Goal: Task Accomplishment & Management: Manage account settings

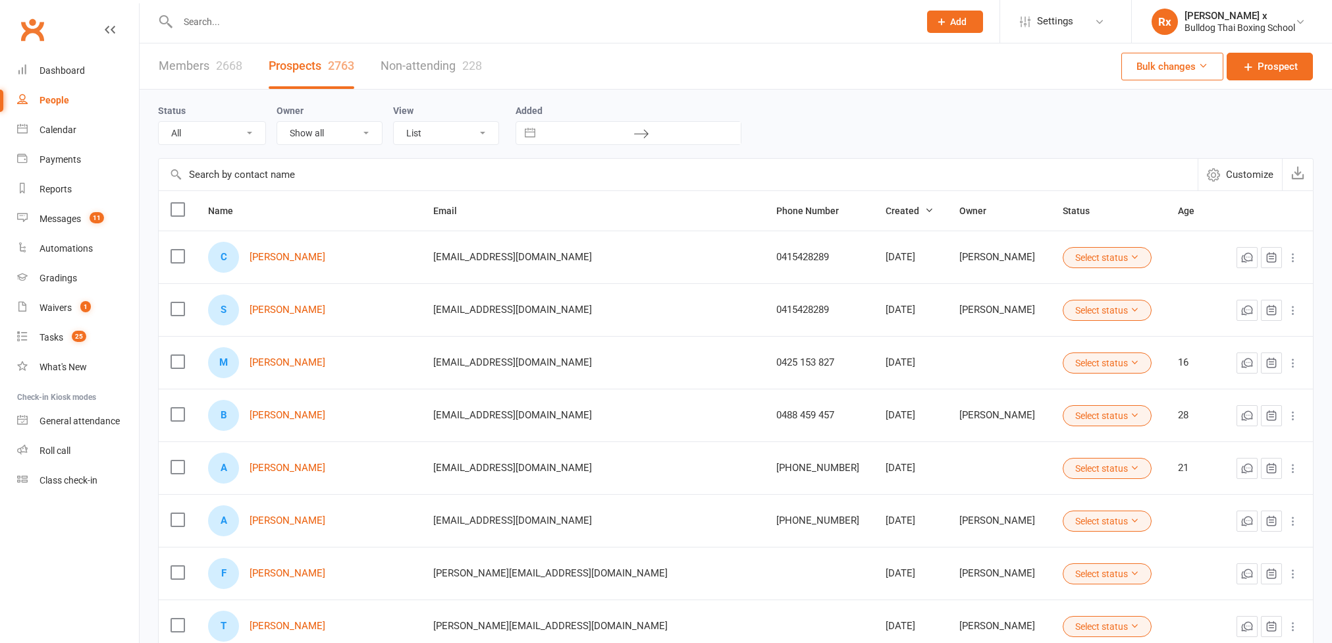
select select "100"
click at [343, 26] on input "text" at bounding box center [542, 22] width 737 height 18
paste input "[PERSON_NAME]"
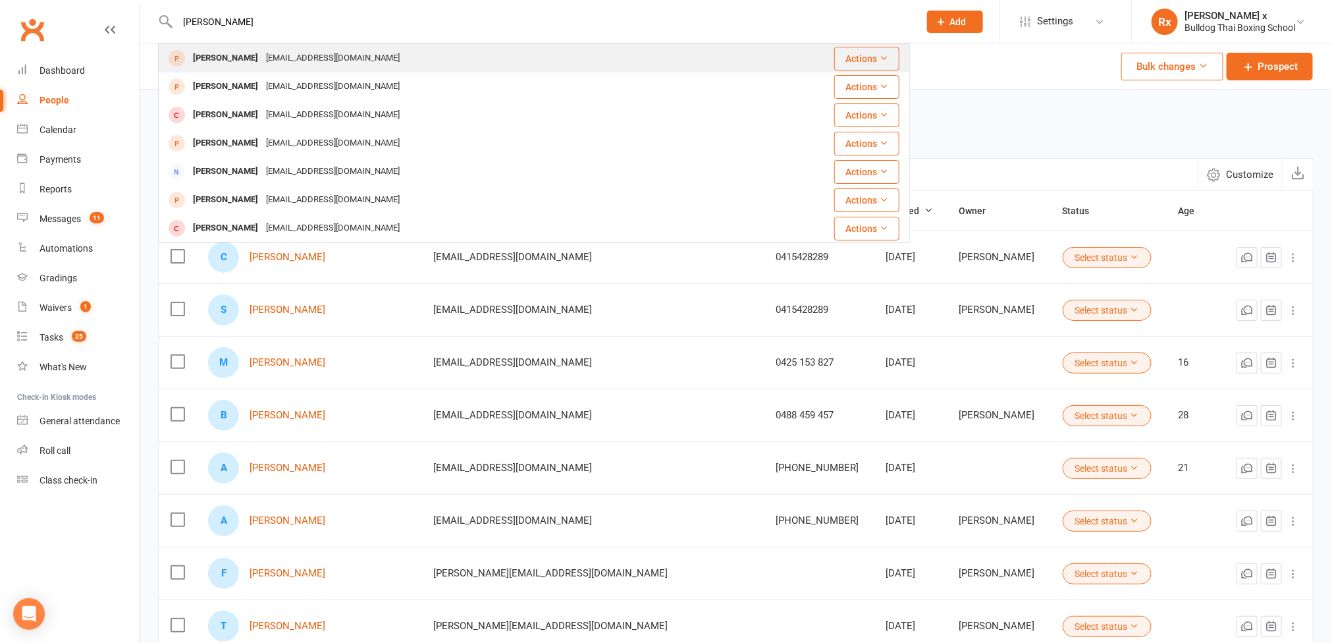
type input "[PERSON_NAME]"
click at [328, 66] on div "[EMAIL_ADDRESS][DOMAIN_NAME]" at bounding box center [333, 58] width 142 height 19
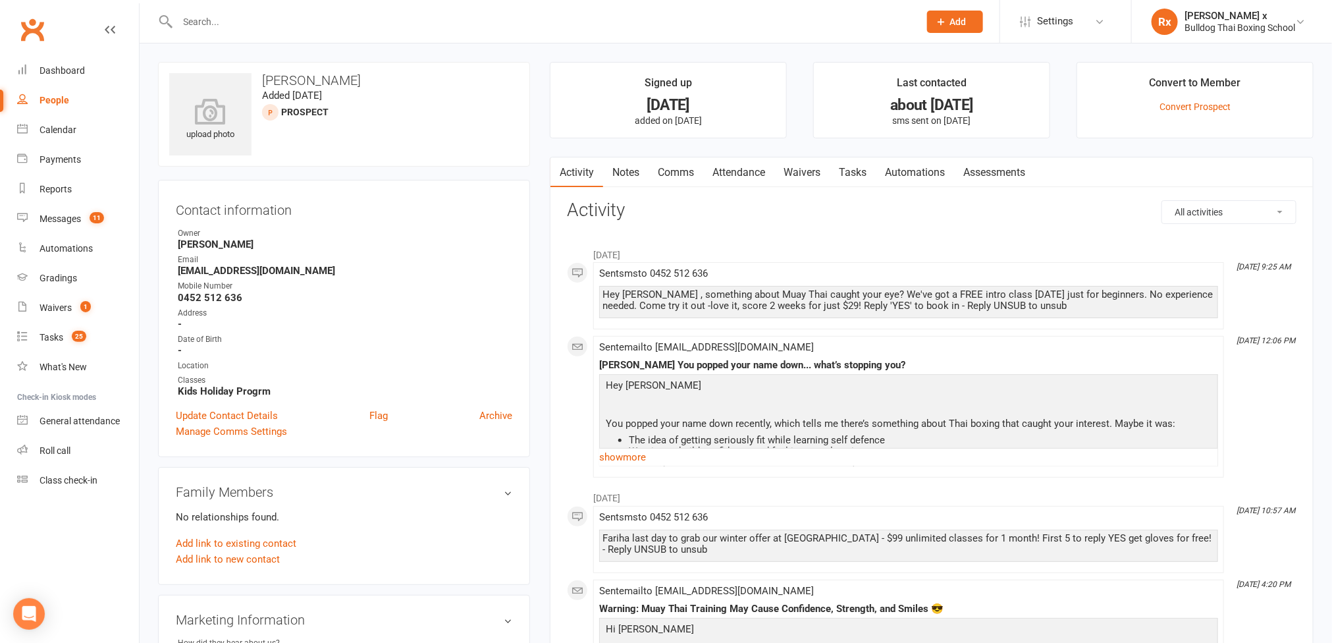
click at [627, 172] on link "Notes" at bounding box center [625, 172] width 45 height 30
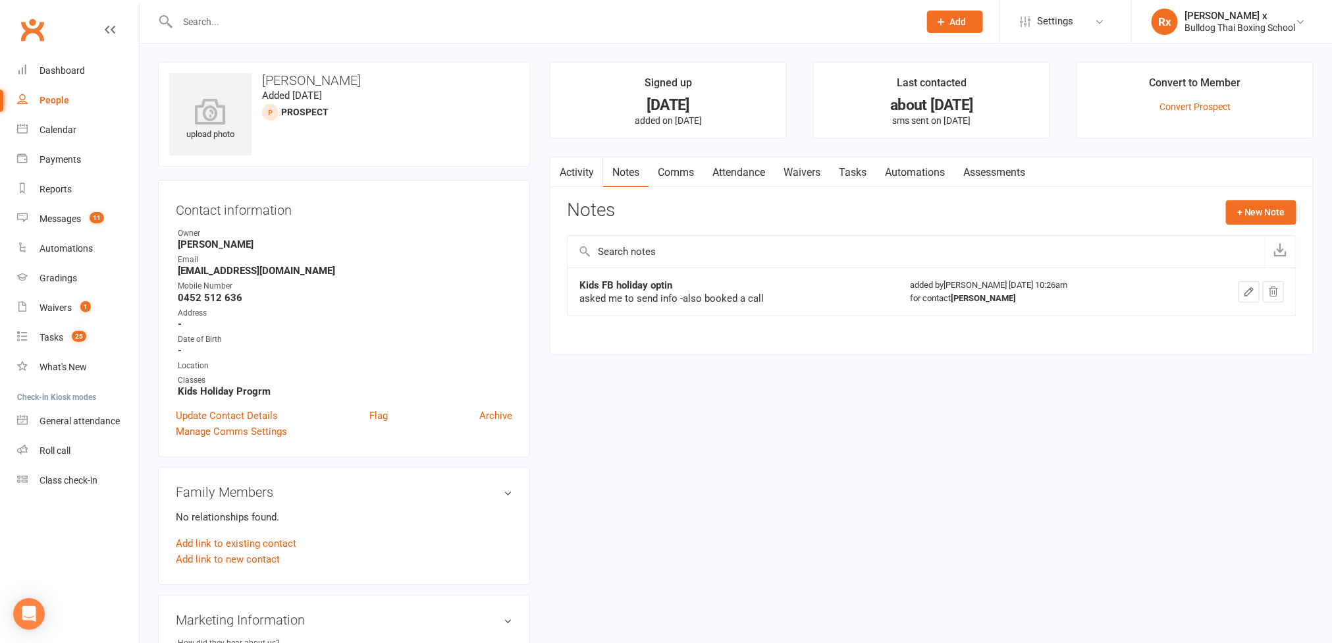
click at [577, 176] on link "Activity" at bounding box center [577, 172] width 53 height 30
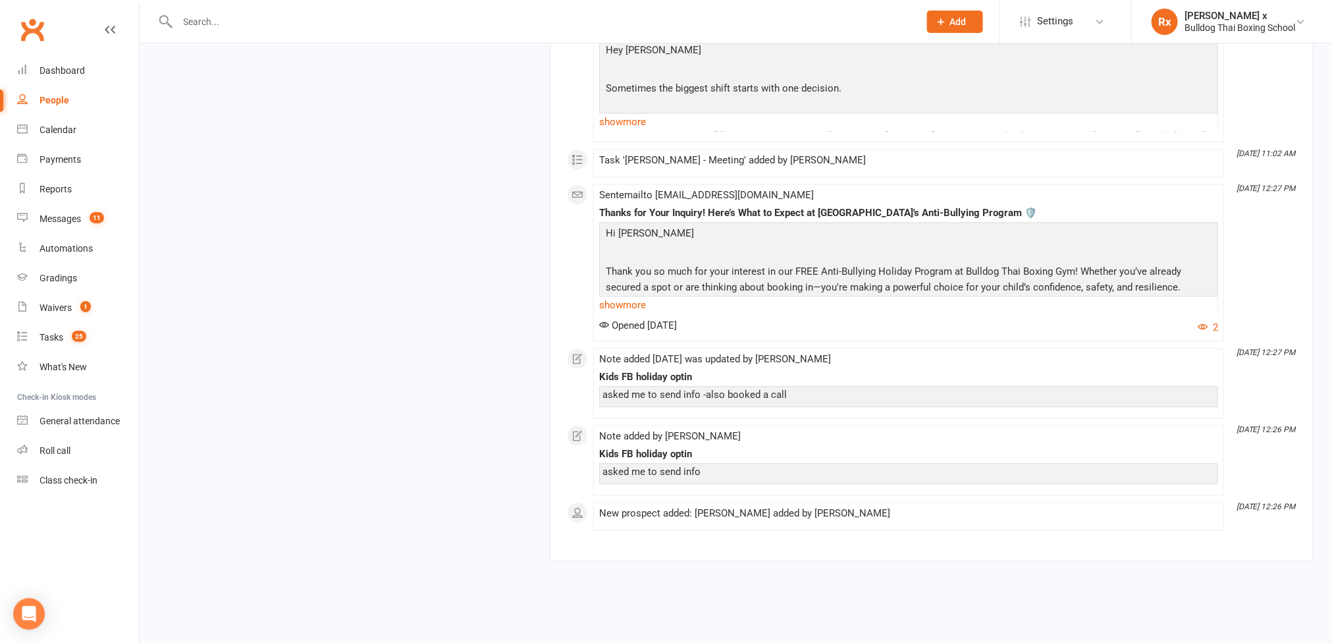
scroll to position [1383, 0]
click at [49, 96] on div "People" at bounding box center [55, 100] width 30 height 11
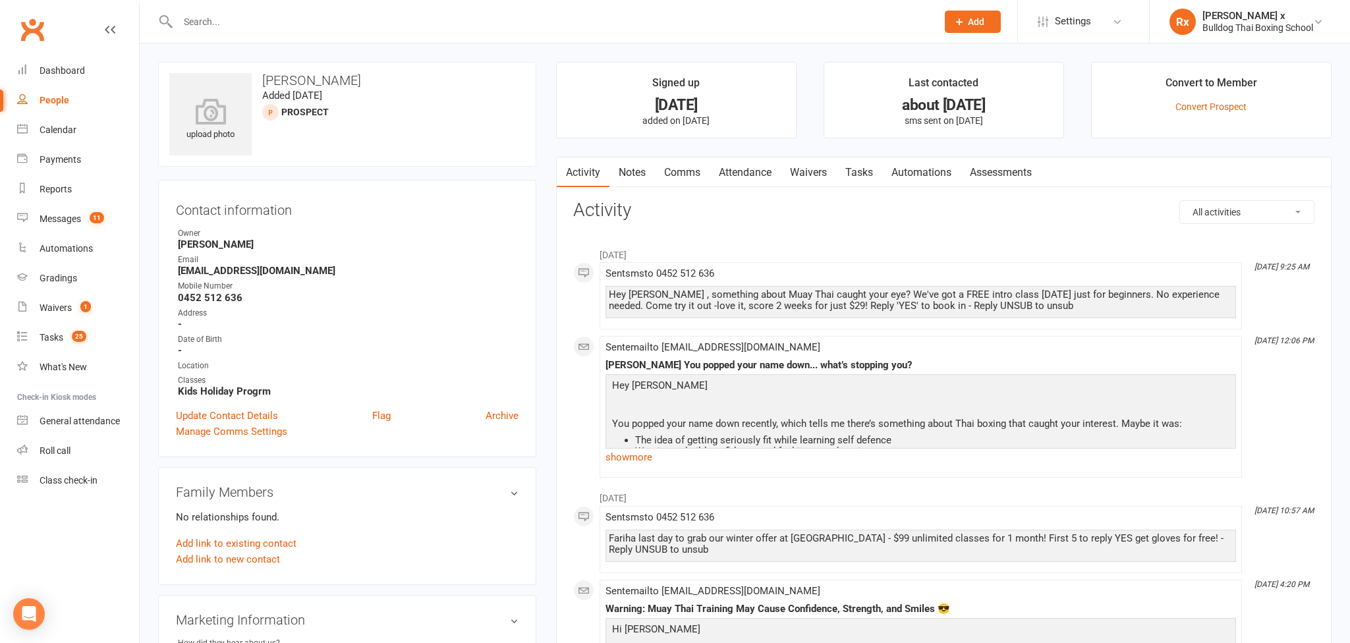
select select "100"
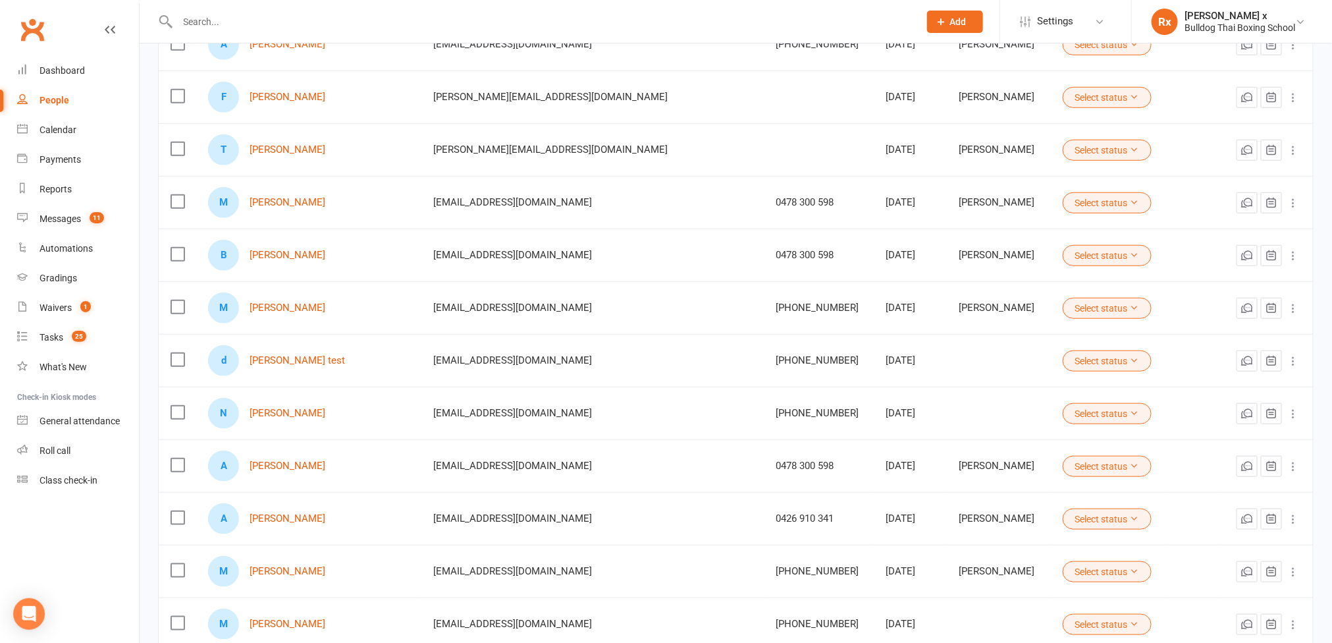
scroll to position [99, 0]
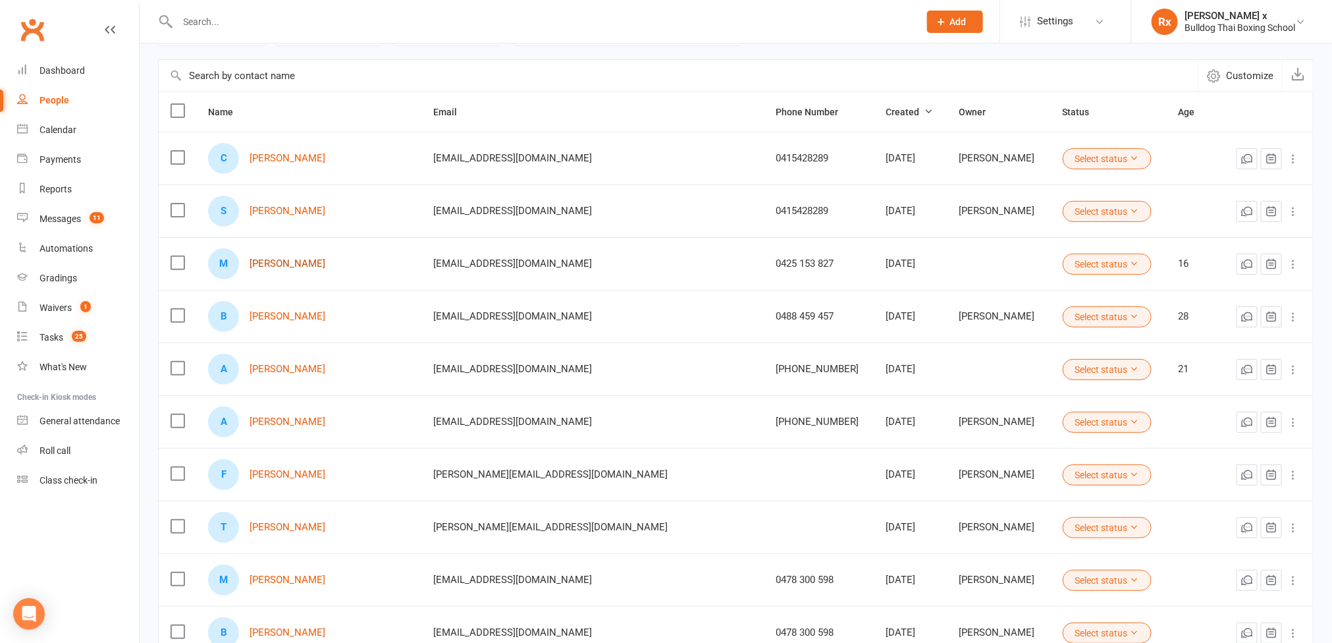
click at [283, 267] on link "[PERSON_NAME]" at bounding box center [288, 263] width 76 height 11
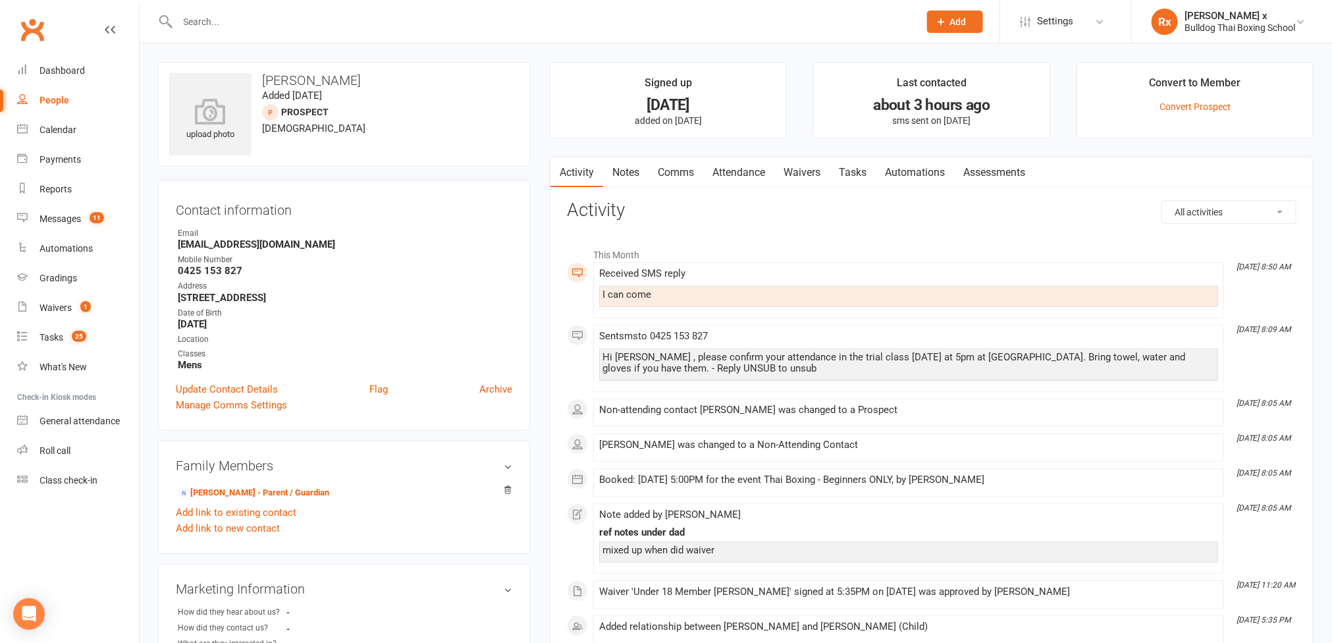
drag, startPoint x: 263, startPoint y: 72, endPoint x: 354, endPoint y: 79, distance: 91.2
click at [354, 79] on h3 "[PERSON_NAME]" at bounding box center [344, 80] width 350 height 14
copy h3 "[PERSON_NAME]"
click at [293, 26] on input "text" at bounding box center [542, 22] width 737 height 18
paste input "[PERSON_NAME]"
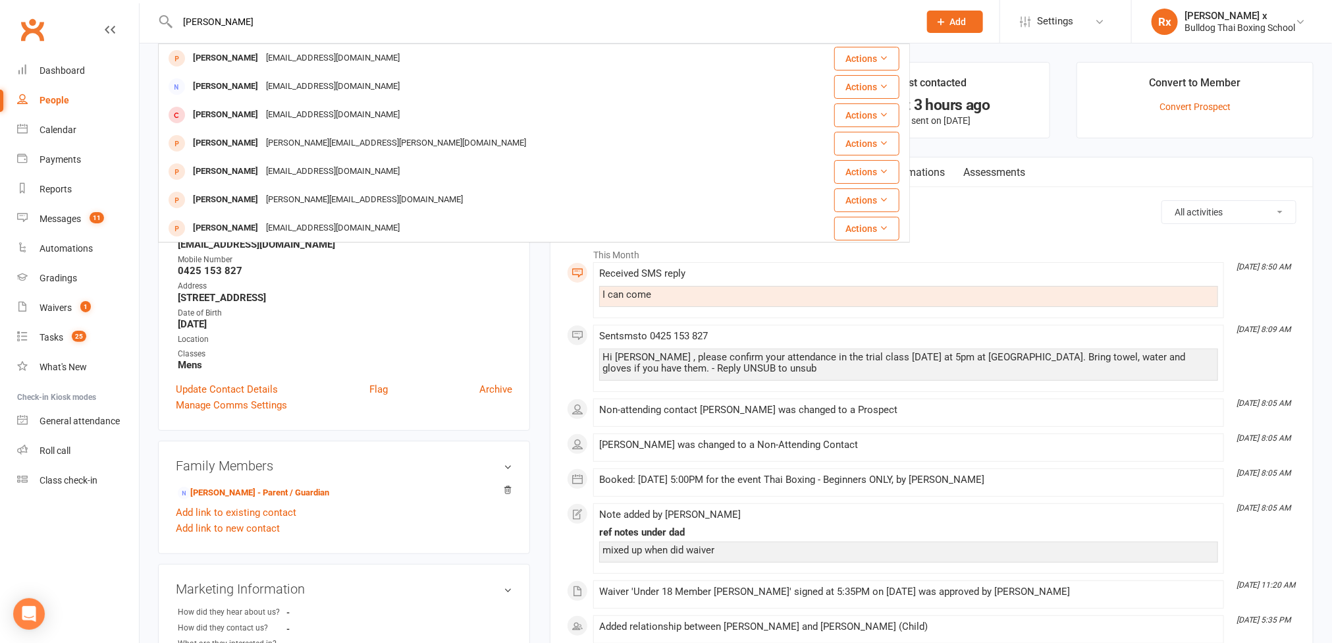
type input "[PERSON_NAME]"
click at [545, 306] on main "Signed up [DATE] added on [DATE] Last contacted about 3 hours ago sms sent on […" at bounding box center [932, 415] width 784 height 707
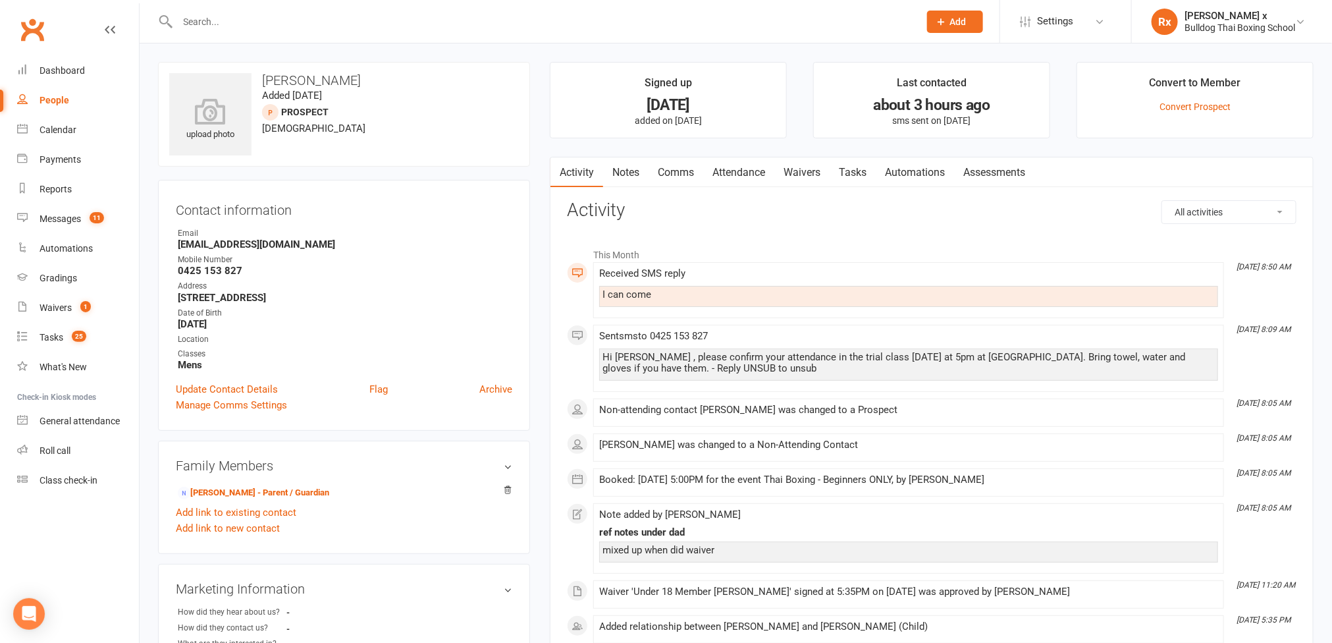
click at [622, 170] on link "Notes" at bounding box center [625, 172] width 45 height 30
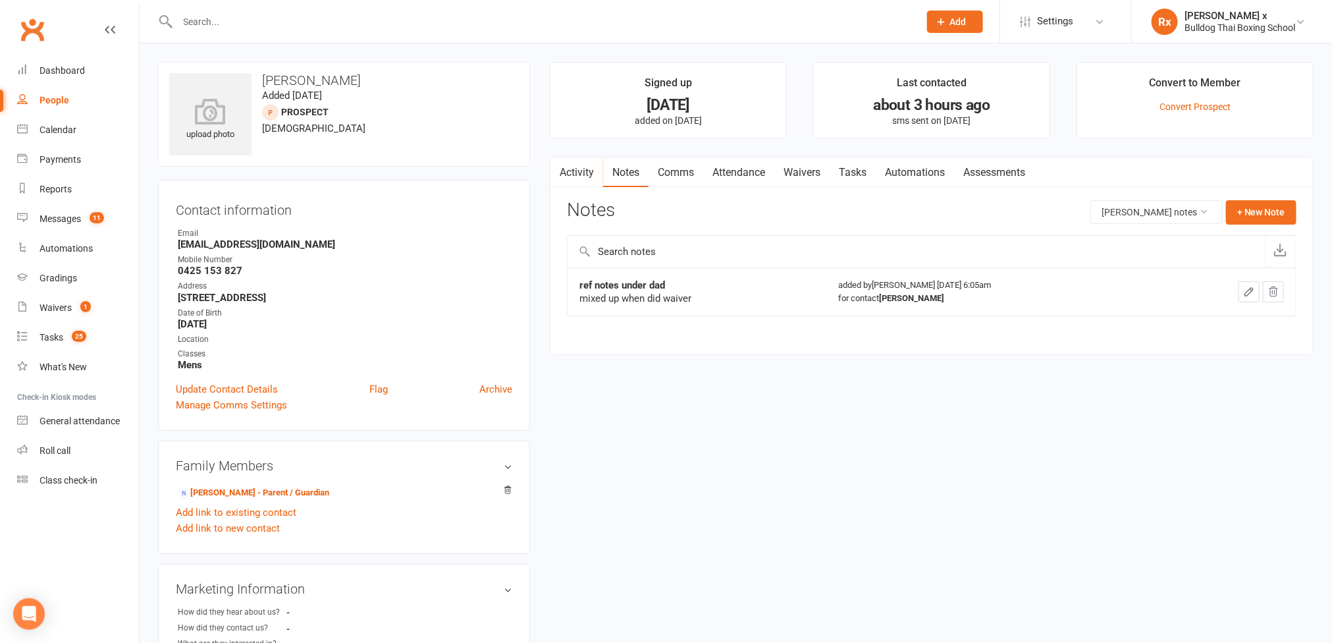
click at [571, 170] on link "Activity" at bounding box center [577, 172] width 53 height 30
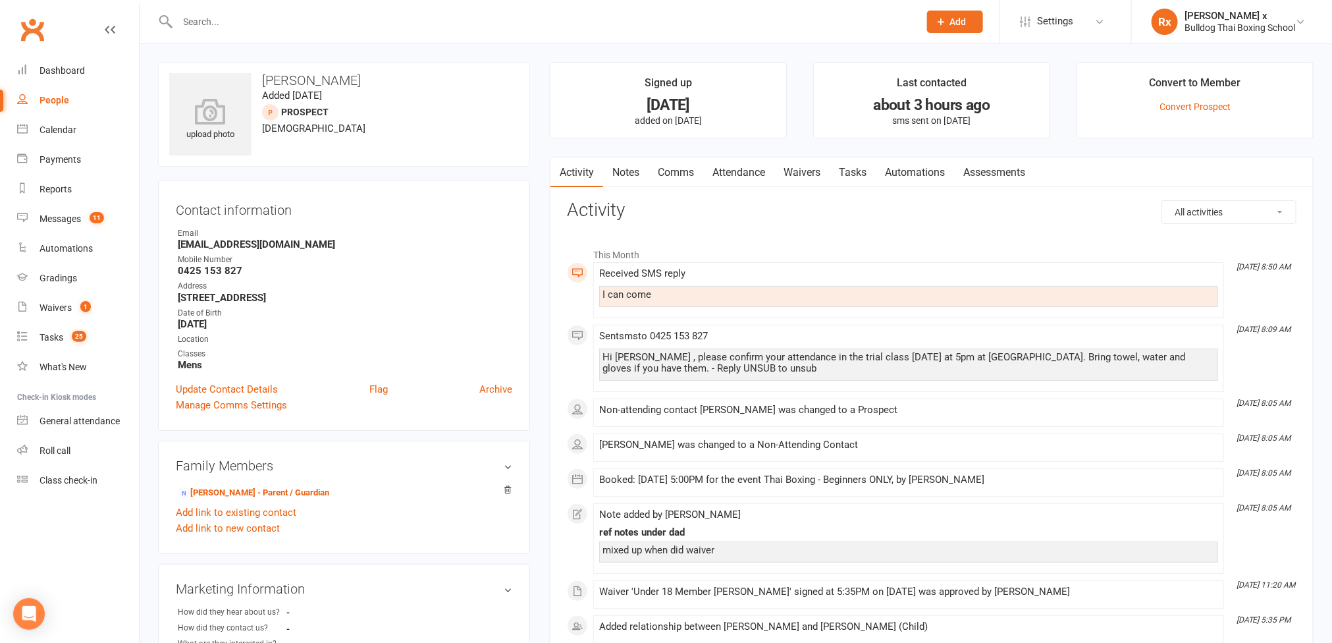
click at [850, 178] on link "Tasks" at bounding box center [853, 172] width 46 height 30
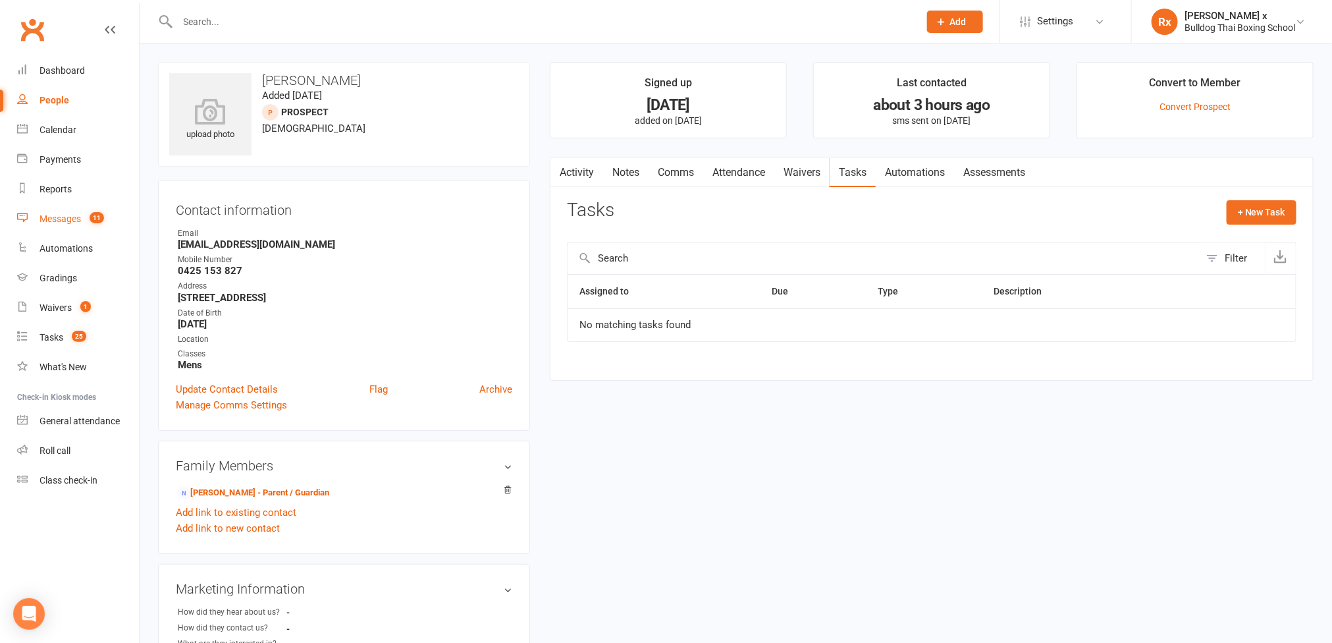
click at [64, 206] on link "Messages 11" at bounding box center [78, 219] width 122 height 30
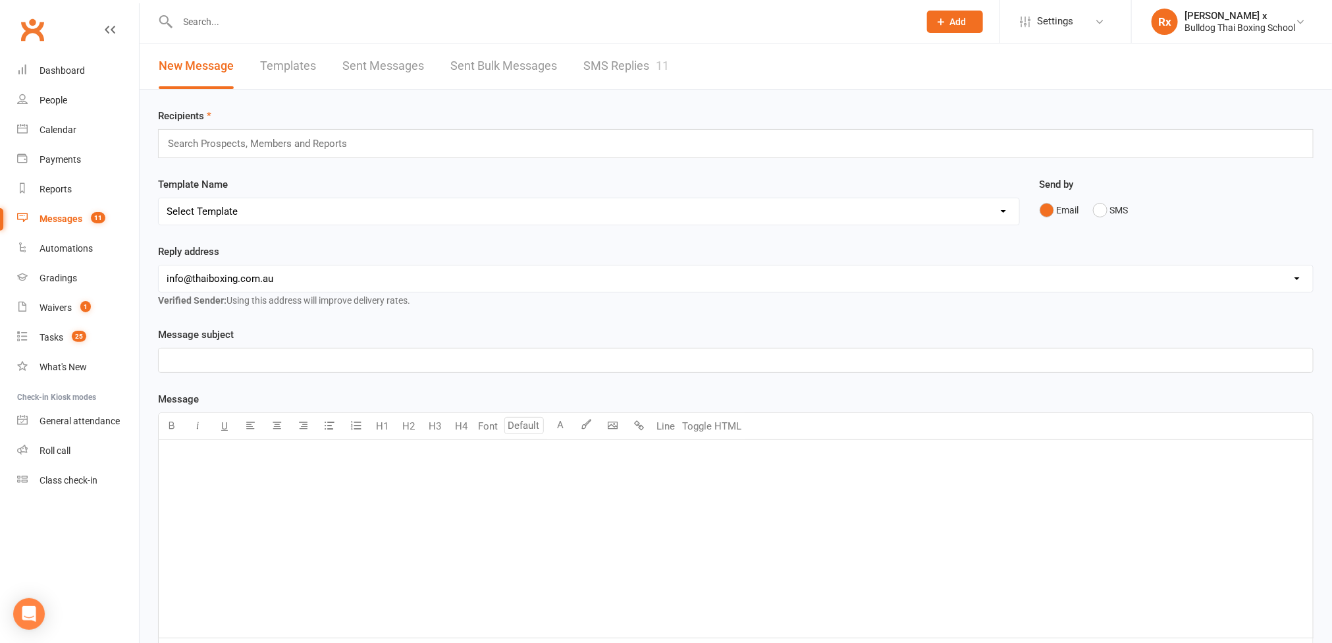
click at [595, 66] on link "SMS Replies 11" at bounding box center [627, 65] width 86 height 45
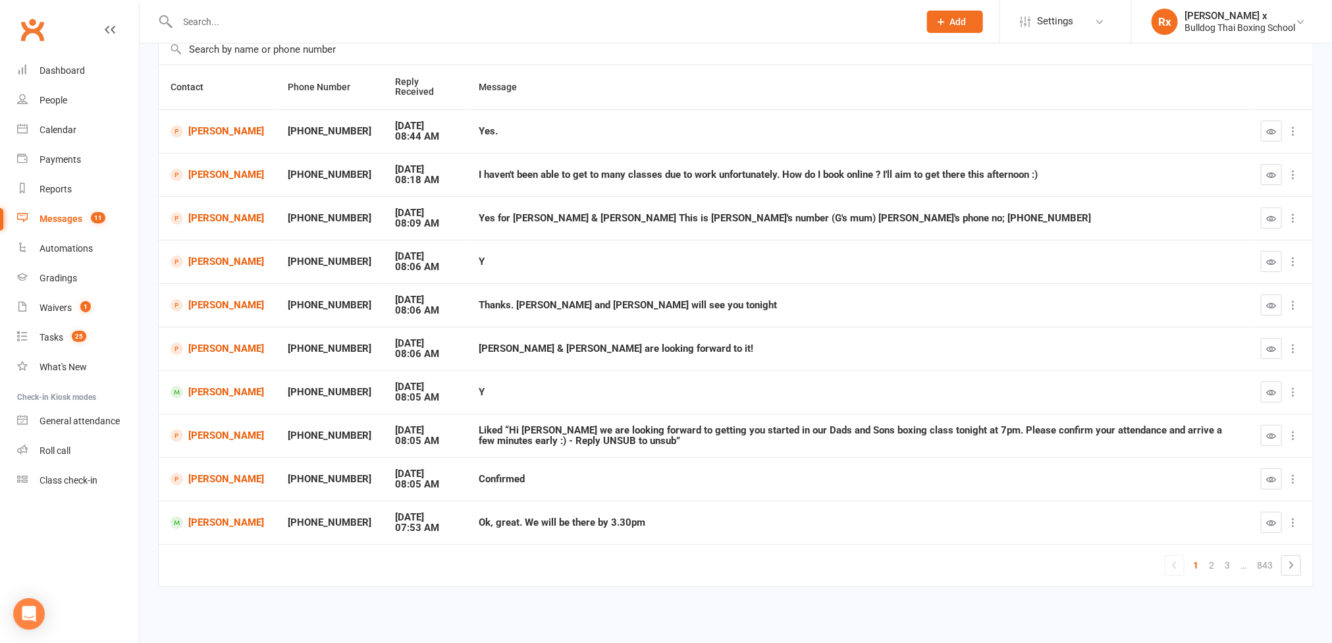
scroll to position [113, 0]
click at [208, 524] on link "[PERSON_NAME]" at bounding box center [218, 522] width 94 height 13
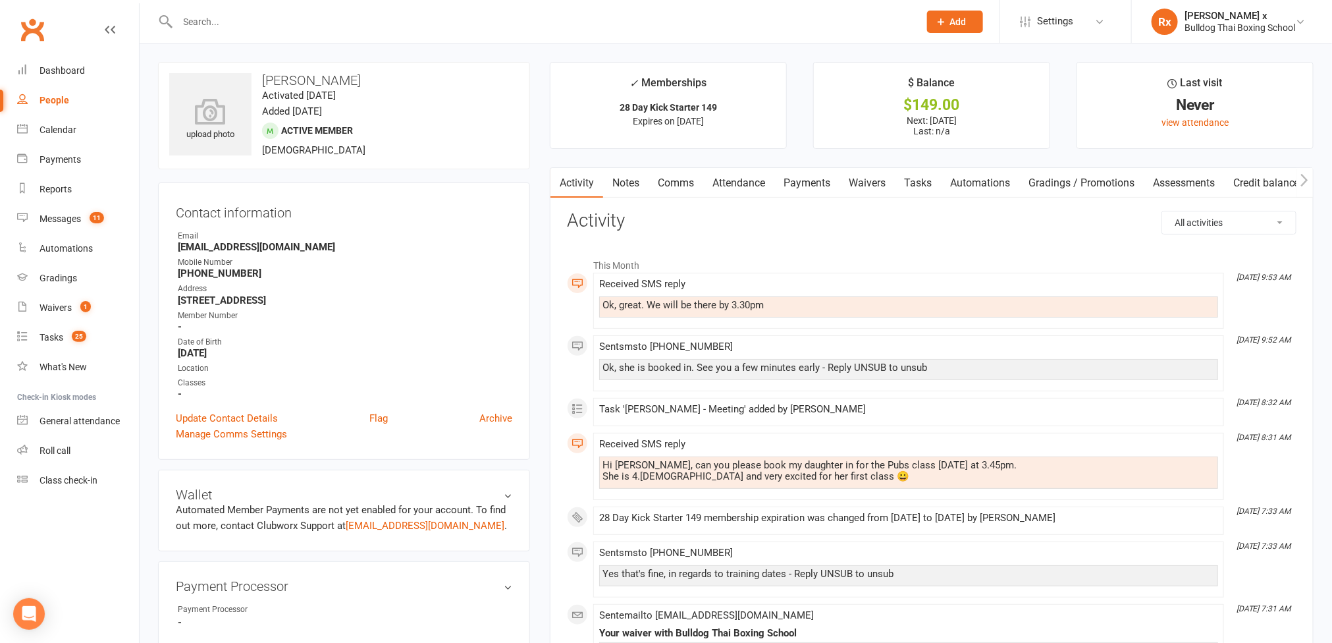
click at [984, 180] on link "Automations" at bounding box center [980, 183] width 78 height 30
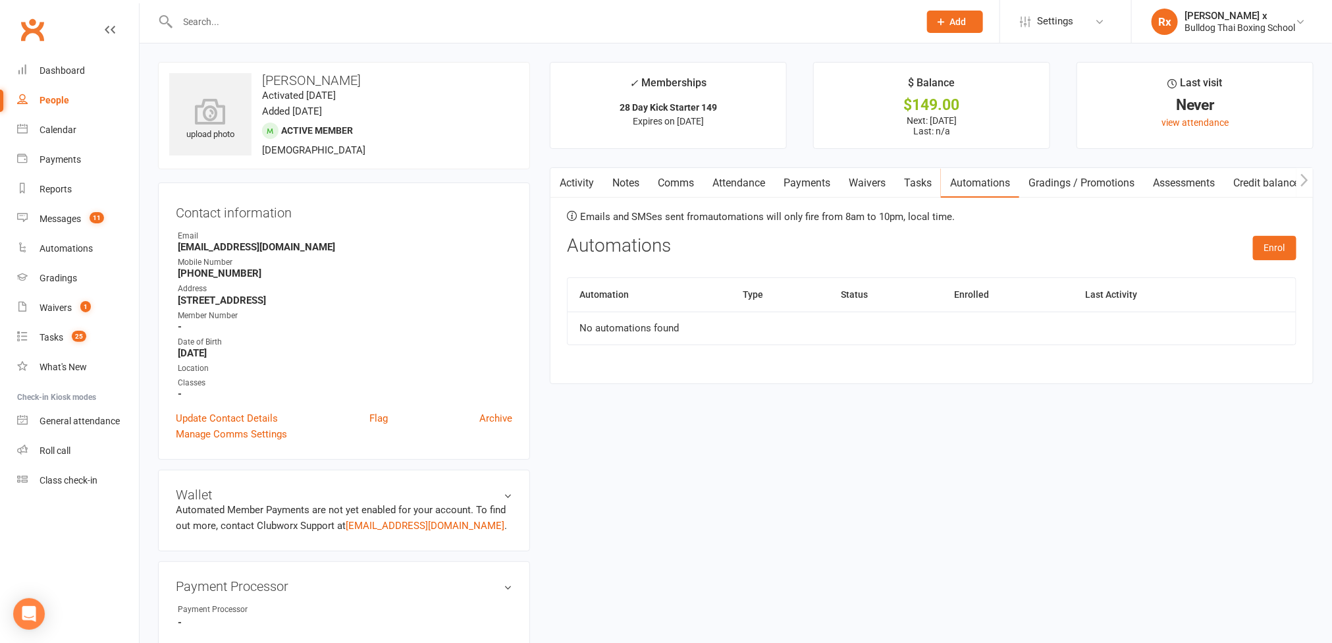
click at [923, 180] on link "Tasks" at bounding box center [918, 183] width 46 height 30
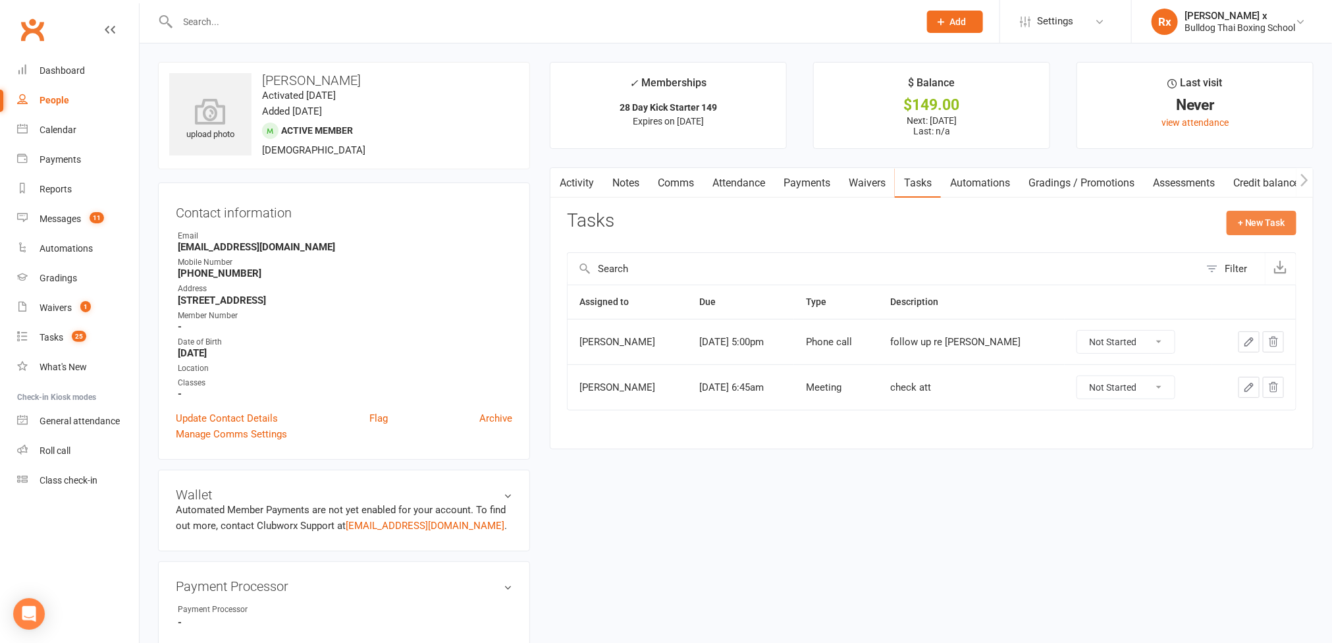
click at [1253, 223] on button "+ New Task" at bounding box center [1262, 223] width 70 height 24
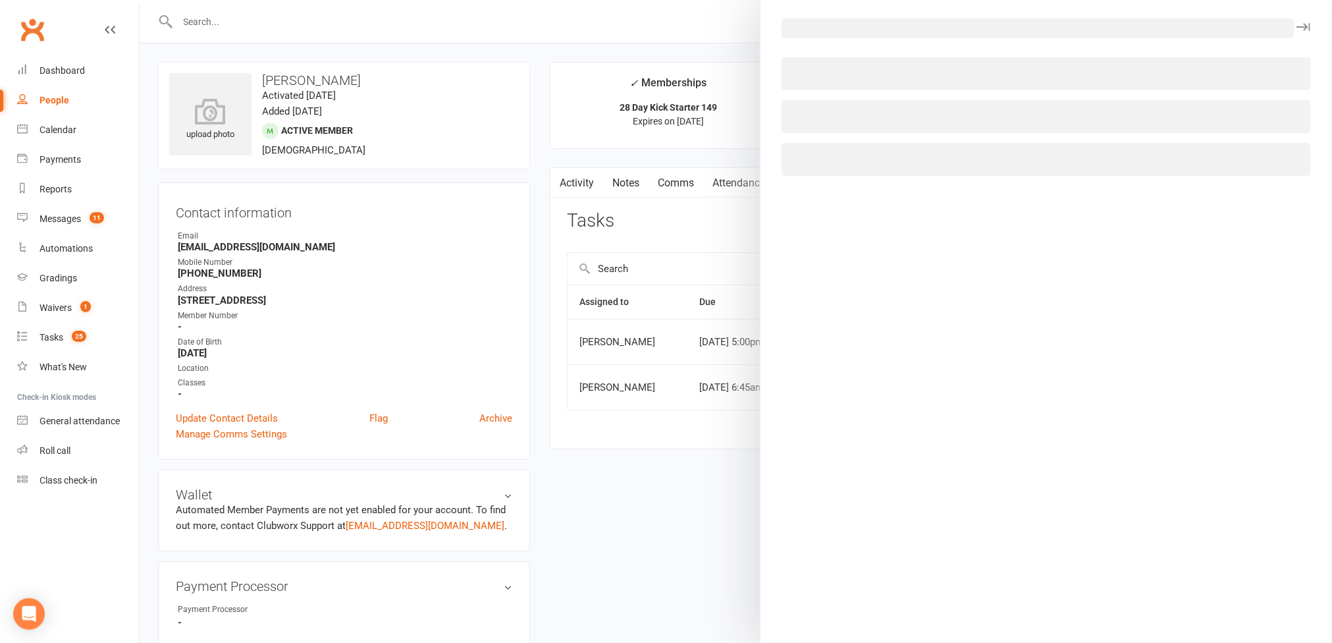
select select "45795"
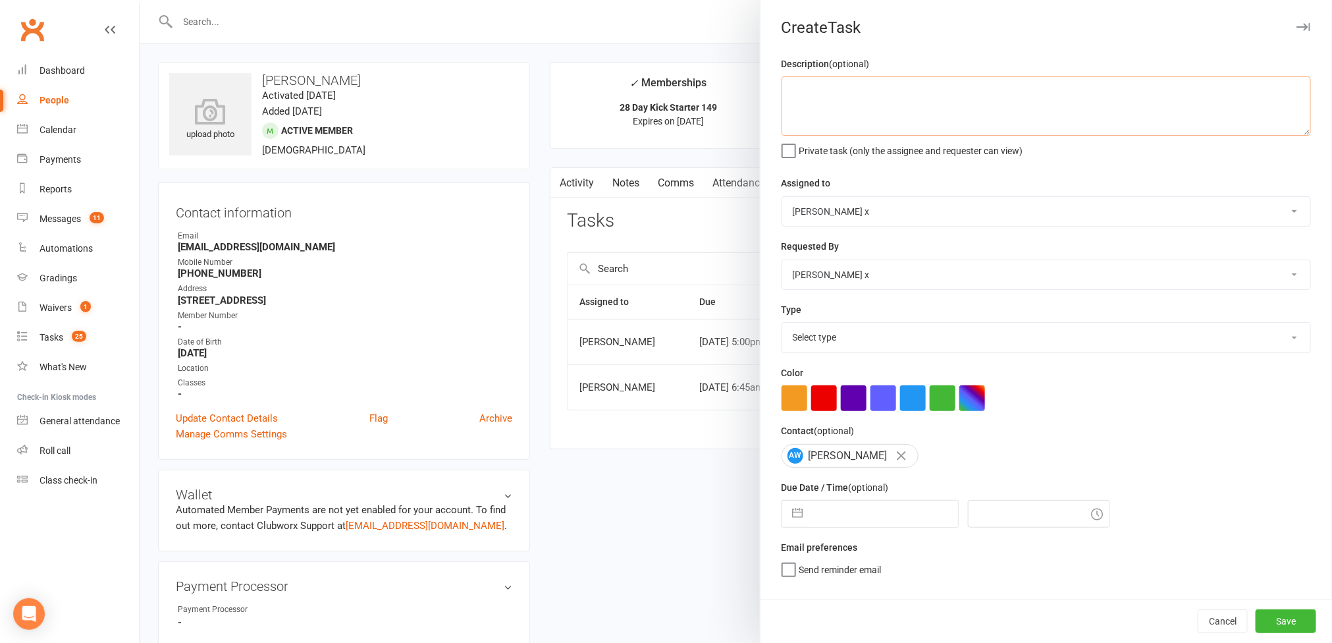
click at [825, 101] on textarea at bounding box center [1047, 105] width 530 height 59
type textarea "c"
type textarea "Confirmed attendance."
click at [1277, 215] on select "[PERSON_NAME] [PERSON_NAME] O'[PERSON_NAME] x [PERSON_NAME] [PERSON_NAME] [PERS…" at bounding box center [1046, 211] width 528 height 29
select select "12940"
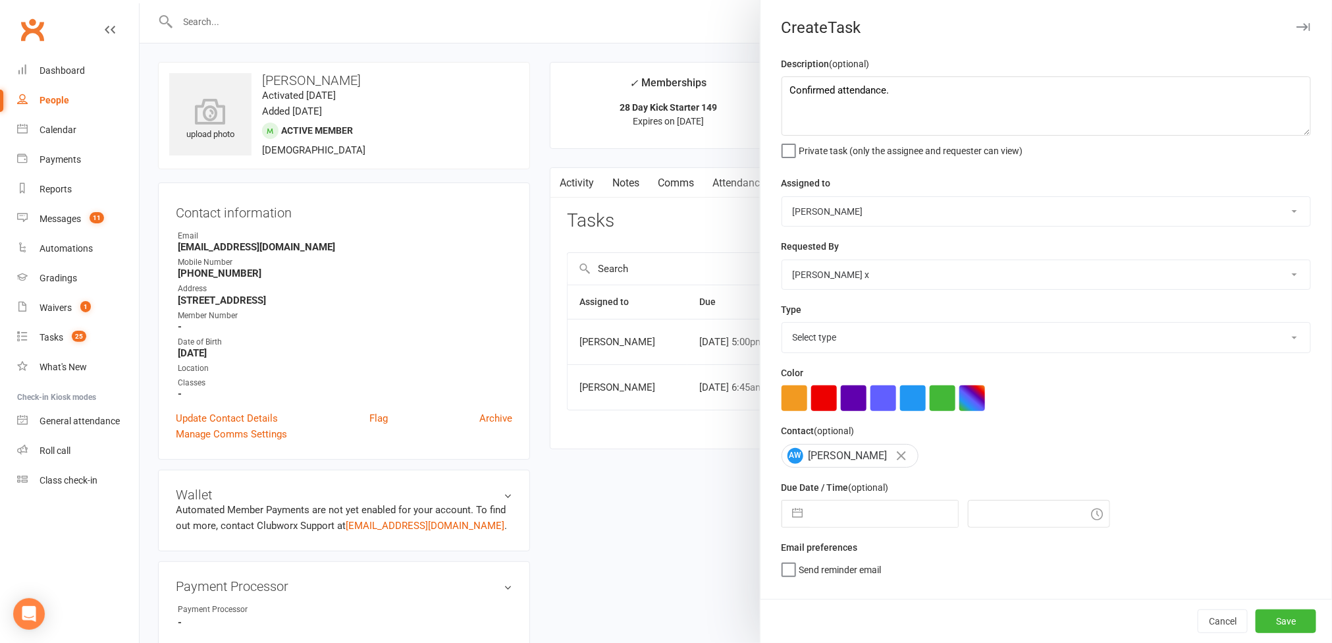
click at [782, 198] on select "[PERSON_NAME] [PERSON_NAME] O'[PERSON_NAME] x [PERSON_NAME] [PERSON_NAME] [PERS…" at bounding box center [1046, 211] width 528 height 29
click at [1265, 343] on select "Select type Action E-mail Meeting Phone call Text Add new task type" at bounding box center [1046, 337] width 528 height 29
select select "12049"
click at [782, 326] on select "Select type Action E-mail Meeting Phone call Text Add new task type" at bounding box center [1046, 337] width 528 height 29
click at [879, 508] on input "text" at bounding box center [884, 514] width 148 height 26
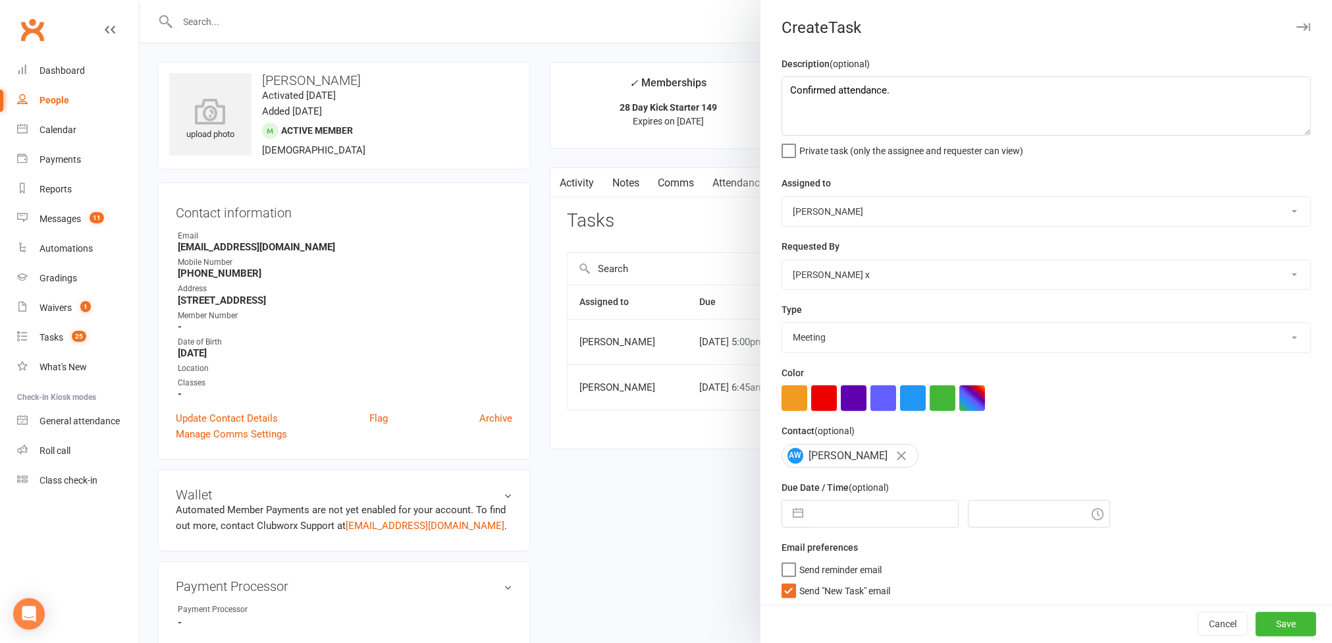
select select "6"
select select "2025"
select select "7"
select select "2025"
select select "8"
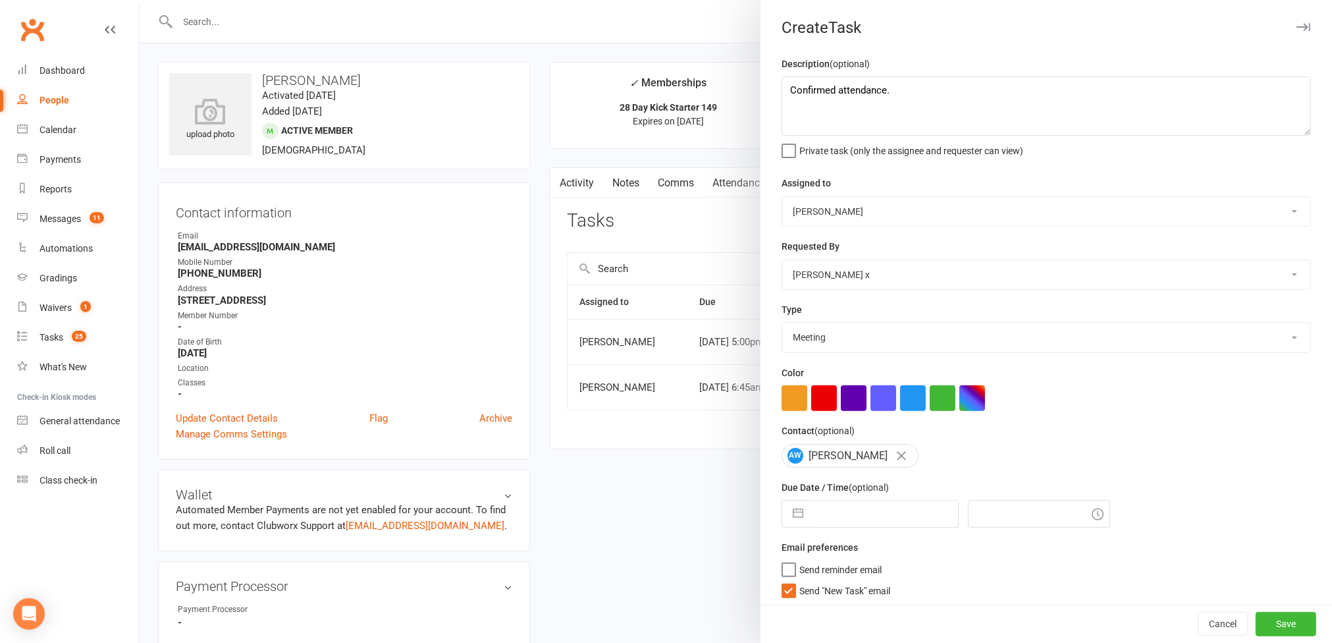
select select "2025"
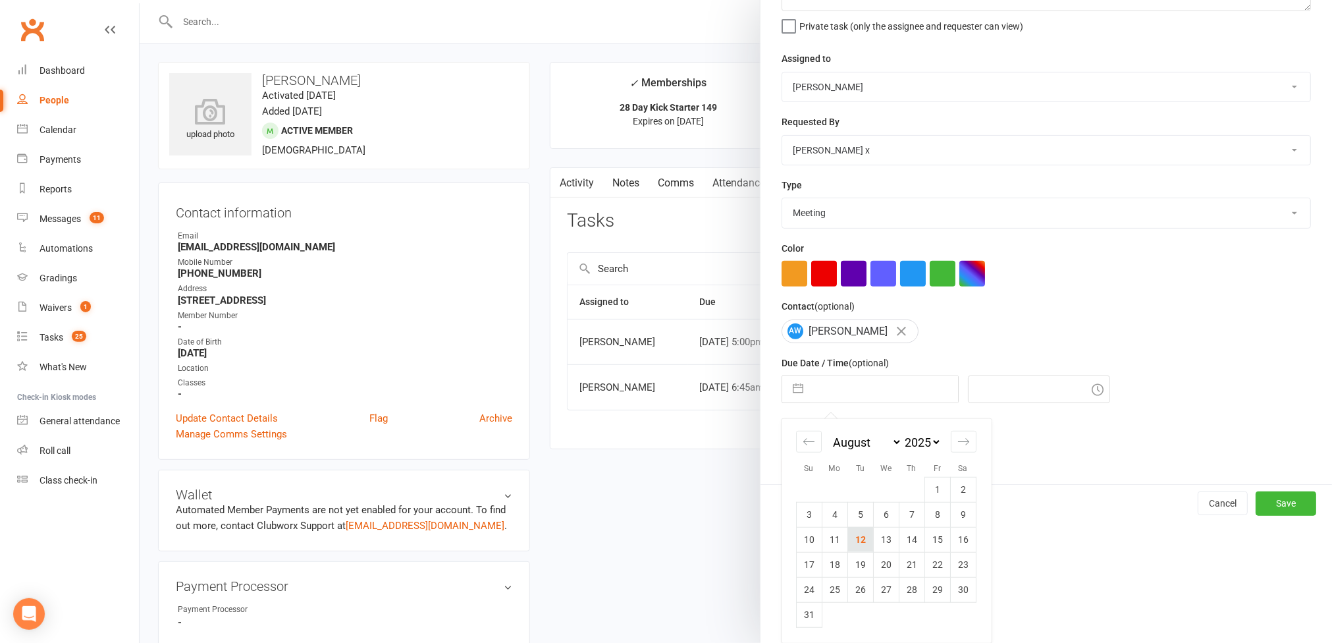
click at [850, 539] on td "12" at bounding box center [861, 539] width 26 height 25
type input "[DATE]"
type input "9:15am"
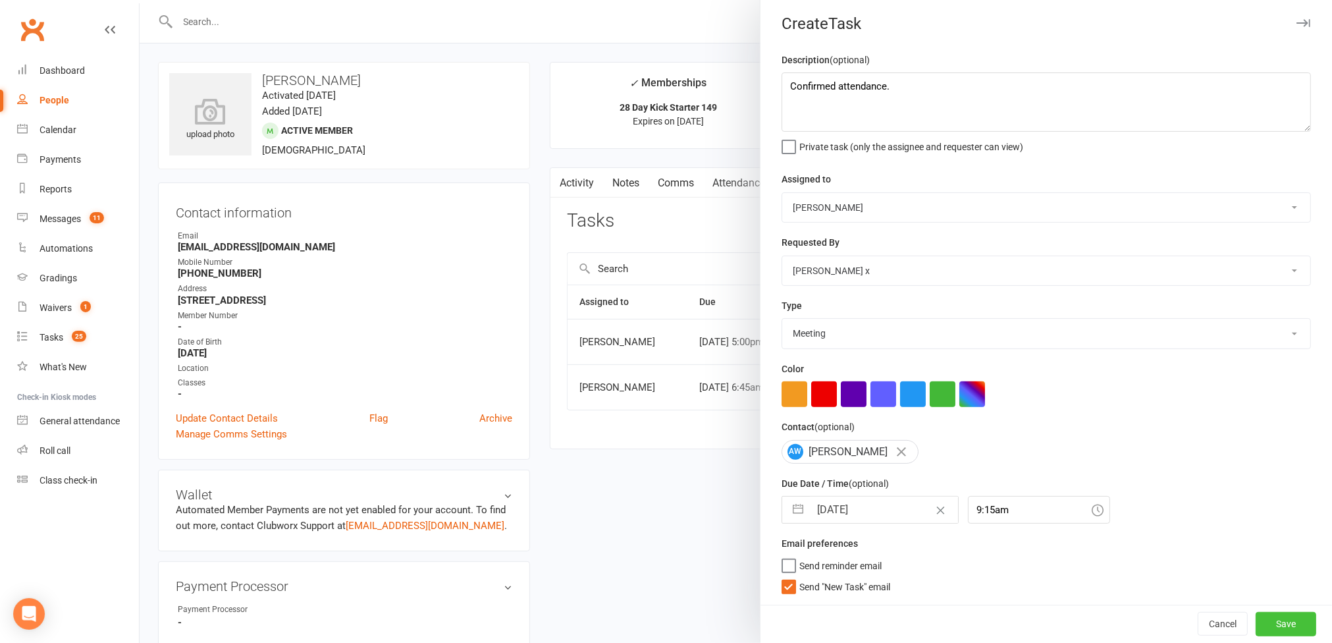
click at [1256, 625] on button "Save" at bounding box center [1286, 624] width 61 height 24
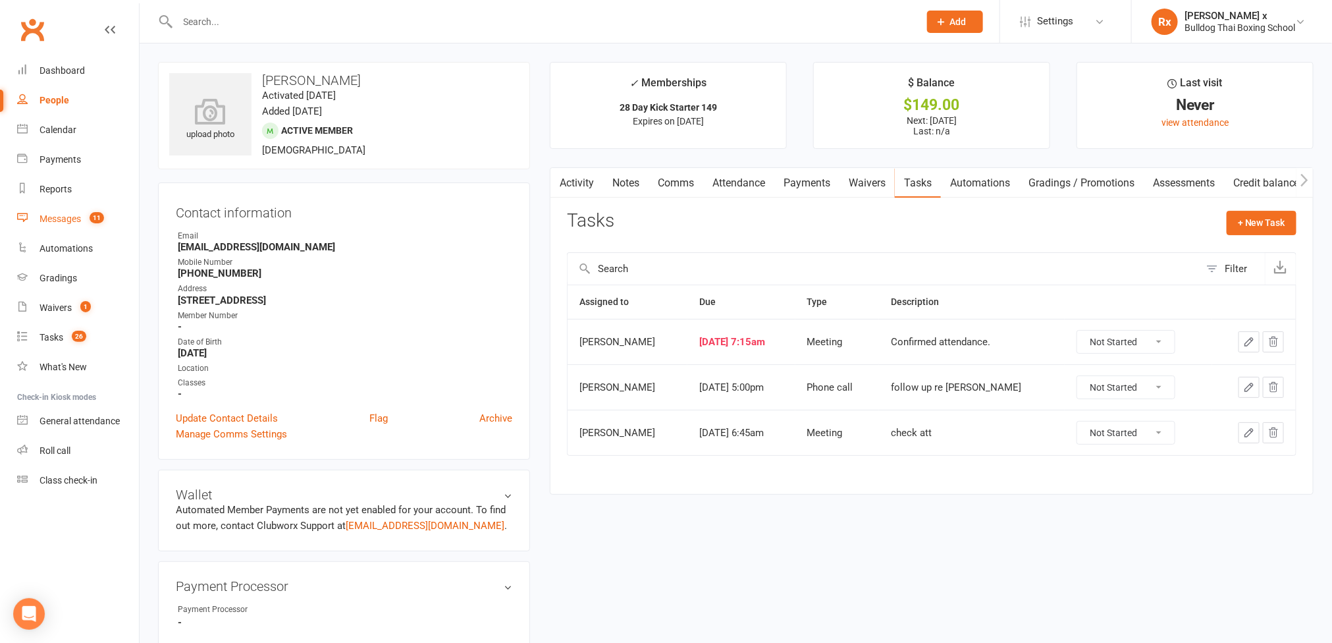
click at [56, 222] on div "Messages" at bounding box center [60, 218] width 41 height 11
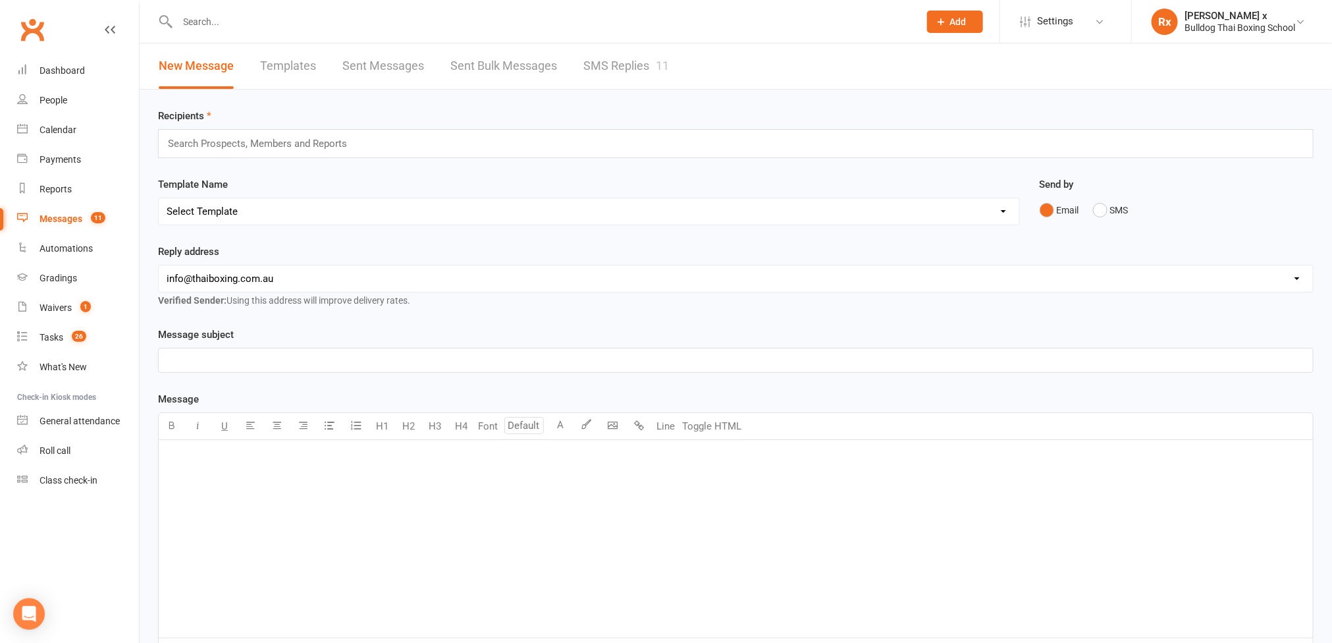
click at [589, 63] on link "SMS Replies 11" at bounding box center [627, 65] width 86 height 45
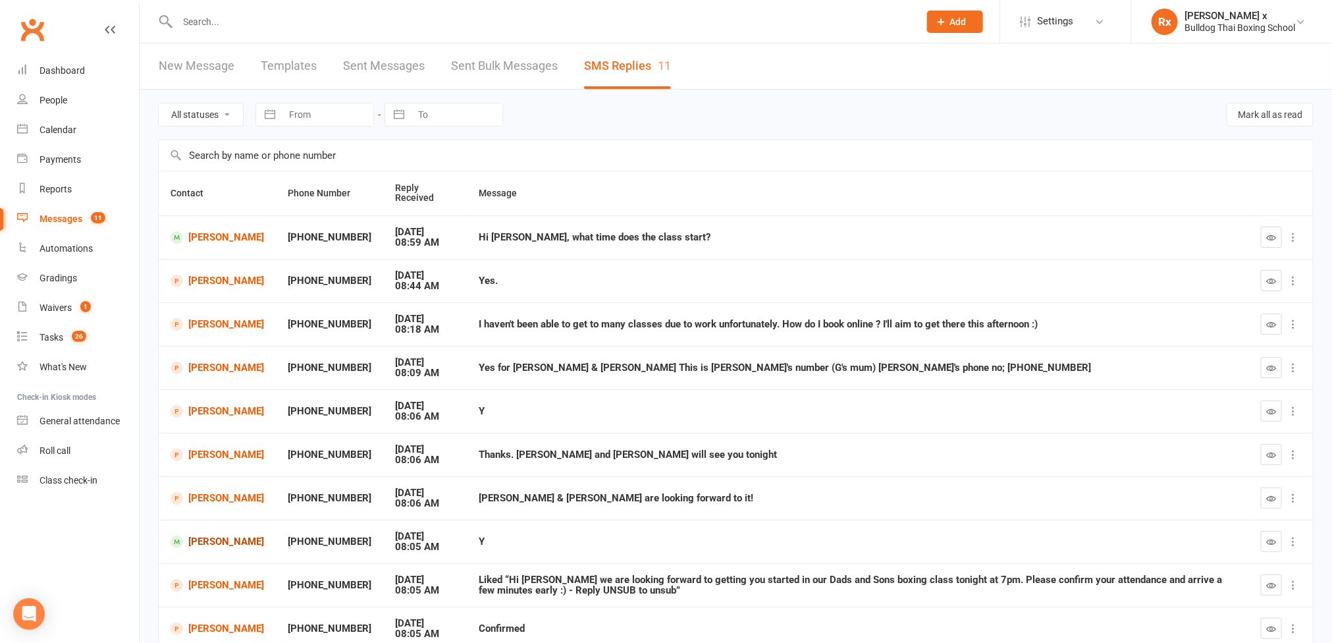
click at [235, 548] on link "[PERSON_NAME]" at bounding box center [218, 541] width 94 height 13
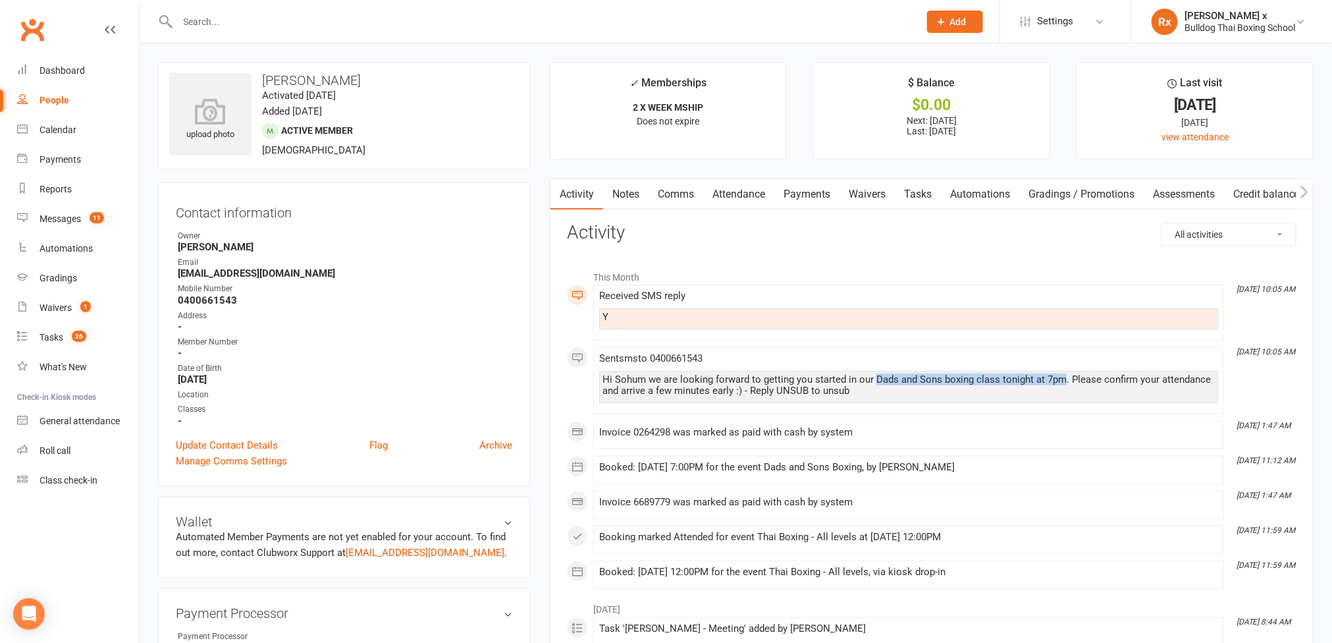
drag, startPoint x: 874, startPoint y: 382, endPoint x: 1061, endPoint y: 383, distance: 187.1
click at [1061, 383] on div "Hi Sohum we are looking forward to getting you started in our Dads and Sons box…" at bounding box center [909, 385] width 613 height 22
copy div "Dads and Sons boxing class tonight at 7pm"
click at [927, 196] on link "Tasks" at bounding box center [918, 194] width 46 height 30
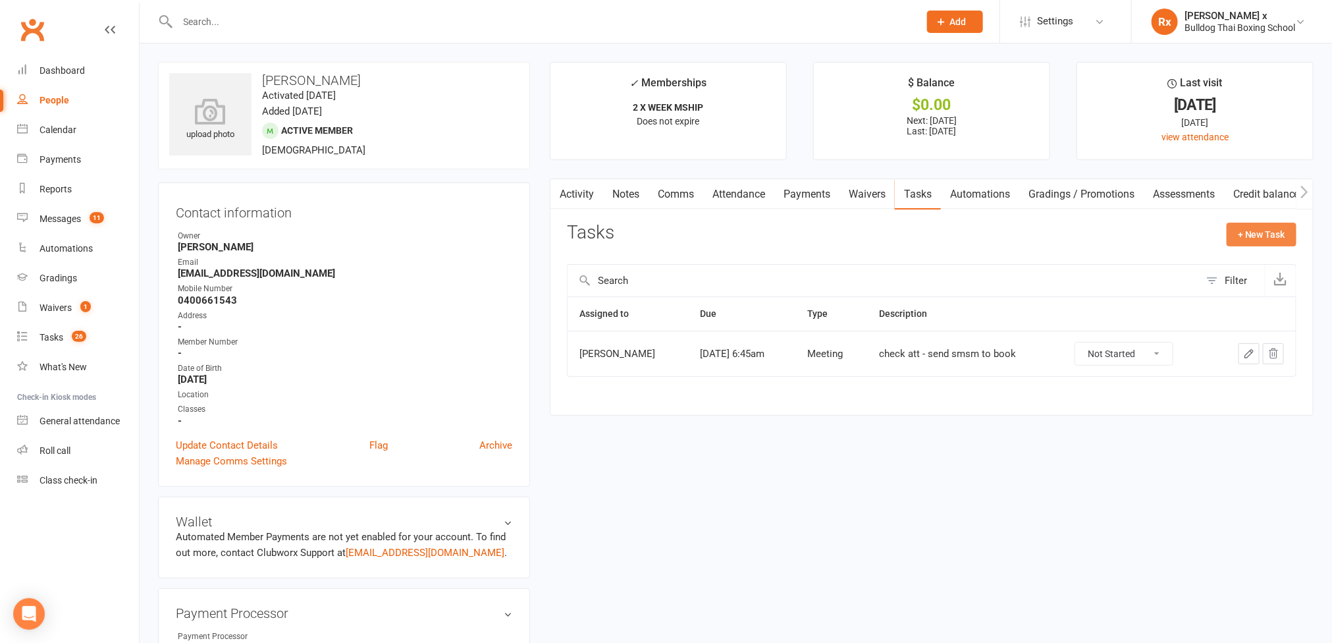
click at [1261, 224] on button "+ New Task" at bounding box center [1262, 235] width 70 height 24
select select "45795"
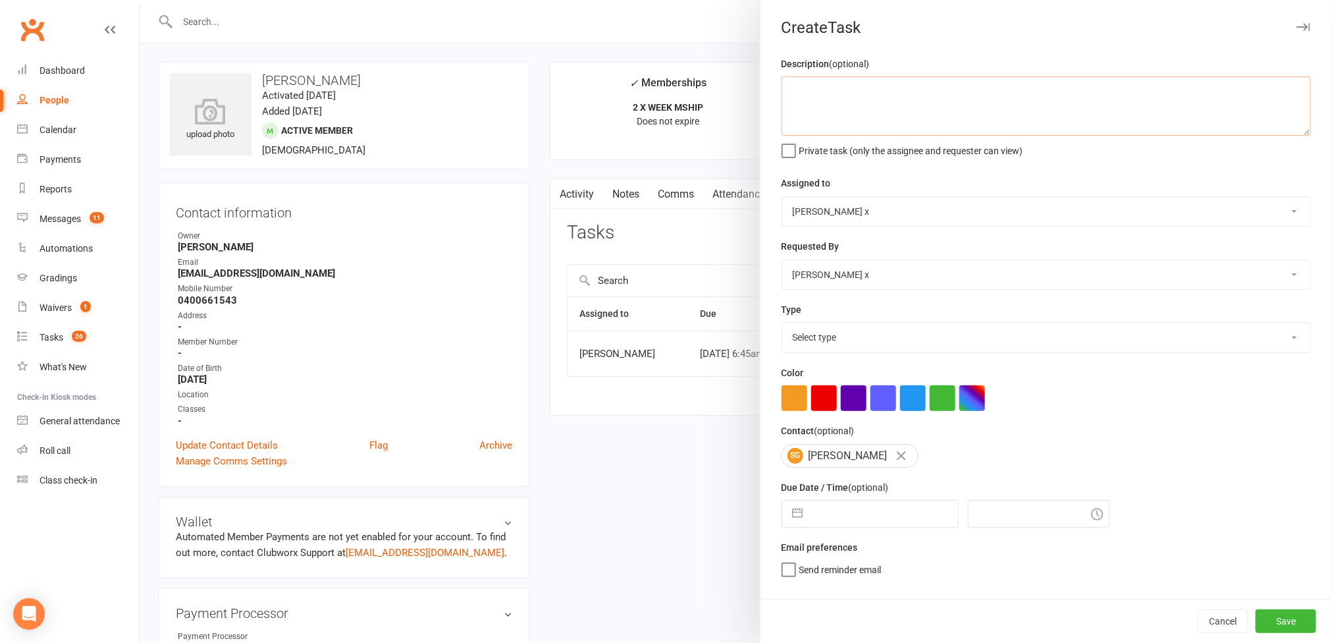
click at [840, 109] on textarea at bounding box center [1047, 105] width 530 height 59
paste textarea "Dads and Sons boxing class tonight at 7pm"
click at [833, 90] on textarea "Confirmed Dads and Sons boxing class tonight at 7pm" at bounding box center [1047, 105] width 530 height 59
type textarea "Confirmed attendance for Dads and Sons boxing class tonight at 7pm"
click at [1271, 217] on select "[PERSON_NAME] [PERSON_NAME] O'[PERSON_NAME] x [PERSON_NAME] [PERSON_NAME] [PERS…" at bounding box center [1046, 211] width 528 height 29
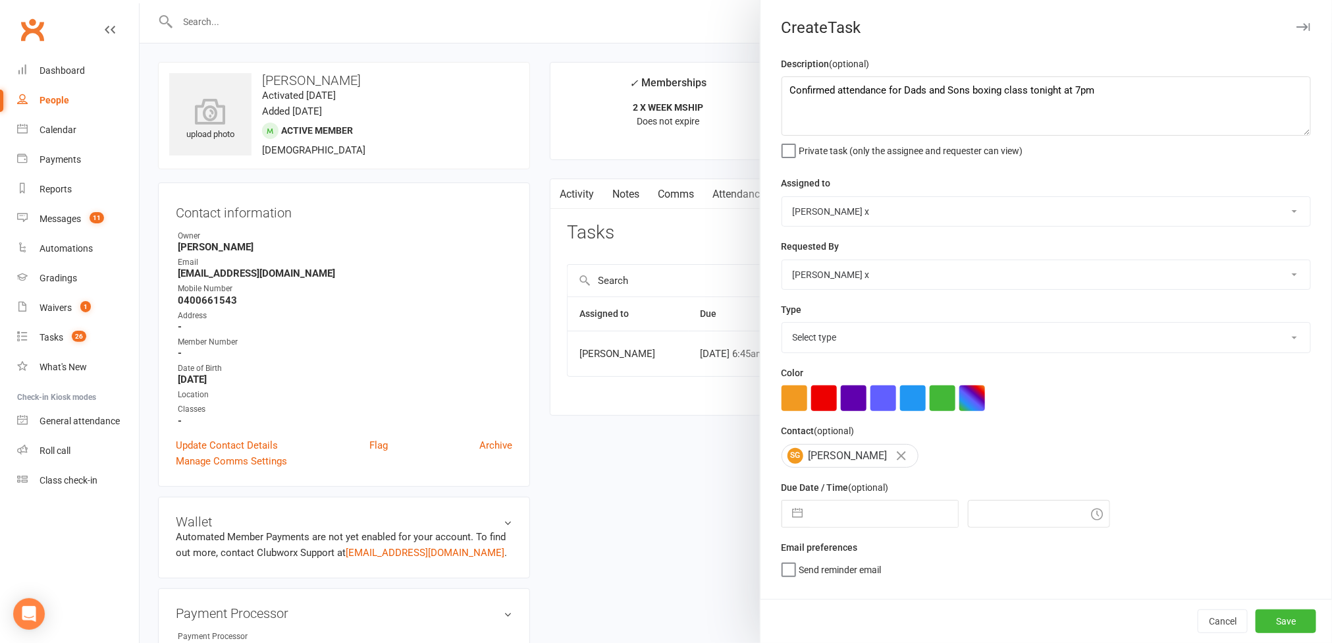
select select "12940"
click at [782, 198] on select "[PERSON_NAME] [PERSON_NAME] O'[PERSON_NAME] x [PERSON_NAME] [PERSON_NAME] [PERS…" at bounding box center [1046, 211] width 528 height 29
click at [1265, 344] on select "Select type Action E-mail Meeting Phone call Text Add new task type" at bounding box center [1046, 337] width 528 height 29
select select "12049"
click at [782, 326] on select "Select type Action E-mail Meeting Phone call Text Add new task type" at bounding box center [1046, 337] width 528 height 29
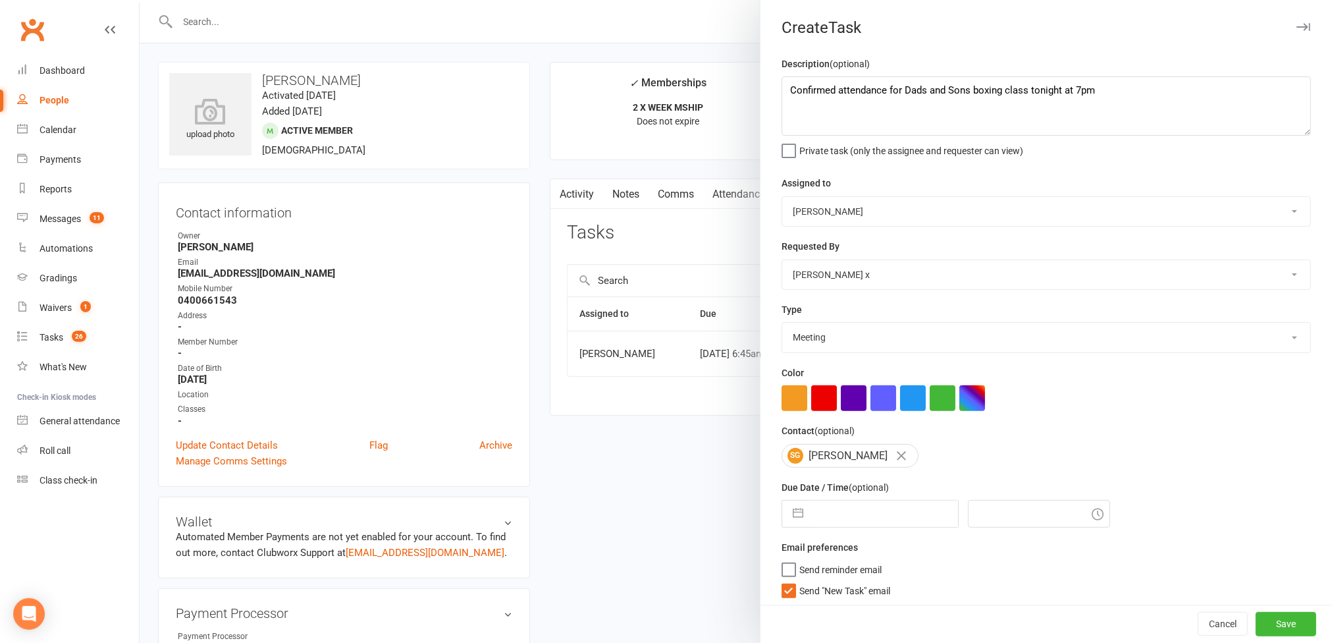
click at [882, 524] on input "text" at bounding box center [884, 514] width 148 height 26
select select "6"
select select "2025"
select select "7"
select select "2025"
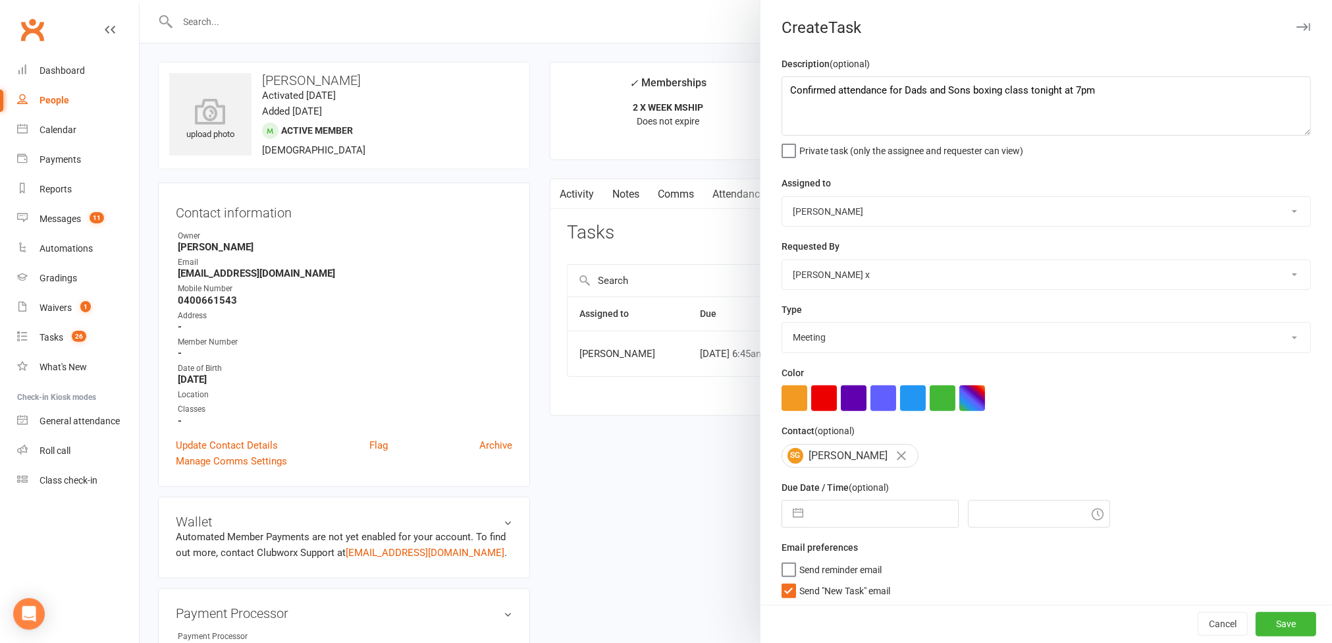
select select "8"
select select "2025"
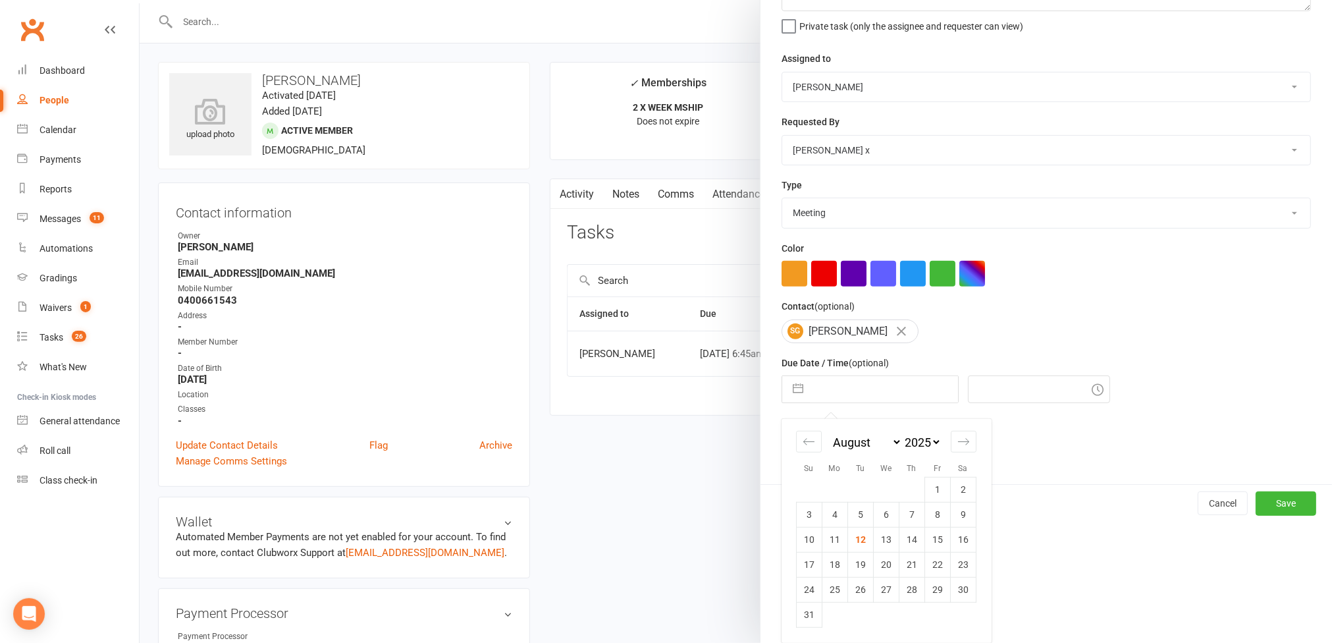
click at [854, 530] on td "12" at bounding box center [861, 539] width 26 height 25
type input "[DATE]"
type input "9:15am"
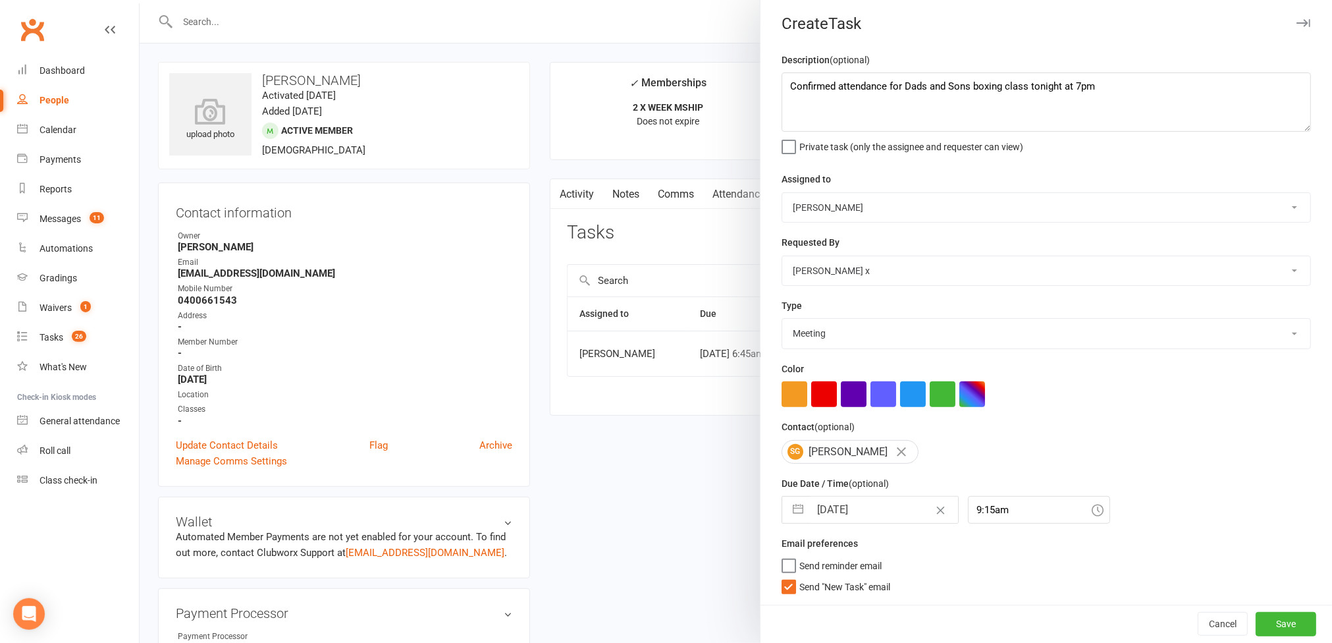
scroll to position [11, 0]
click at [1256, 628] on button "Save" at bounding box center [1286, 624] width 61 height 24
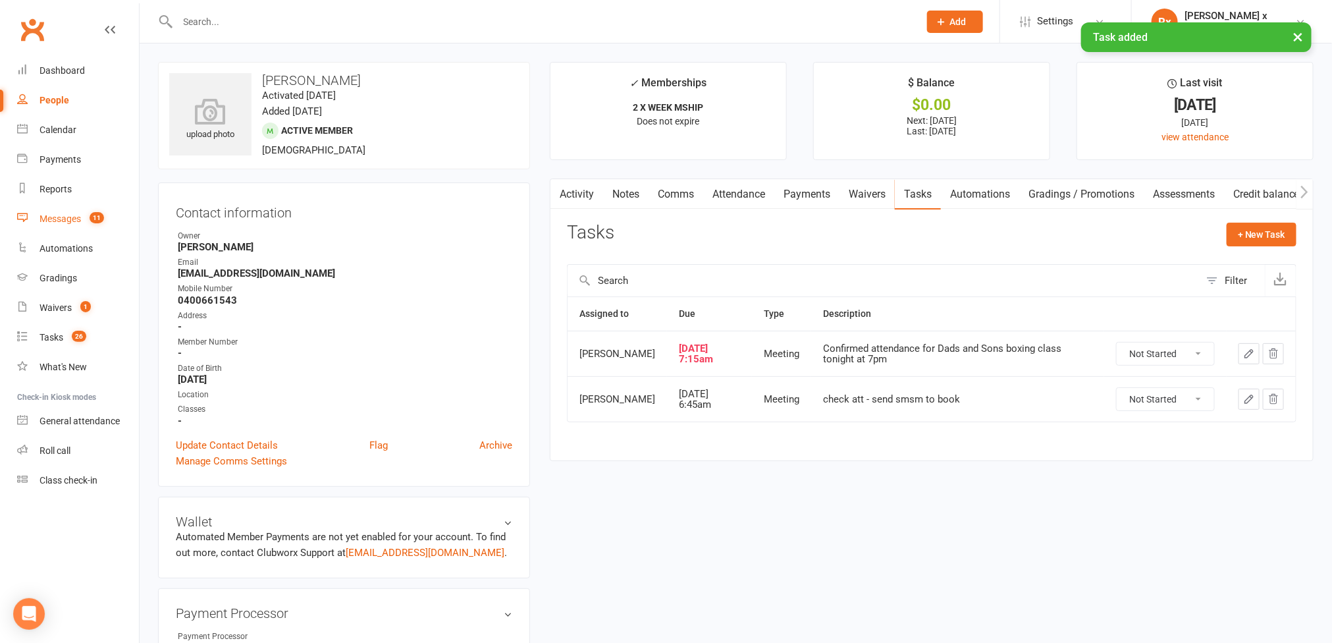
click at [66, 221] on div "Messages" at bounding box center [60, 218] width 41 height 11
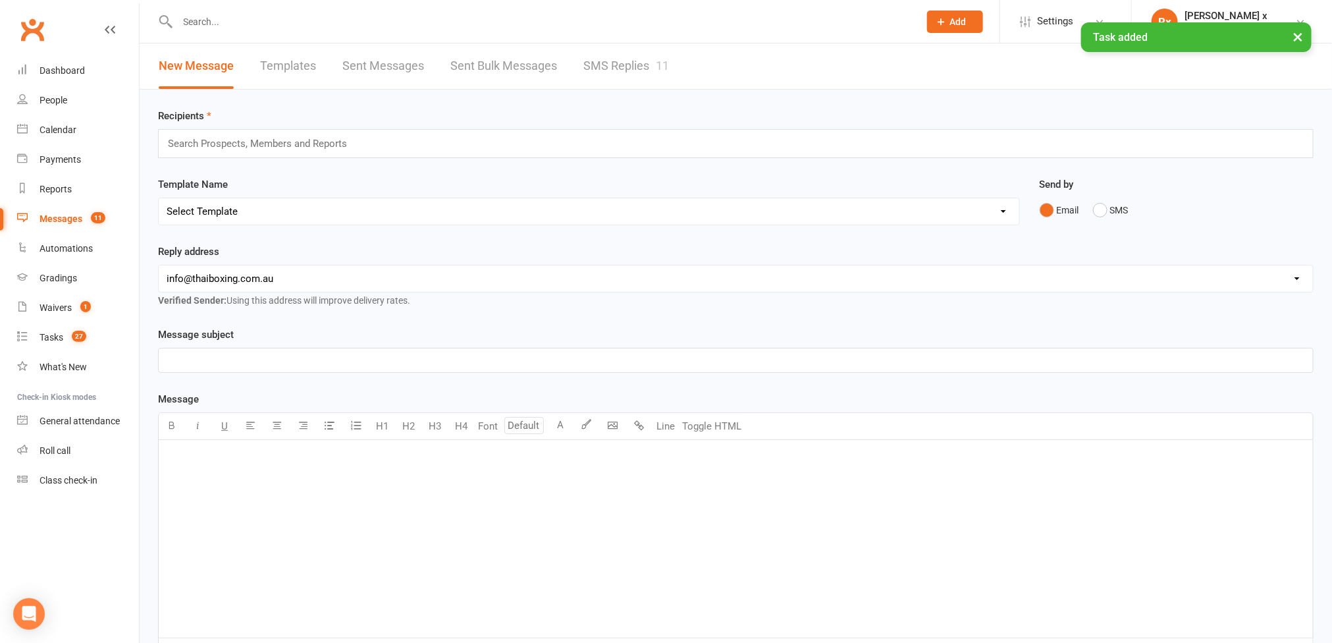
click at [595, 74] on link "SMS Replies 11" at bounding box center [627, 65] width 86 height 45
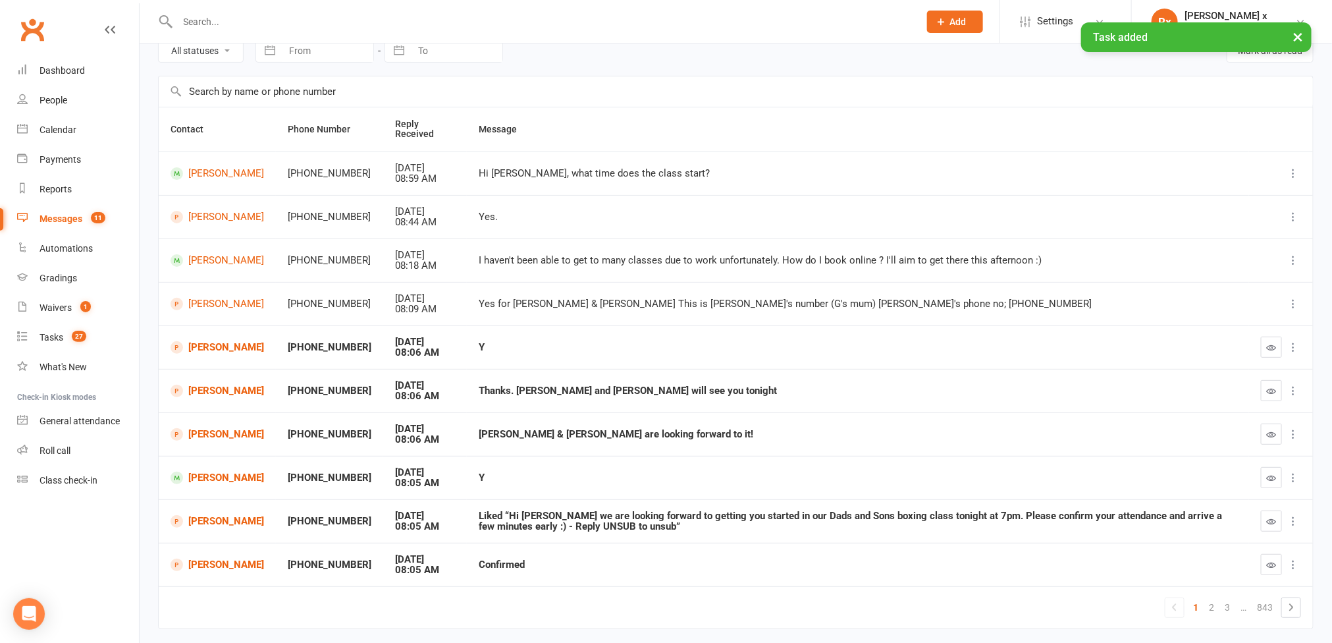
scroll to position [99, 0]
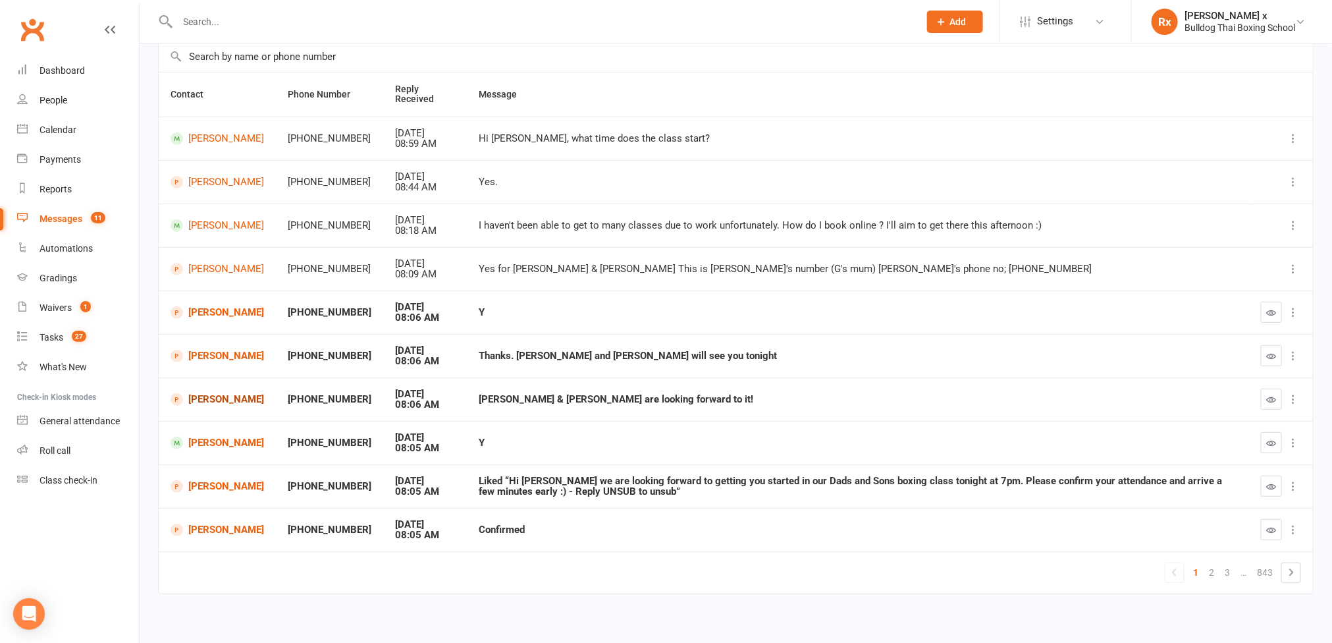
click at [222, 399] on link "[PERSON_NAME]" at bounding box center [218, 399] width 94 height 13
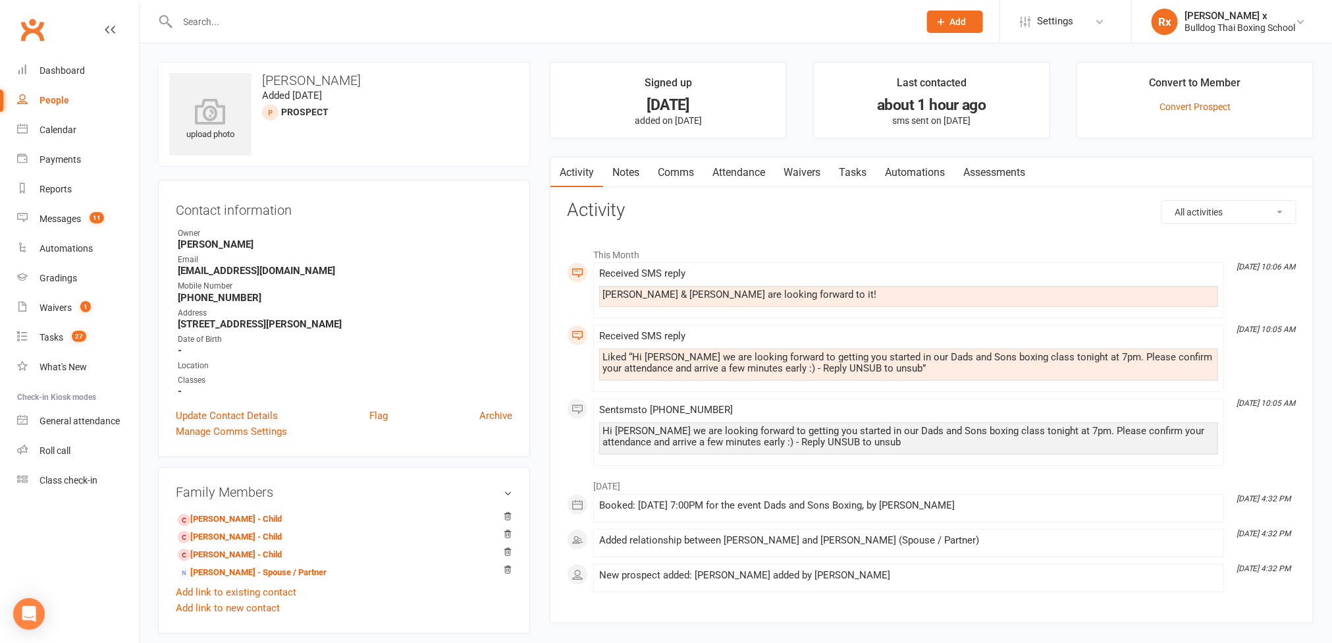
click at [867, 178] on link "Tasks" at bounding box center [853, 172] width 46 height 30
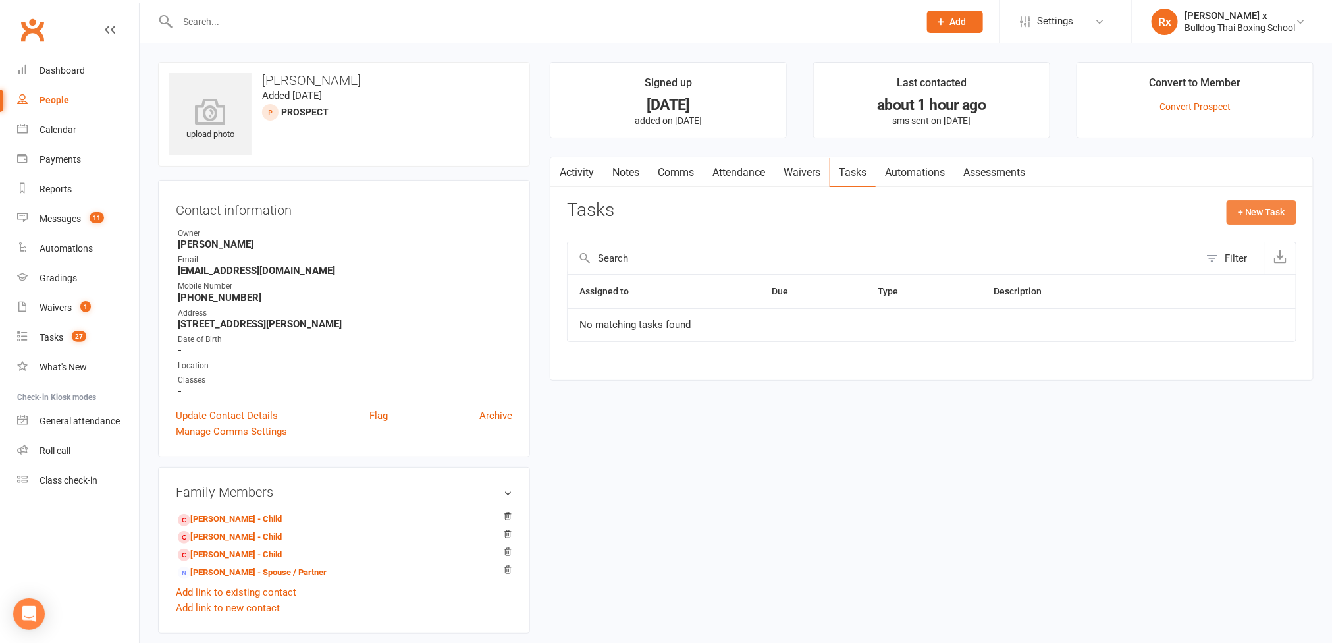
click at [1269, 206] on button "+ New Task" at bounding box center [1262, 212] width 70 height 24
select select "45795"
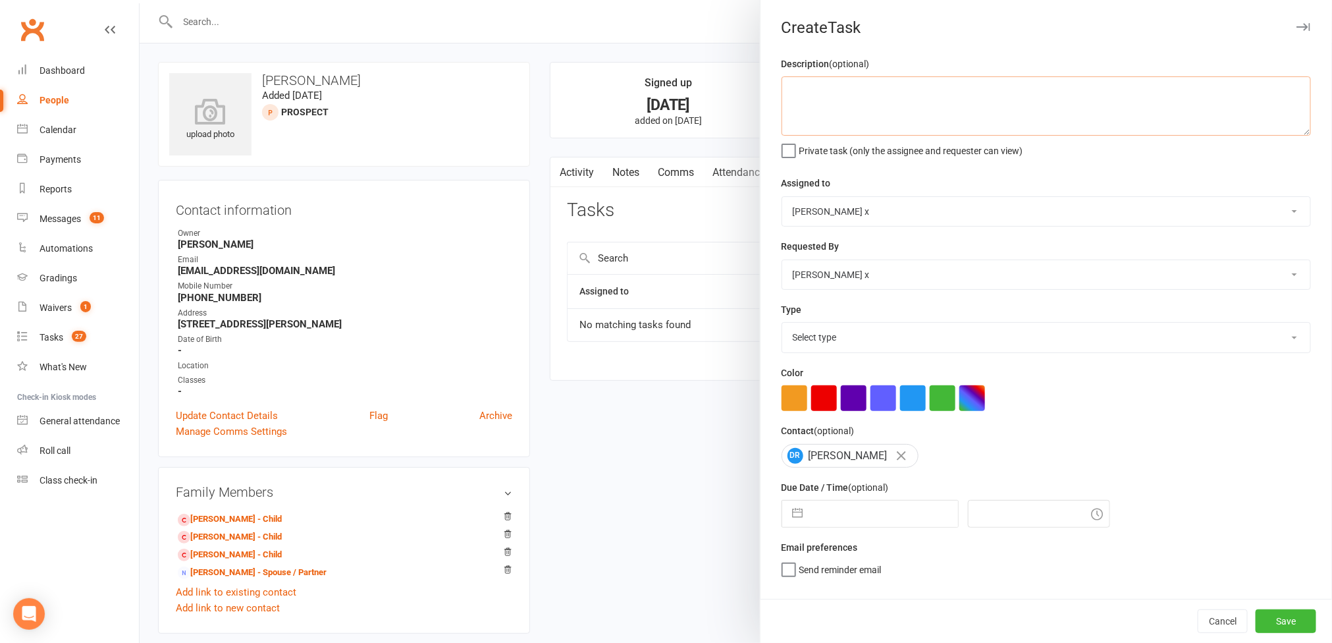
click at [879, 107] on textarea at bounding box center [1047, 105] width 530 height 59
paste textarea "Dads and Sons boxing class tonight at 7pm"
type textarea "Confirmed attendance for Dads and Sons boxing class tonight at 7pm"
click at [1280, 206] on select "[PERSON_NAME] [PERSON_NAME] O'[PERSON_NAME] x [PERSON_NAME] [PERSON_NAME] [PERS…" at bounding box center [1046, 211] width 528 height 29
select select "12940"
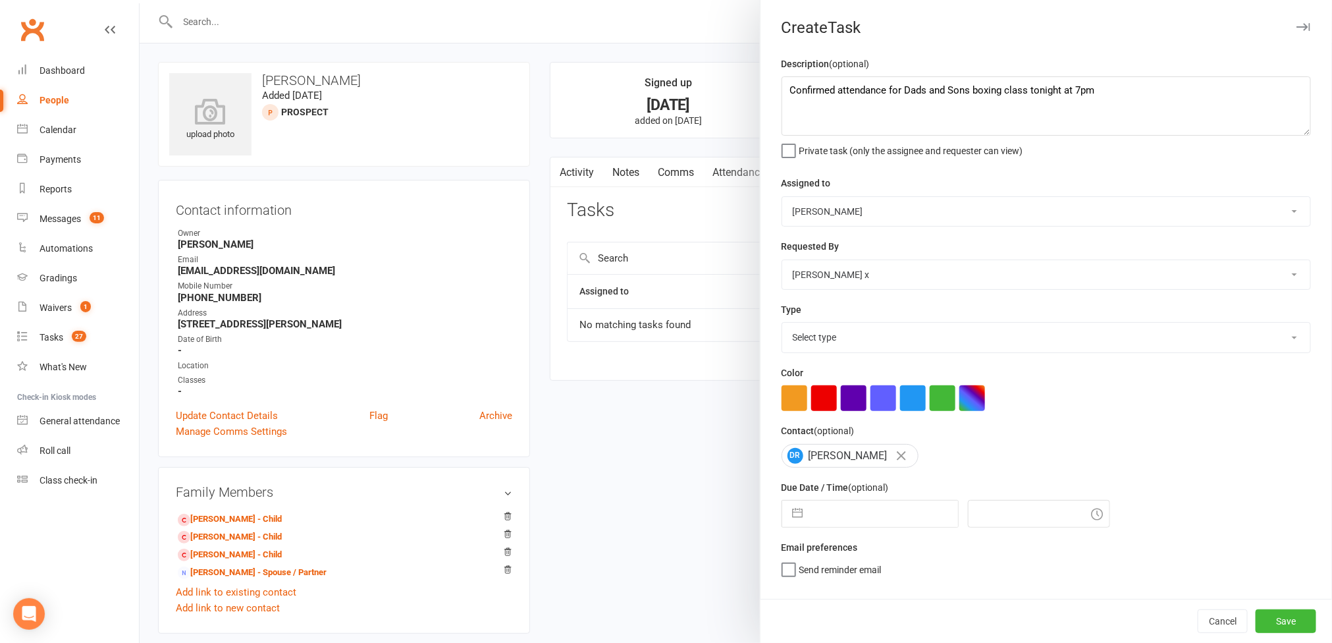
click at [782, 198] on select "[PERSON_NAME] [PERSON_NAME] O'[PERSON_NAME] x [PERSON_NAME] [PERSON_NAME] [PERS…" at bounding box center [1046, 211] width 528 height 29
click at [1246, 348] on select "Select type Action E-mail Meeting Phone call Text Add new task type" at bounding box center [1046, 337] width 528 height 29
select select "12049"
click at [782, 326] on select "Select type Action E-mail Meeting Phone call Text Add new task type" at bounding box center [1046, 337] width 528 height 29
select select "6"
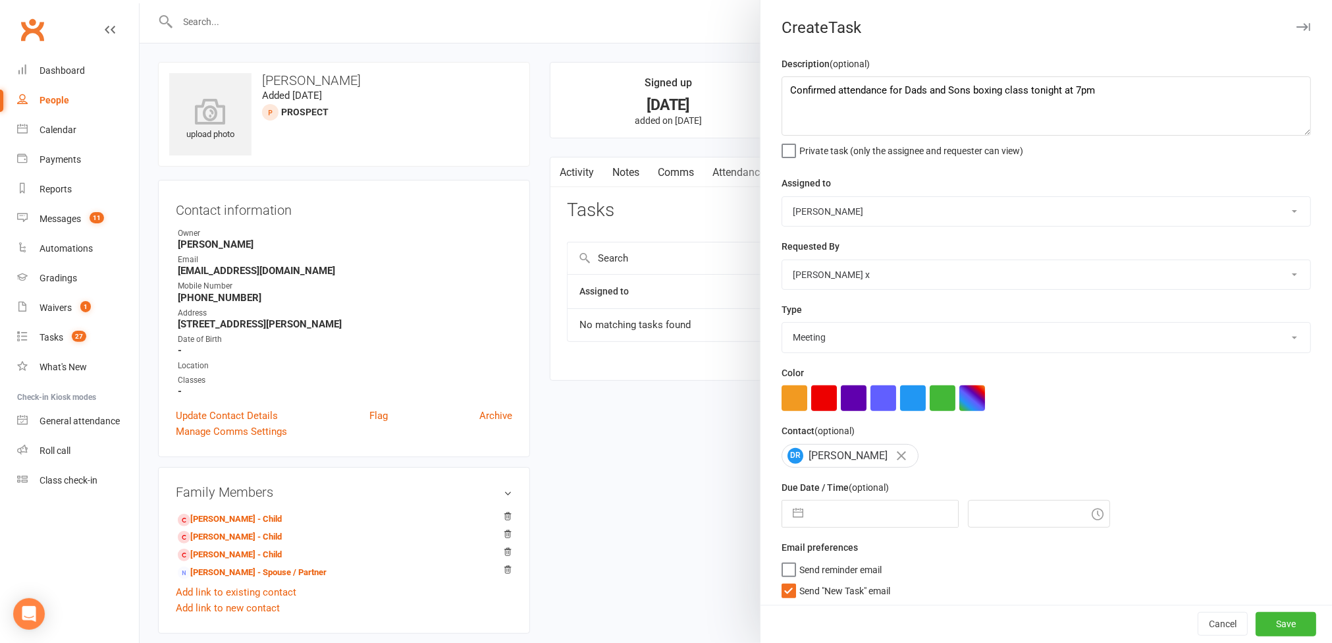
select select "2025"
select select "7"
select select "2025"
select select "8"
select select "2025"
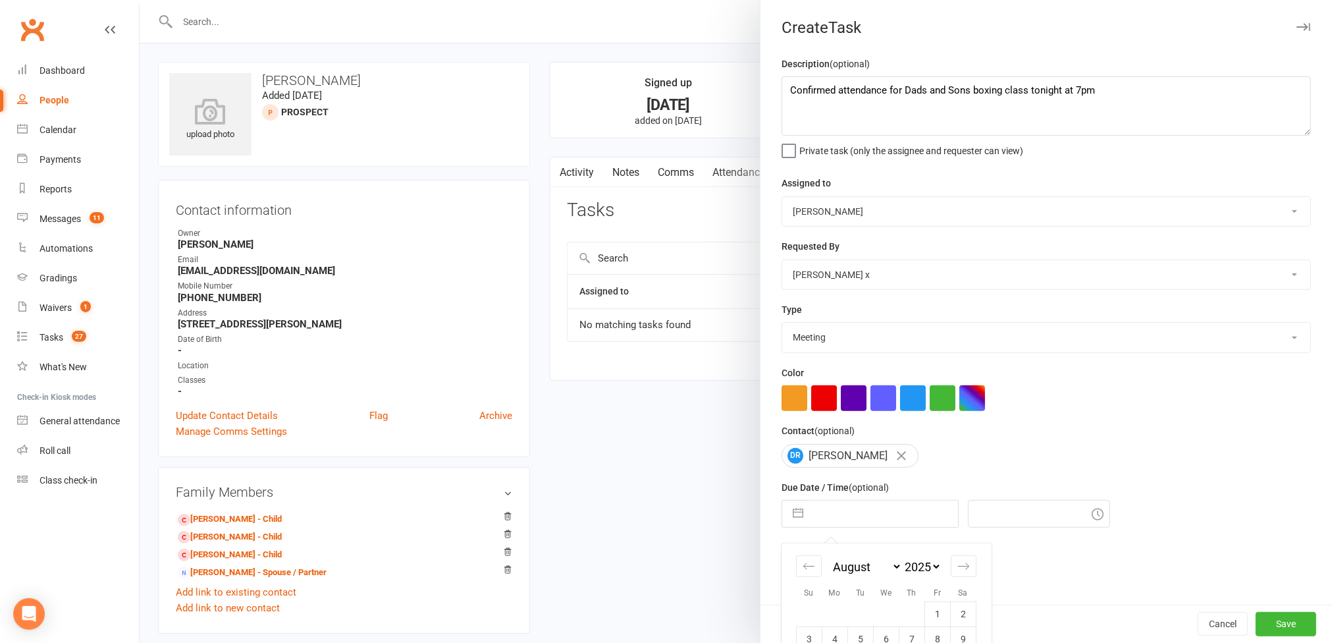
click at [840, 522] on input "text" at bounding box center [884, 514] width 148 height 26
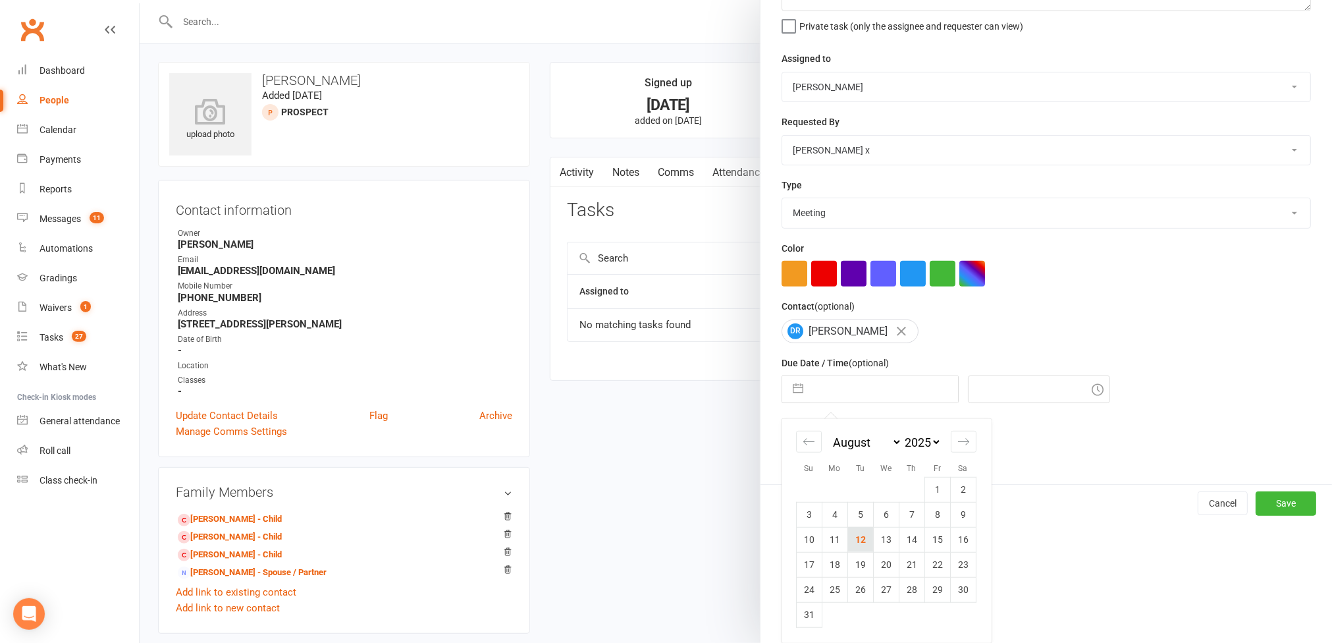
click at [848, 532] on td "12" at bounding box center [861, 539] width 26 height 25
type input "[DATE]"
type input "9:15am"
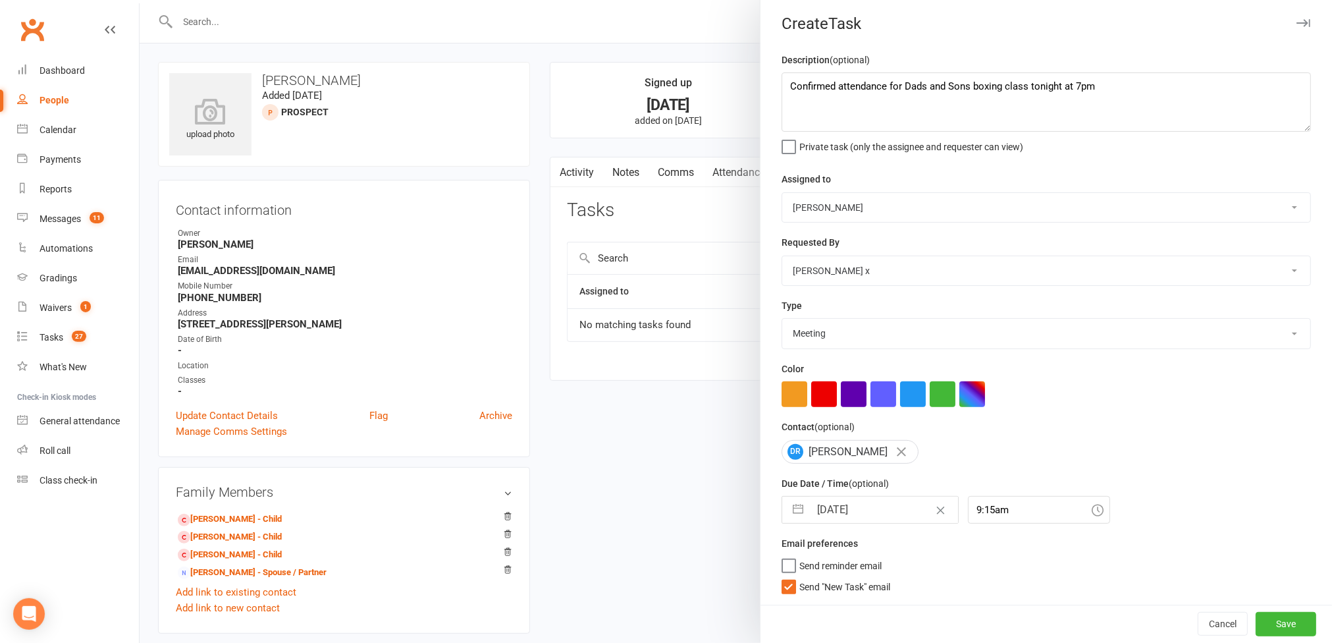
scroll to position [11, 0]
drag, startPoint x: 1261, startPoint y: 629, endPoint x: 1065, endPoint y: 569, distance: 204.6
click at [1261, 627] on button "Save" at bounding box center [1286, 624] width 61 height 24
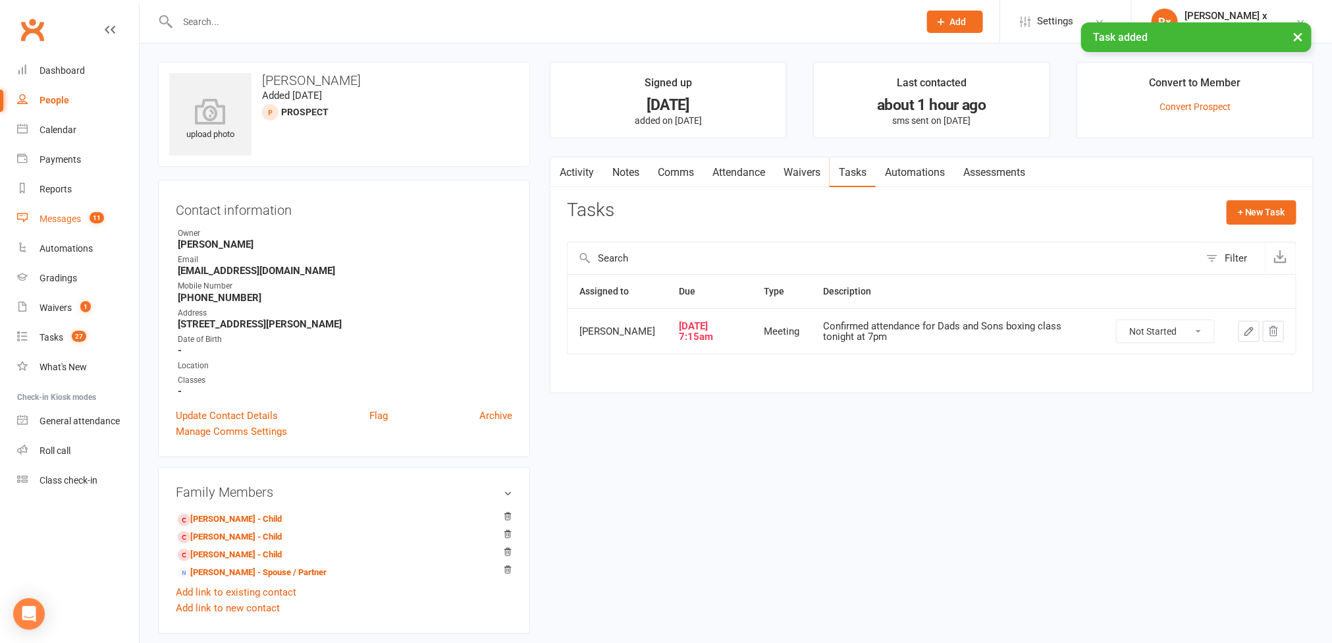
click at [61, 219] on div "Messages" at bounding box center [60, 218] width 41 height 11
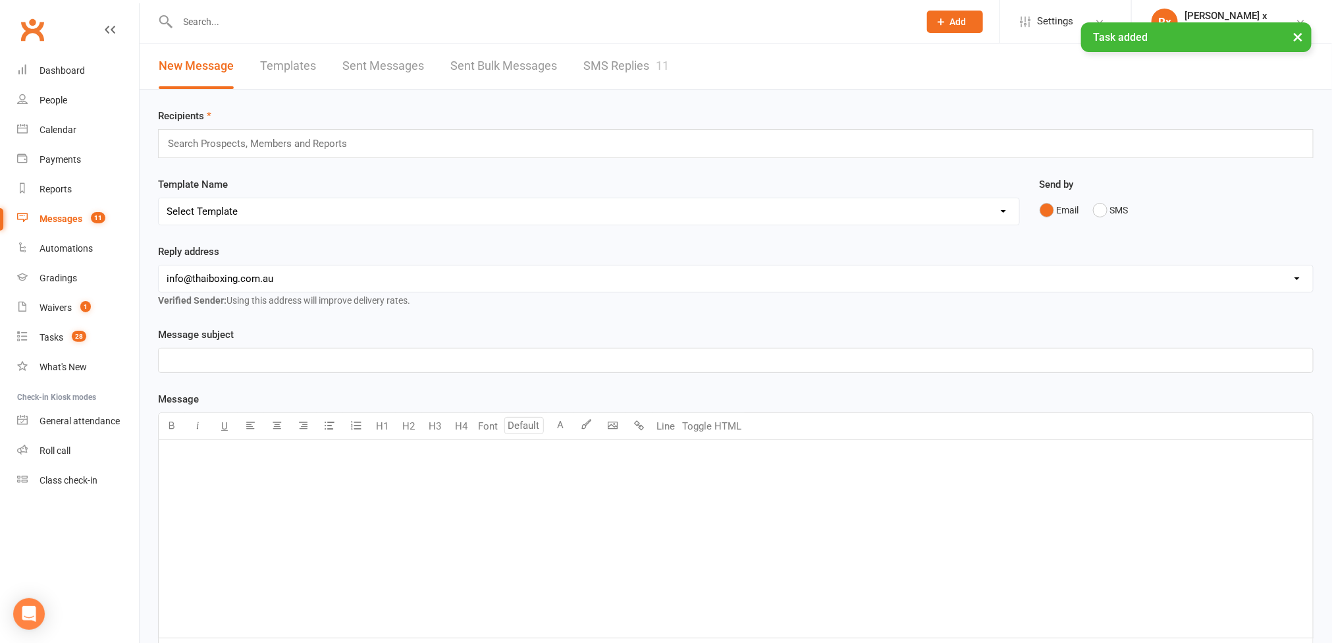
click at [644, 22] on div "× Task added" at bounding box center [657, 22] width 1315 height 0
click at [631, 70] on link "SMS Replies 11" at bounding box center [627, 65] width 86 height 45
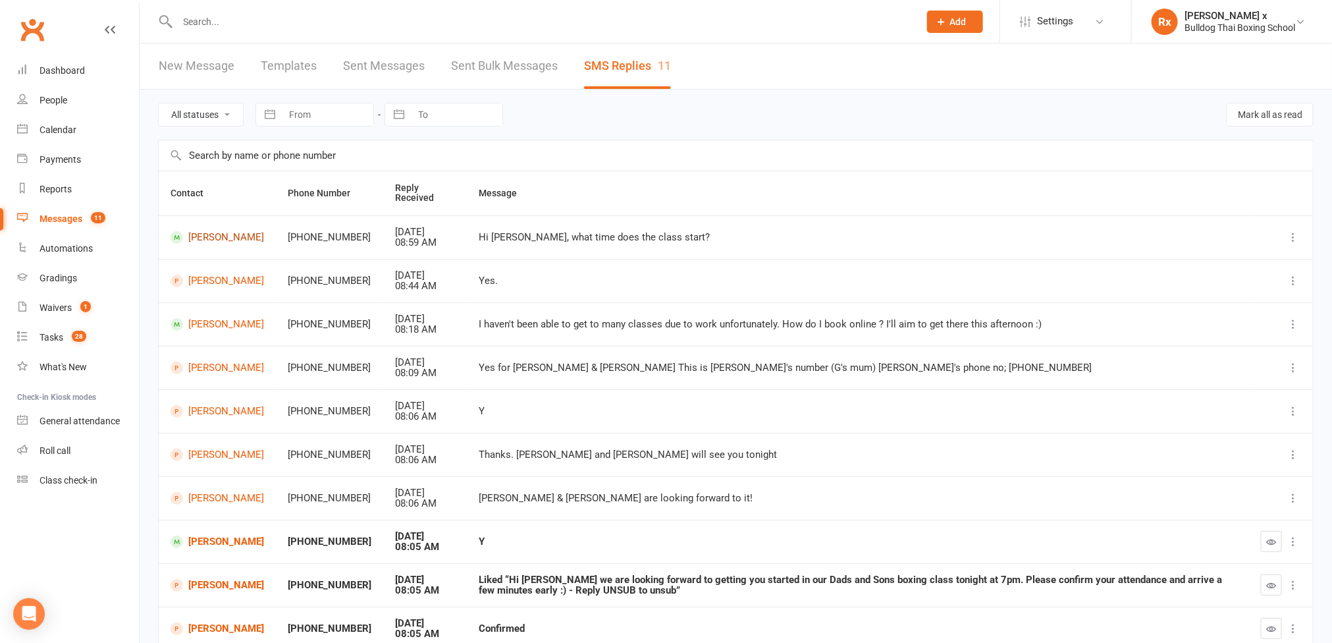
click at [219, 242] on link "[PERSON_NAME]" at bounding box center [218, 237] width 94 height 13
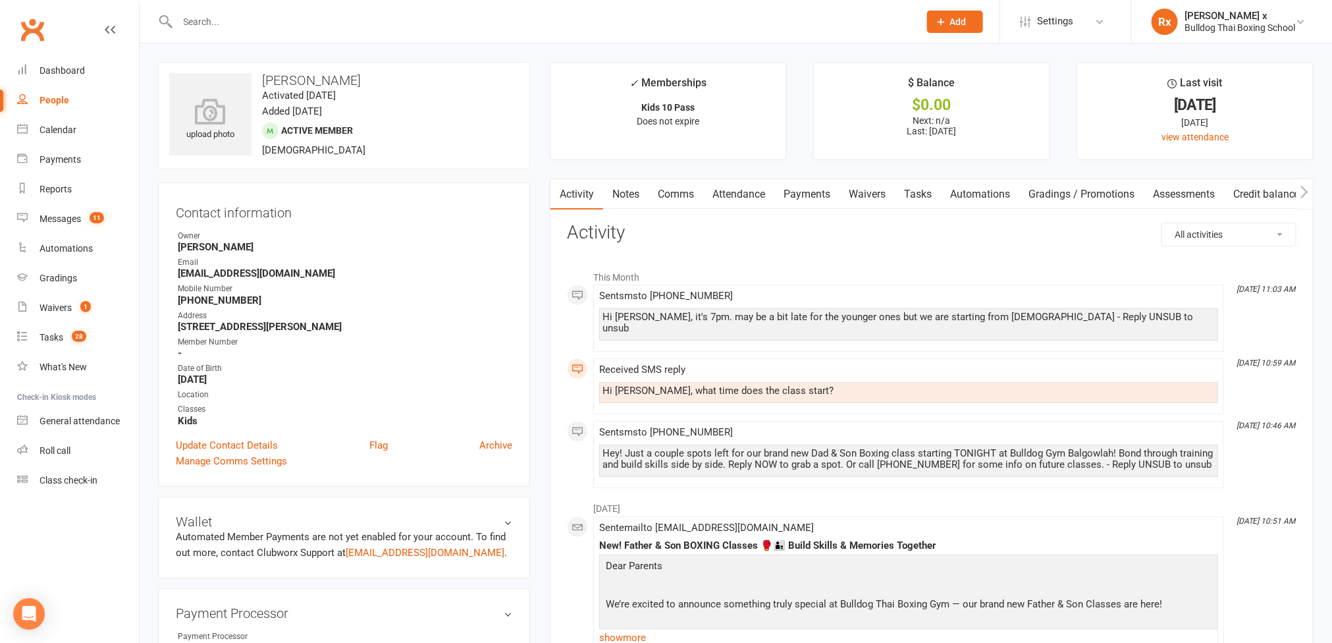
click at [45, 99] on div "People" at bounding box center [55, 100] width 30 height 11
select select "100"
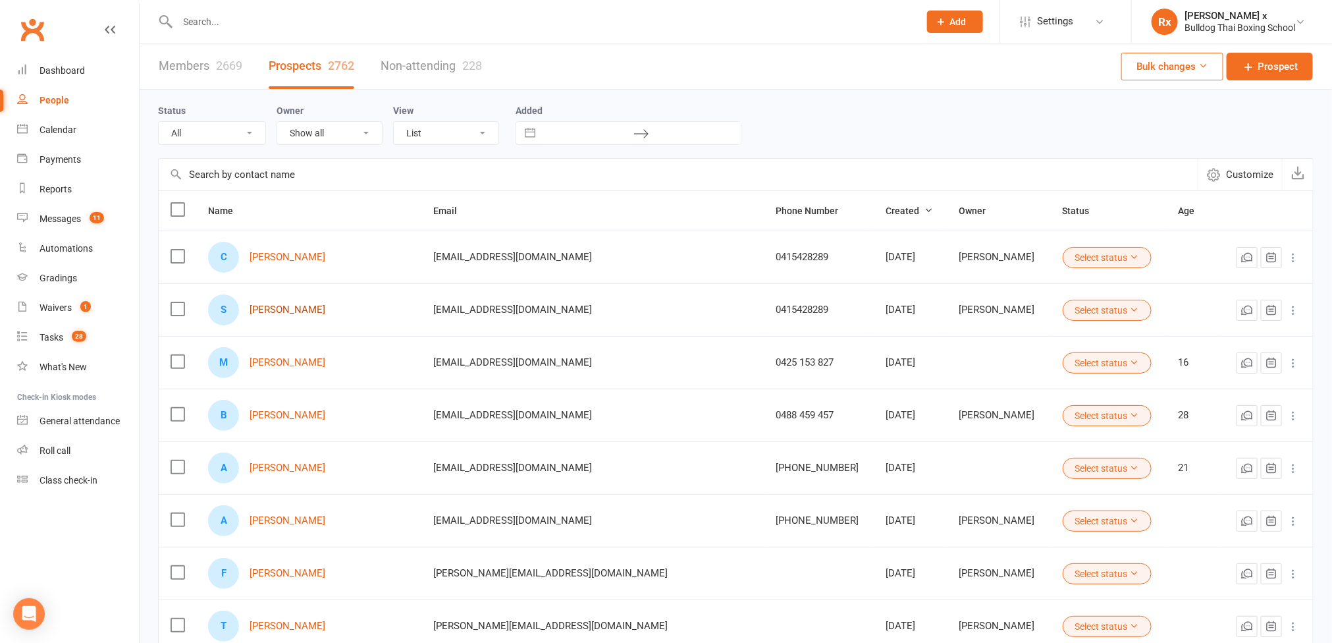
click at [293, 315] on link "[PERSON_NAME]" at bounding box center [288, 309] width 76 height 11
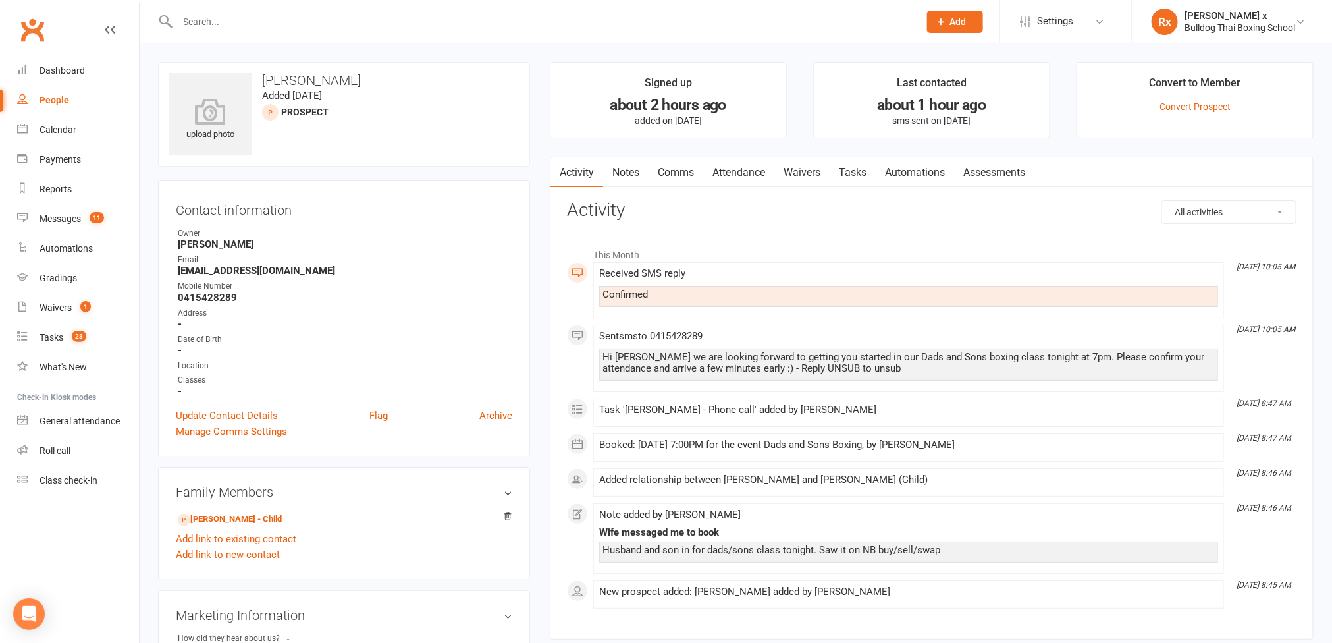
click at [220, 301] on strong "0415428289" at bounding box center [345, 298] width 335 height 12
copy strong "0415428289"
click at [275, 273] on strong "[EMAIL_ADDRESS][DOMAIN_NAME]" at bounding box center [345, 271] width 335 height 12
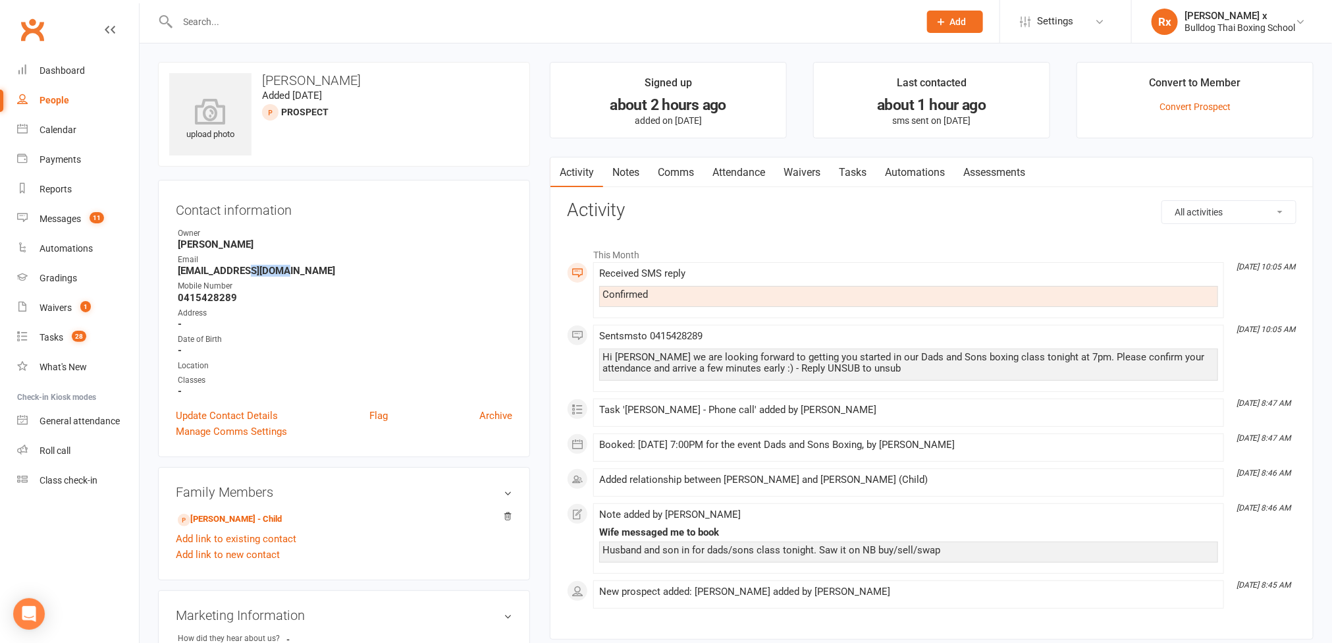
click at [275, 273] on strong "[EMAIL_ADDRESS][DOMAIN_NAME]" at bounding box center [345, 271] width 335 height 12
copy strong "[EMAIL_ADDRESS][DOMAIN_NAME]"
click at [292, 79] on h3 "[PERSON_NAME]" at bounding box center [344, 80] width 350 height 14
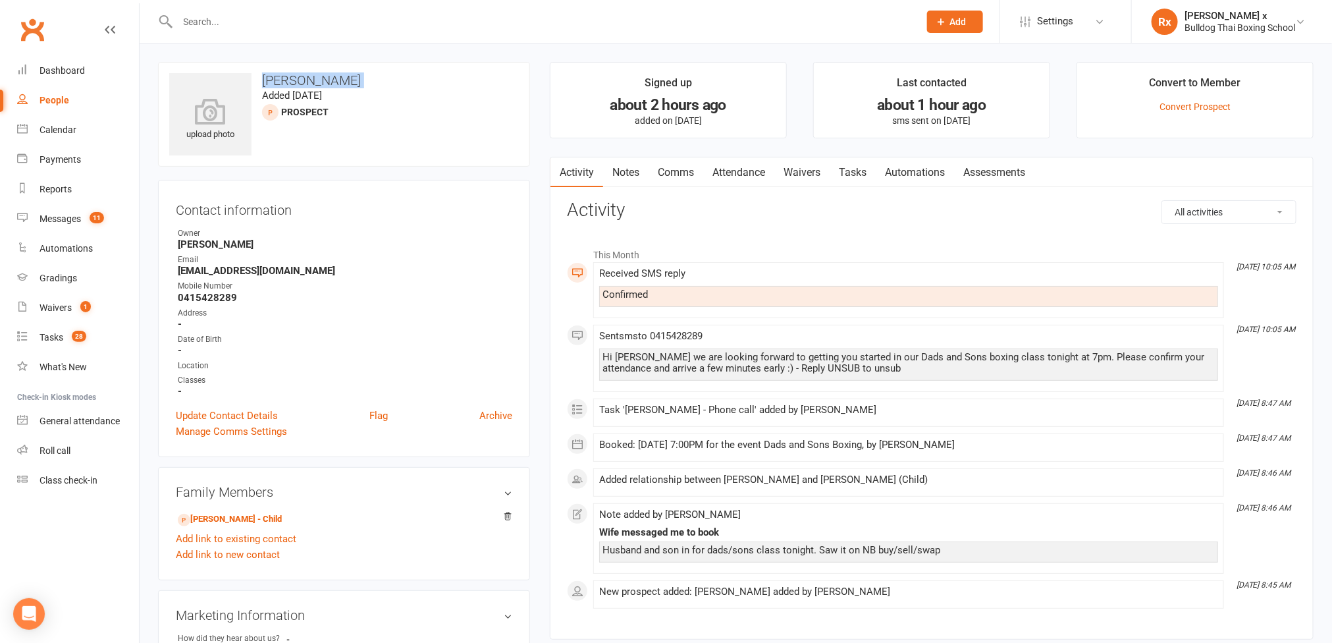
click at [292, 79] on h3 "[PERSON_NAME]" at bounding box center [344, 80] width 350 height 14
copy h3 "[PERSON_NAME]"
click at [219, 299] on strong "0415428289" at bounding box center [345, 298] width 335 height 12
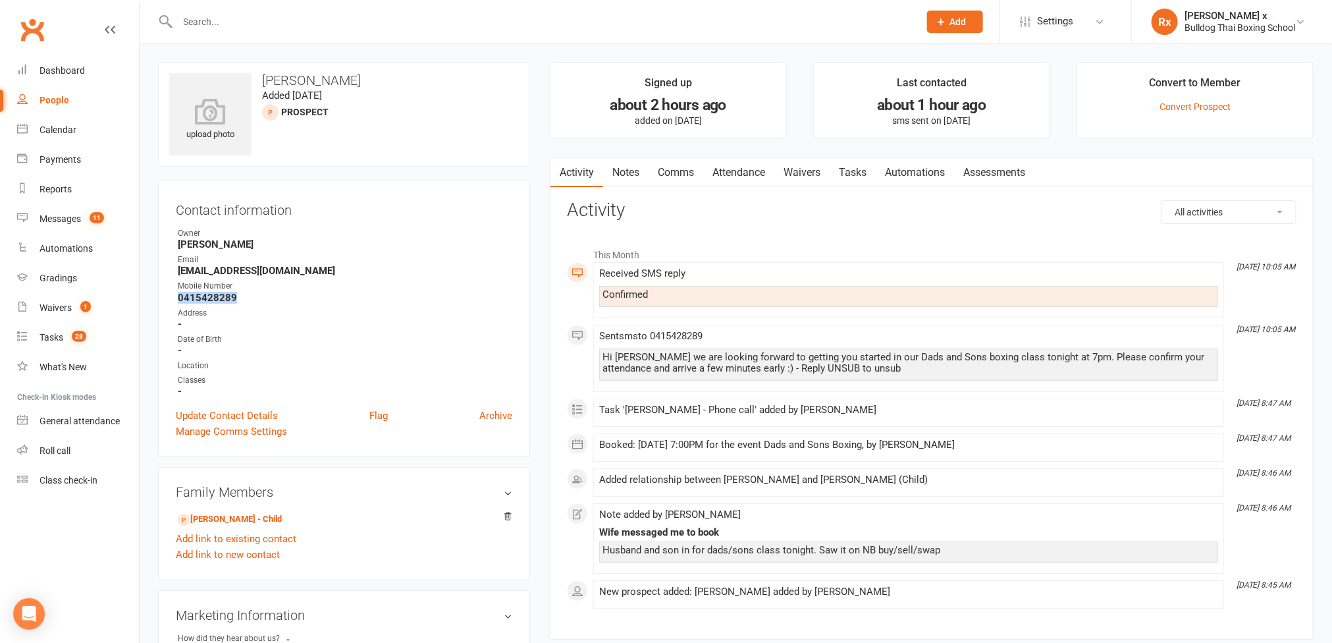
copy strong "0415428289"
drag, startPoint x: 874, startPoint y: 358, endPoint x: 1064, endPoint y: 362, distance: 189.7
click at [1064, 362] on div "Hi [PERSON_NAME] we are looking forward to getting you started in our Dads and …" at bounding box center [909, 363] width 613 height 22
copy div "Dads and Sons boxing class tonight at 7pm."
click at [866, 174] on link "Tasks" at bounding box center [853, 172] width 46 height 30
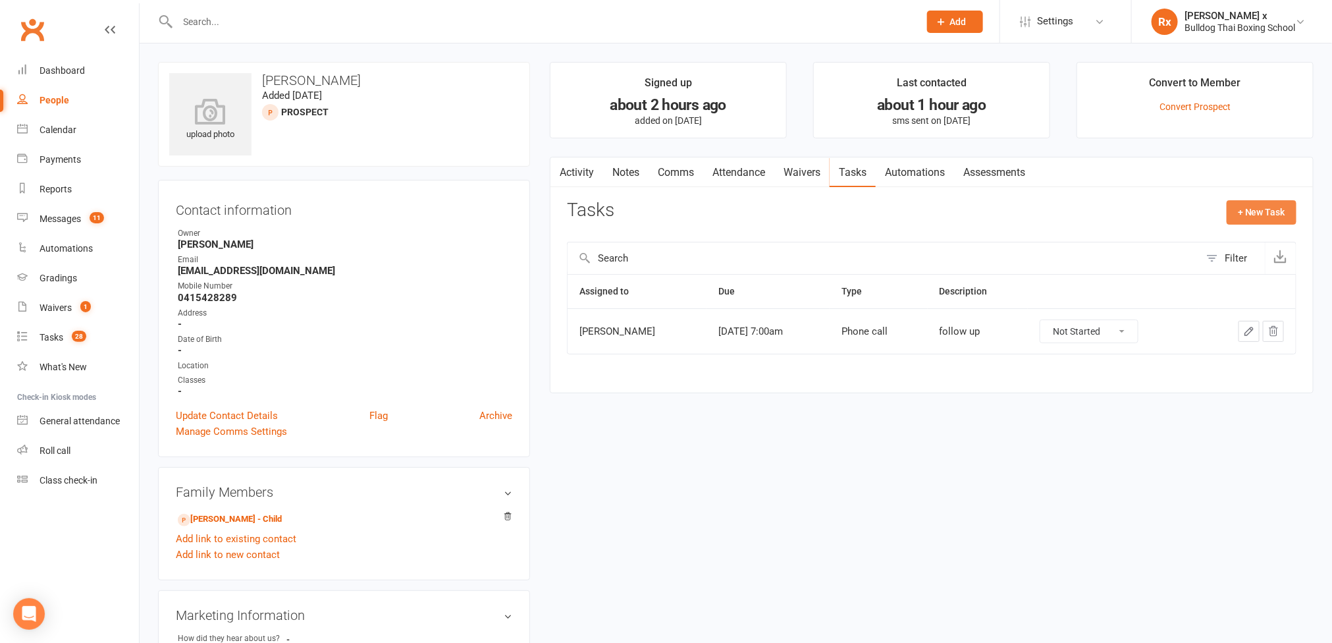
click at [1243, 206] on button "+ New Task" at bounding box center [1262, 212] width 70 height 24
select select "45795"
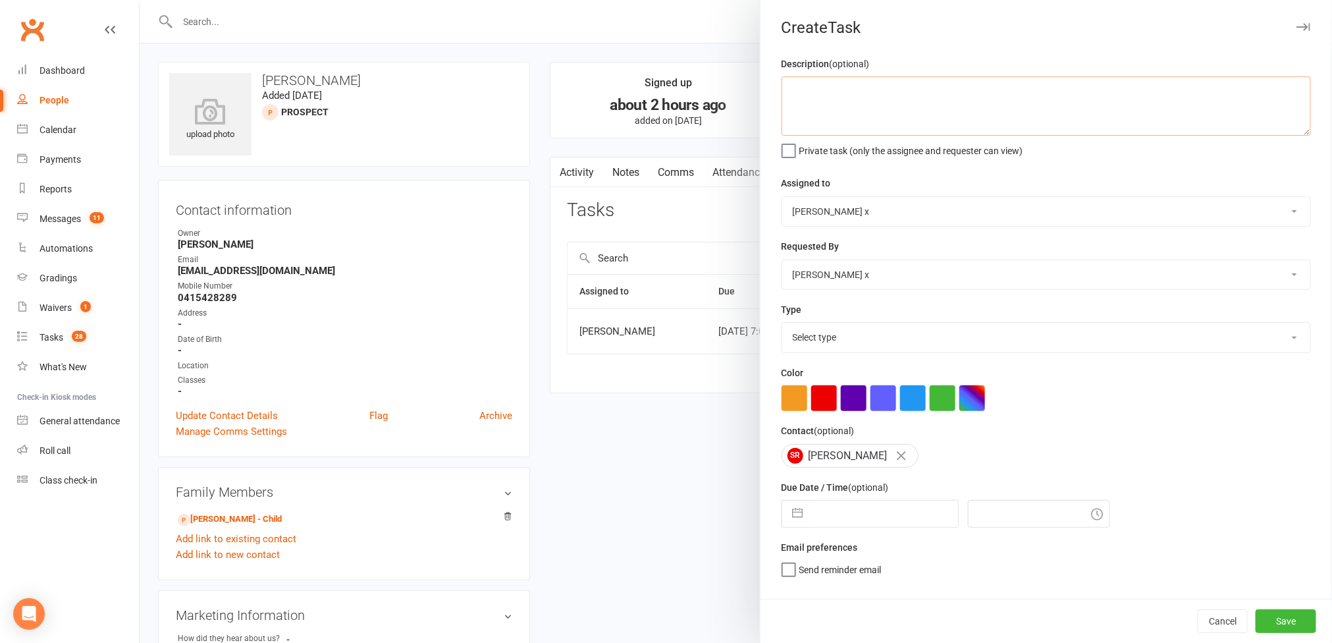
click at [838, 99] on textarea at bounding box center [1047, 105] width 530 height 59
type textarea "Confirmed att"
click at [1198, 622] on button "Cancel" at bounding box center [1223, 621] width 50 height 24
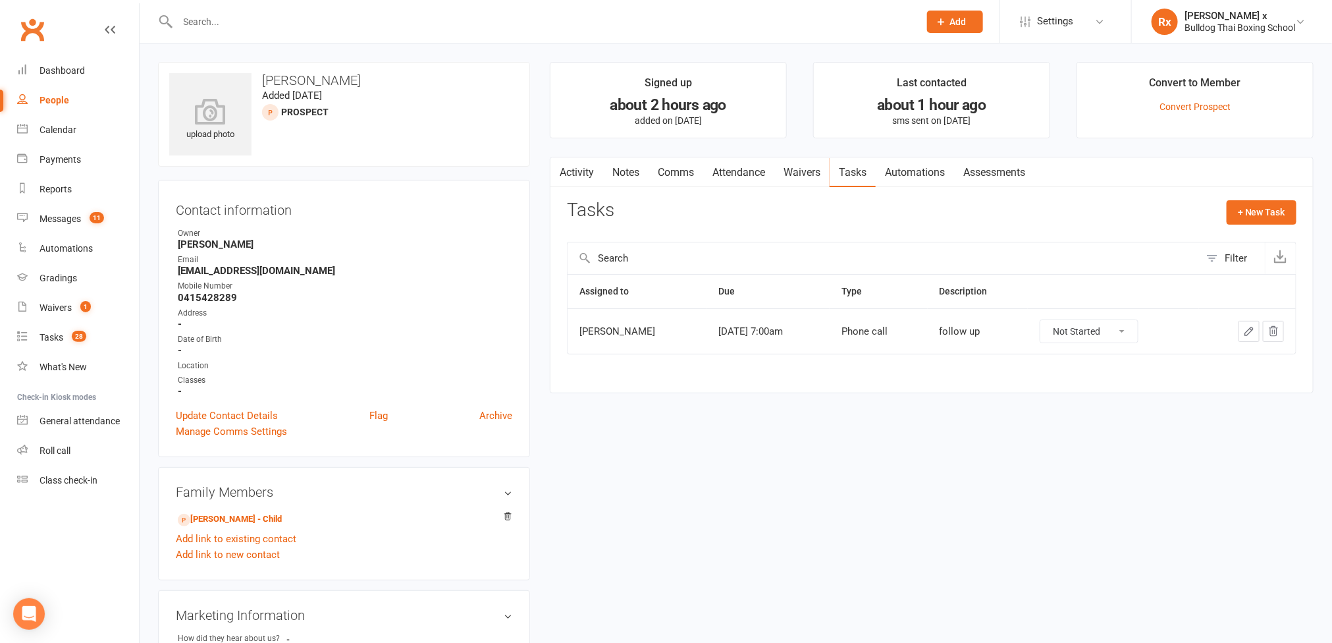
click at [318, 79] on h3 "[PERSON_NAME]" at bounding box center [344, 80] width 350 height 14
click at [317, 79] on h3 "[PERSON_NAME]" at bounding box center [344, 80] width 350 height 14
copy h3 "[PERSON_NAME]"
click at [582, 169] on link "Activity" at bounding box center [577, 172] width 53 height 30
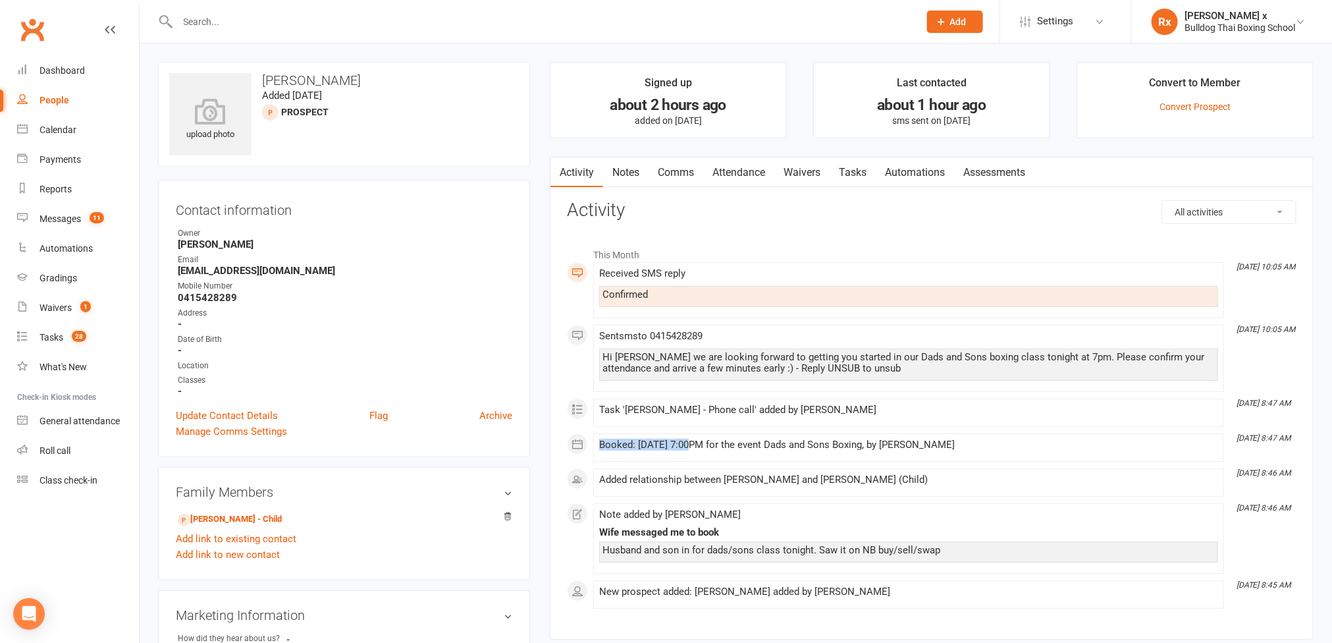
drag, startPoint x: 694, startPoint y: 447, endPoint x: 603, endPoint y: 445, distance: 90.9
click at [603, 445] on div "Booked: [DATE] 7:00PM for the event Dads and Sons Boxing, by [PERSON_NAME]" at bounding box center [908, 444] width 619 height 11
copy div "Booked: [DATE]"
click at [60, 94] on link "People" at bounding box center [78, 101] width 122 height 30
select select "100"
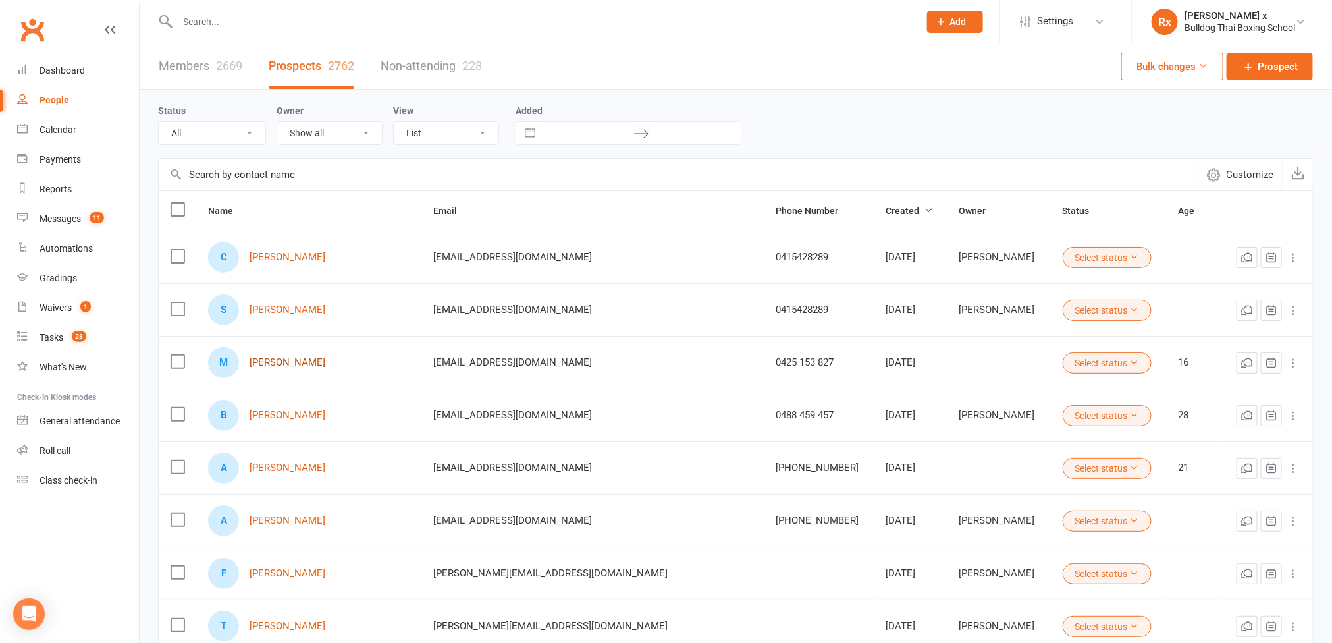
click at [314, 364] on link "[PERSON_NAME]" at bounding box center [288, 362] width 76 height 11
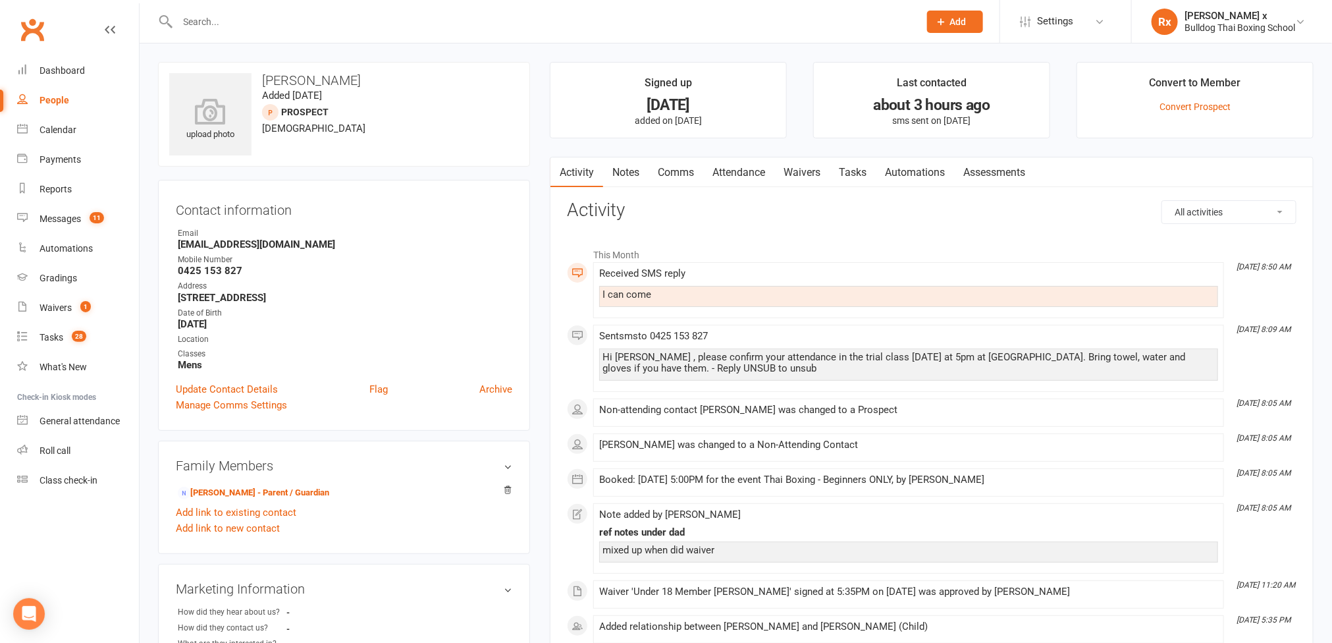
click at [850, 174] on link "Tasks" at bounding box center [853, 172] width 46 height 30
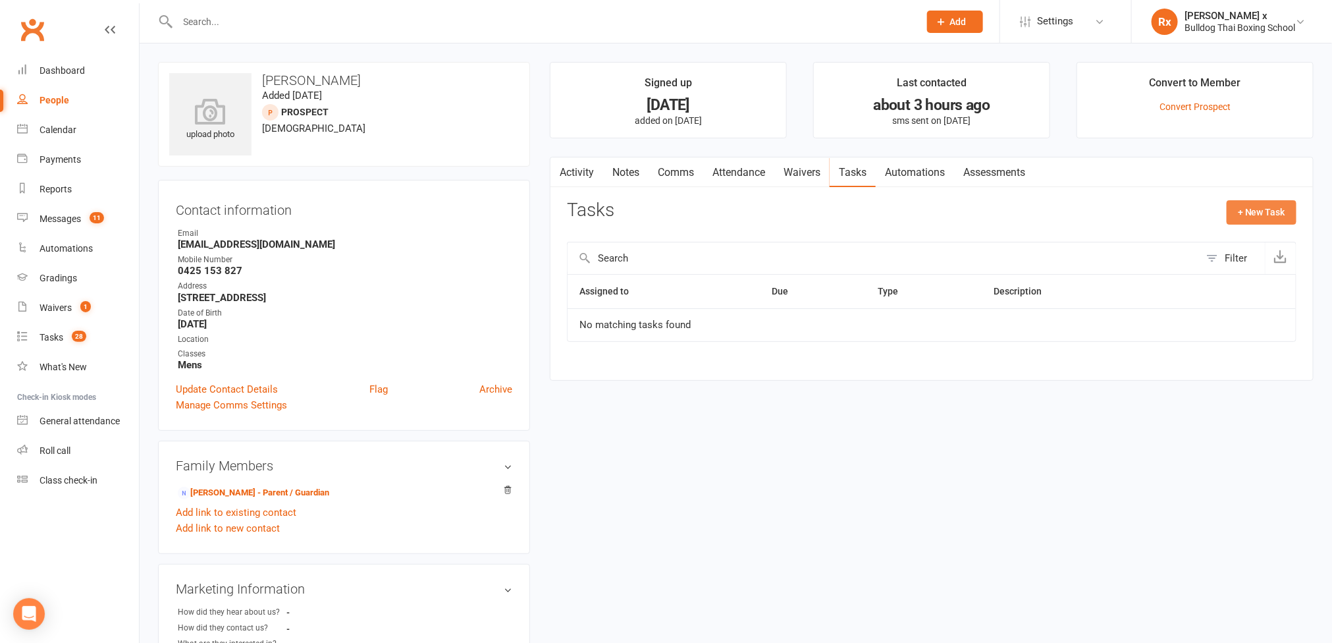
click at [1275, 223] on button "+ New Task" at bounding box center [1262, 212] width 70 height 24
select select "45795"
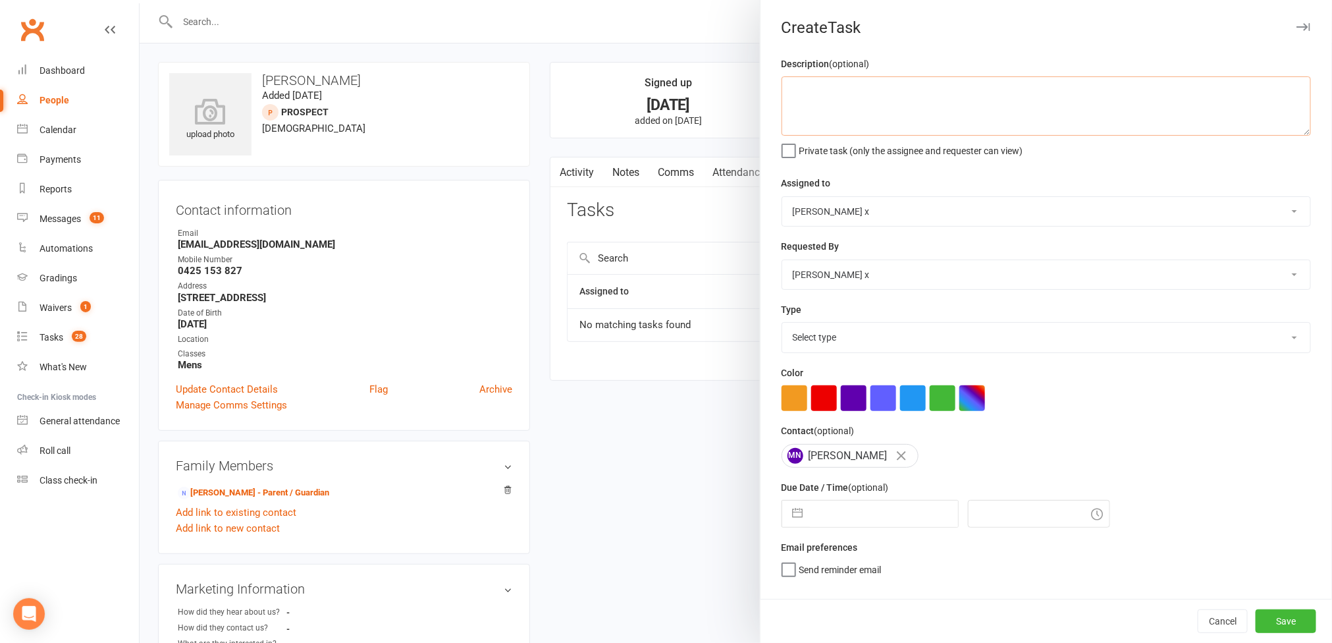
click at [810, 119] on textarea at bounding box center [1047, 105] width 530 height 59
type textarea "C"
type textarea "Coming to trial class [DATE]."
click at [1271, 209] on select "[PERSON_NAME] [PERSON_NAME] O'[PERSON_NAME] x [PERSON_NAME] [PERSON_NAME] [PERS…" at bounding box center [1046, 211] width 528 height 29
select select "12940"
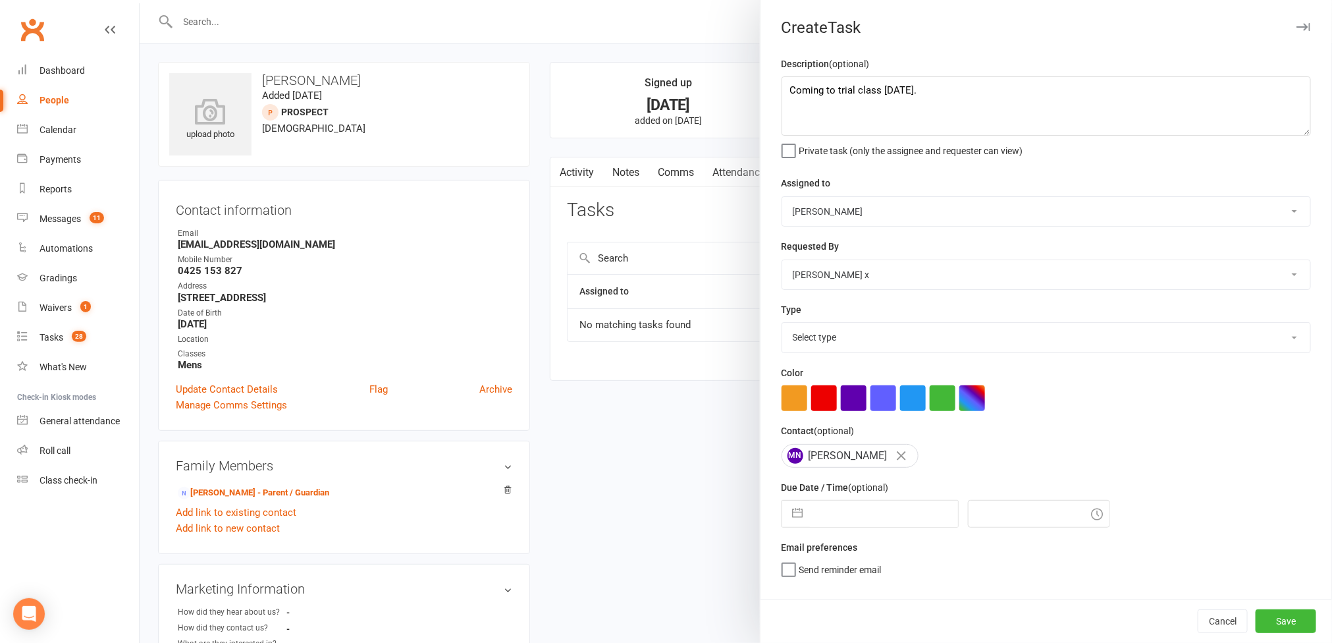
click at [782, 198] on select "[PERSON_NAME] [PERSON_NAME] O'[PERSON_NAME] x [PERSON_NAME] [PERSON_NAME] [PERS…" at bounding box center [1046, 211] width 528 height 29
click at [1271, 340] on select "Select type Action E-mail Meeting Phone call Text Add new task type" at bounding box center [1046, 337] width 528 height 29
select select "12049"
click at [782, 326] on select "Select type Action E-mail Meeting Phone call Text Add new task type" at bounding box center [1046, 337] width 528 height 29
click at [858, 522] on input "text" at bounding box center [884, 514] width 148 height 26
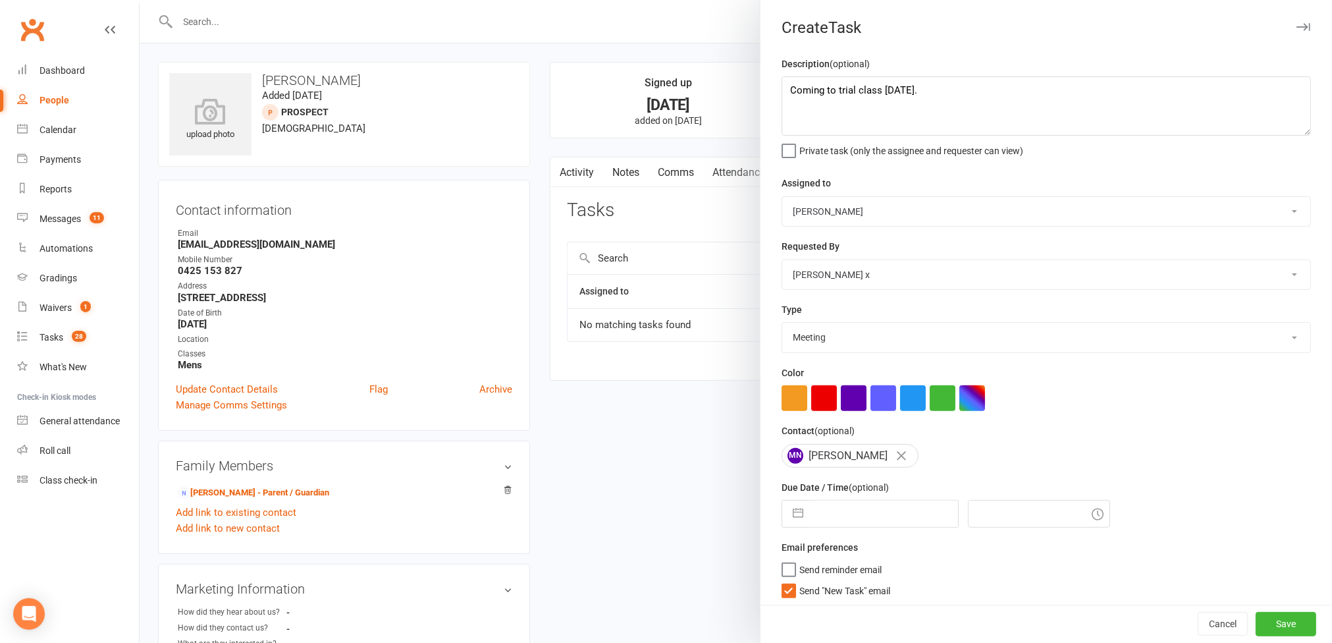
select select "6"
select select "2025"
select select "7"
select select "2025"
select select "8"
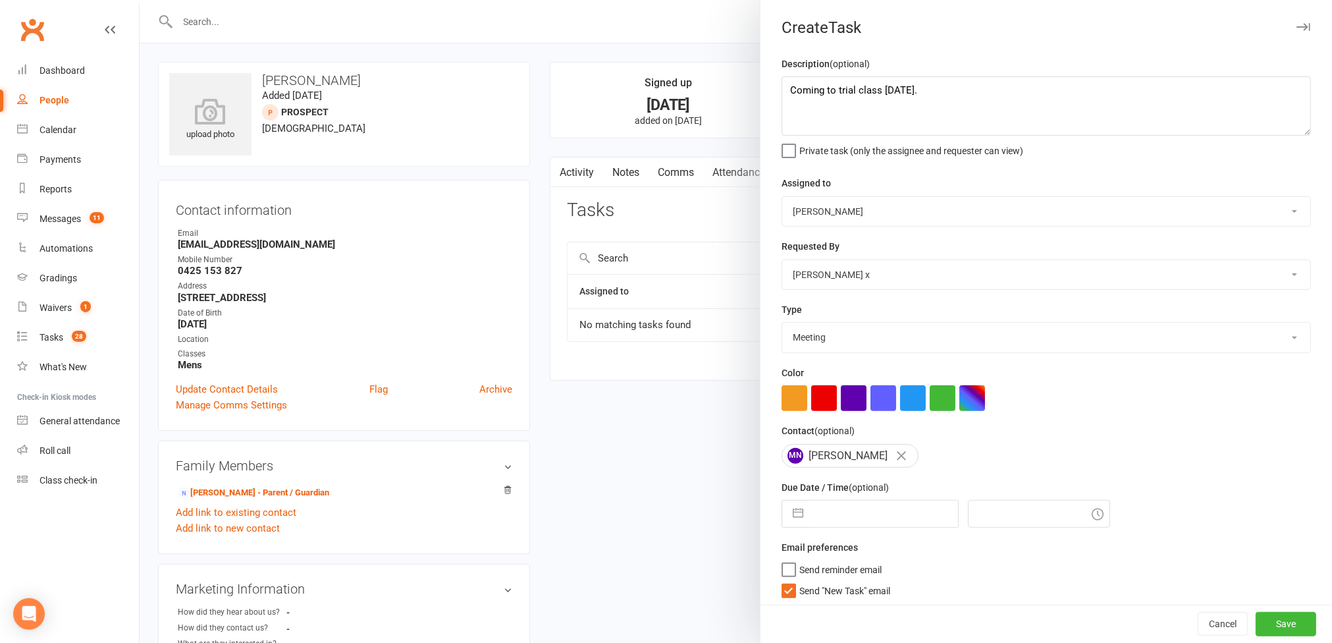
select select "2025"
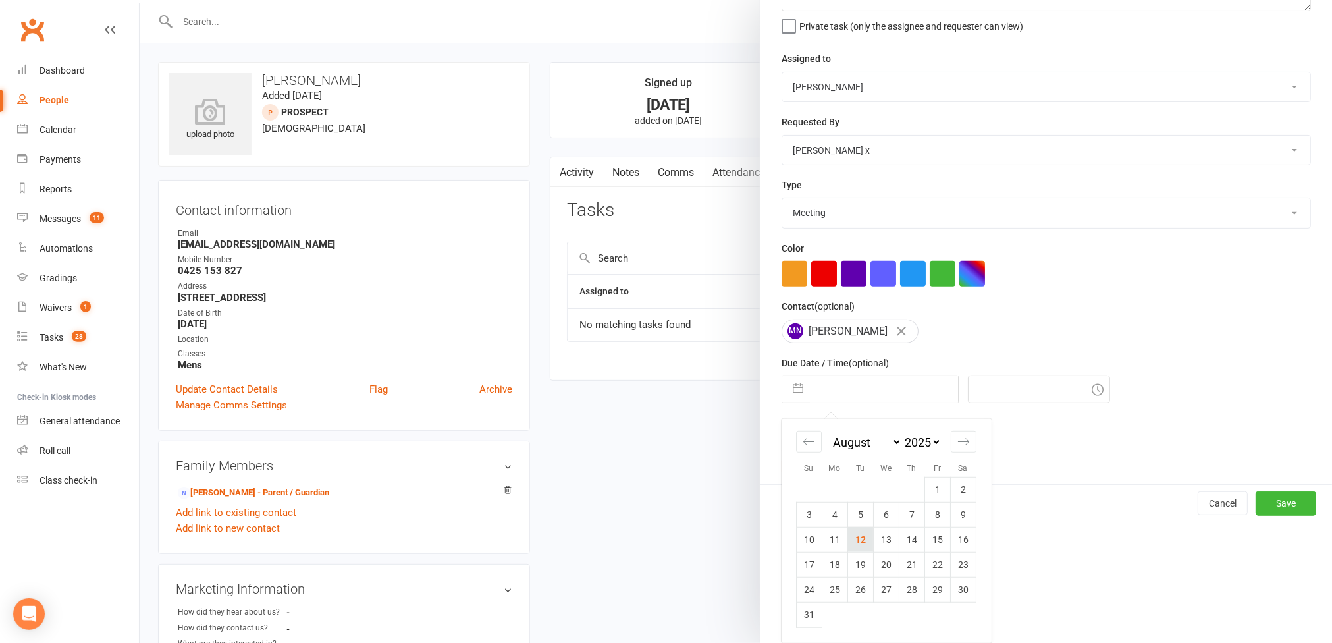
click at [850, 545] on td "12" at bounding box center [861, 539] width 26 height 25
type input "[DATE]"
type input "9:30am"
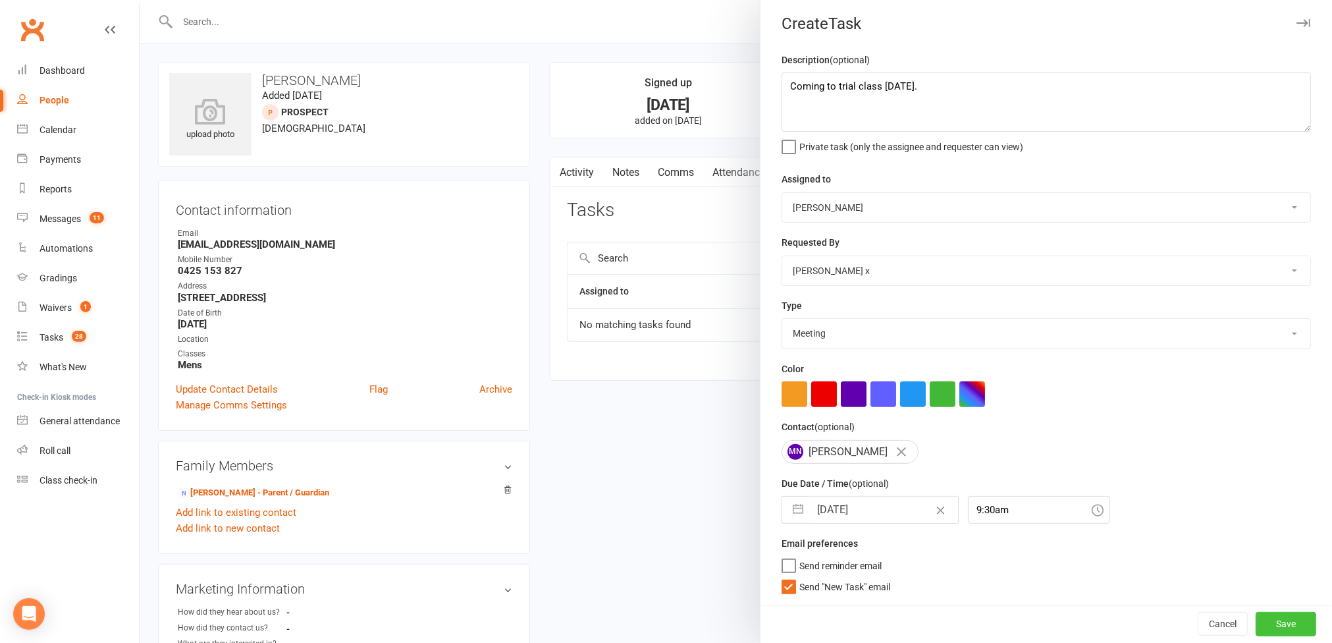
click at [1261, 626] on button "Save" at bounding box center [1286, 624] width 61 height 24
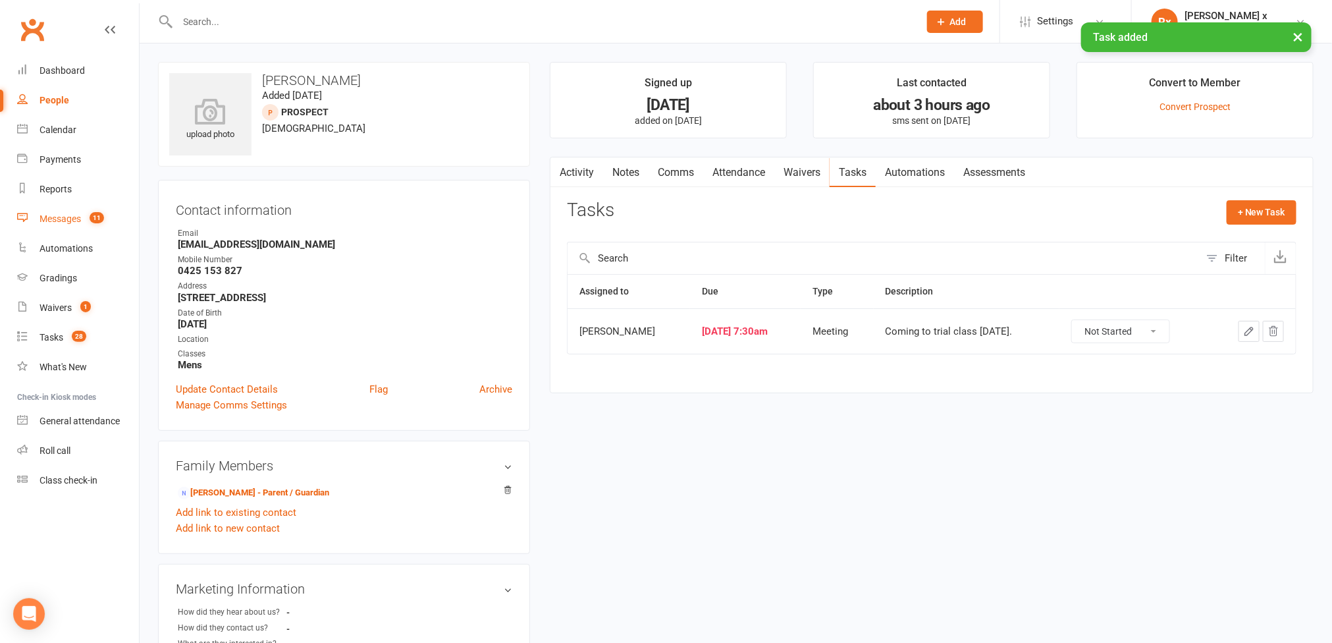
click at [74, 219] on div "Messages" at bounding box center [60, 218] width 41 height 11
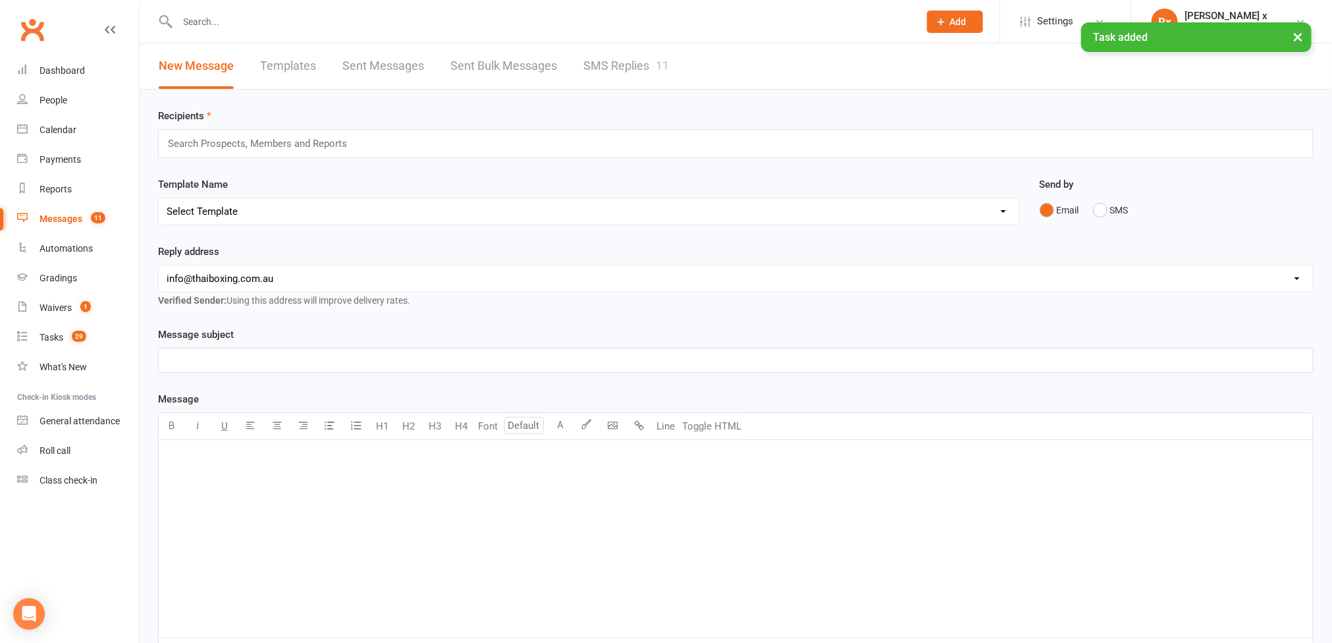
click at [637, 57] on link "SMS Replies 11" at bounding box center [627, 65] width 86 height 45
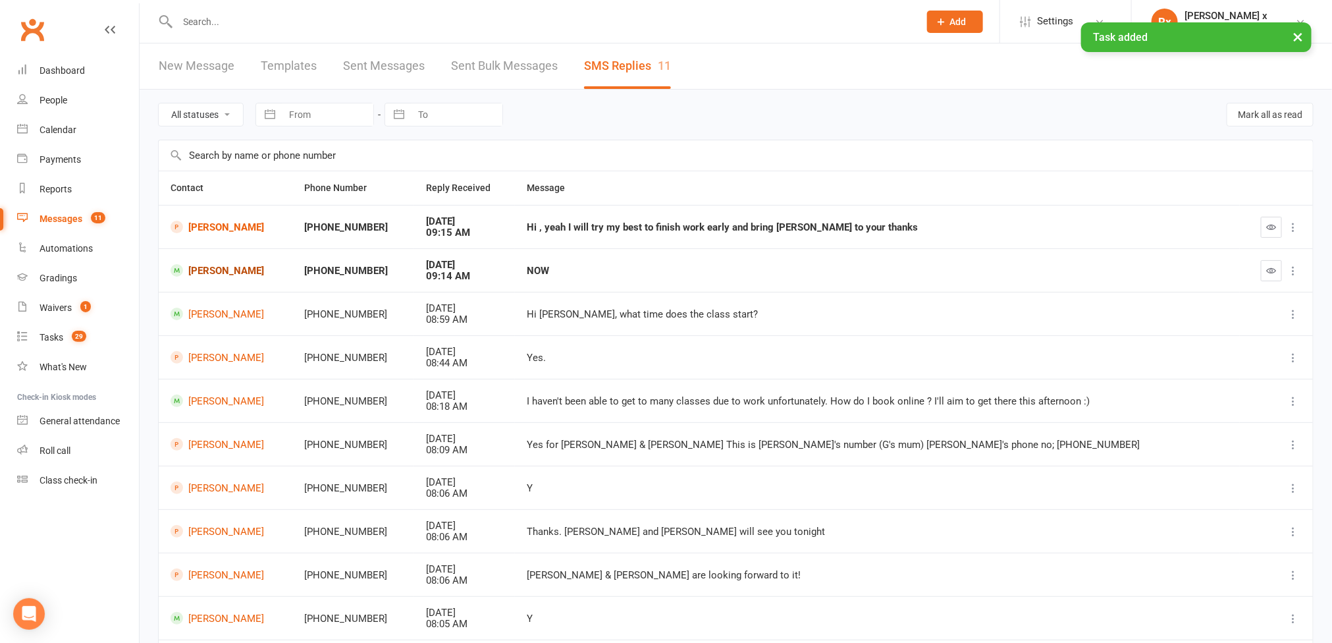
click at [238, 269] on link "[PERSON_NAME]" at bounding box center [226, 270] width 110 height 13
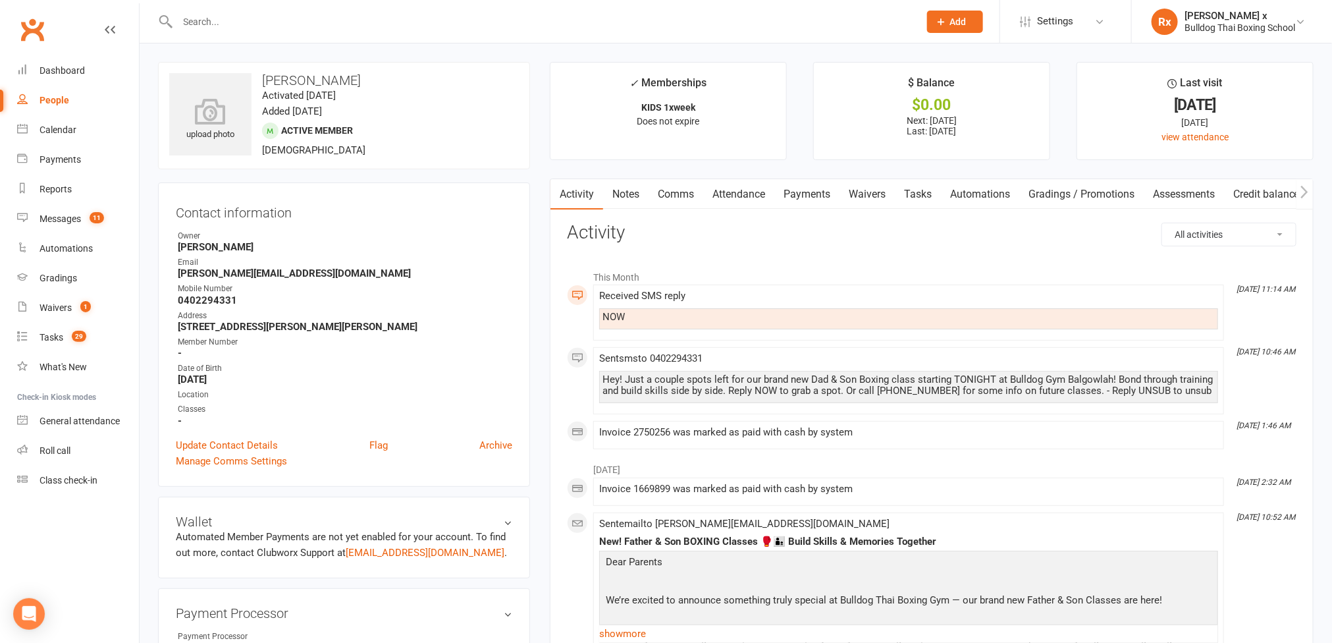
click at [919, 192] on link "Tasks" at bounding box center [918, 194] width 46 height 30
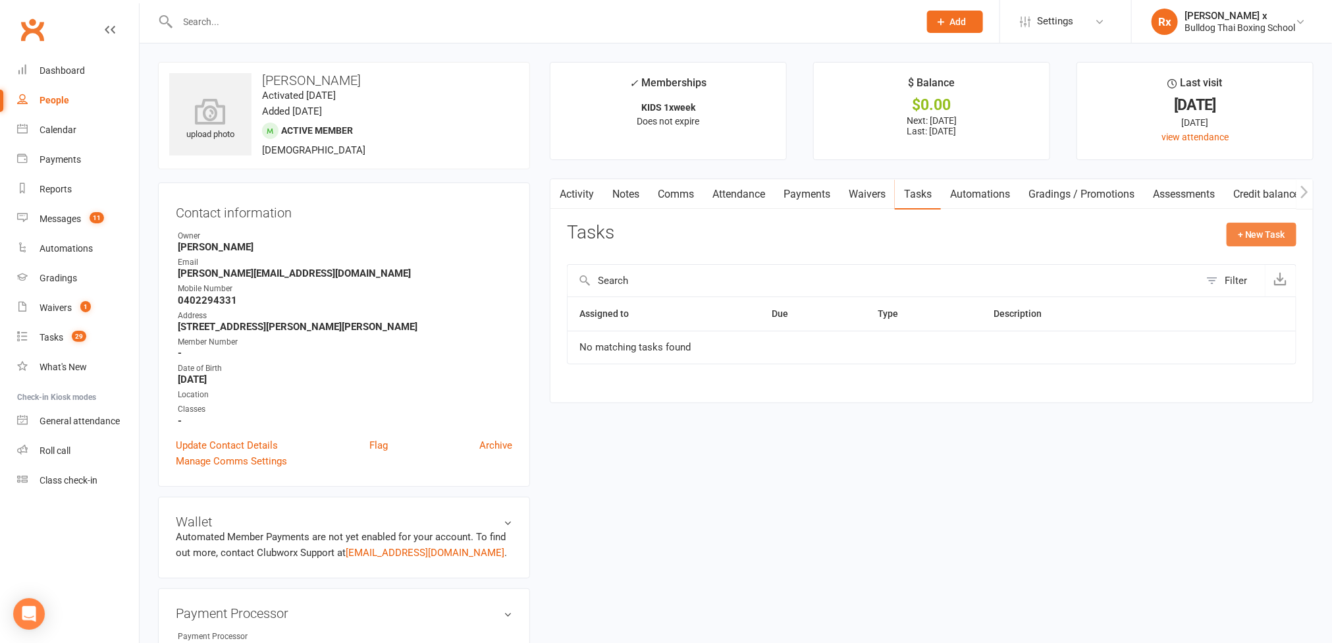
click at [1235, 235] on button "+ New Task" at bounding box center [1262, 235] width 70 height 24
select select "45795"
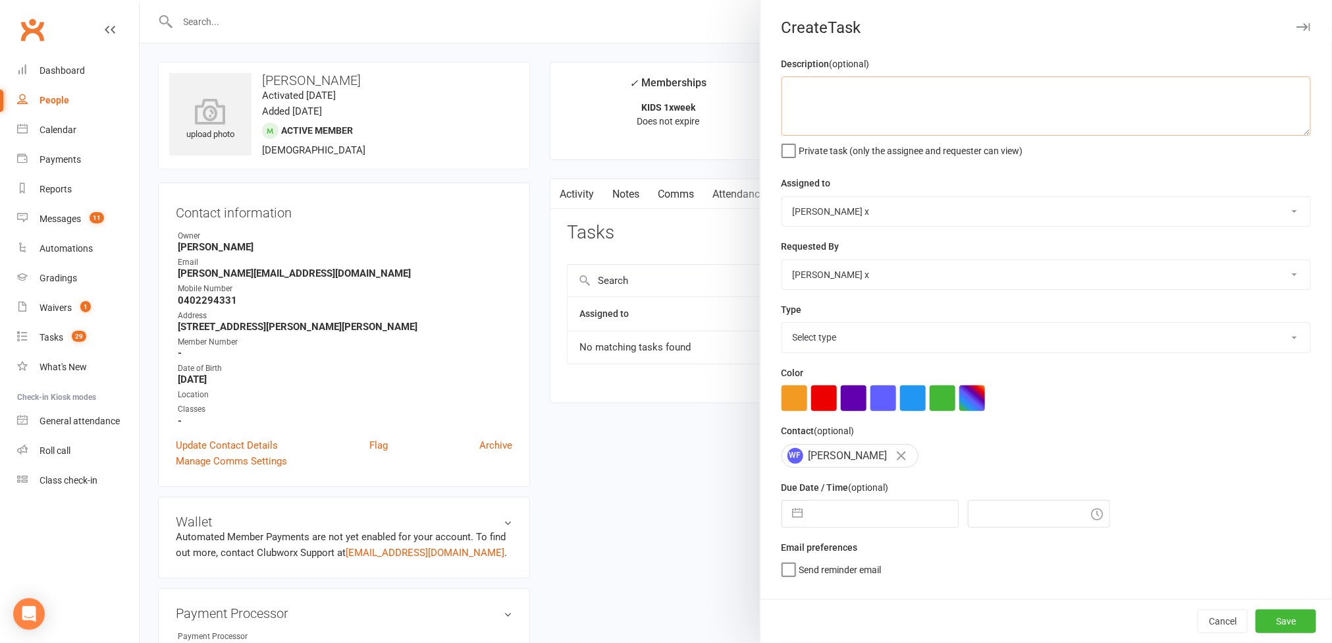
click at [832, 97] on textarea at bounding box center [1047, 105] width 530 height 59
type textarea "Replied NOW to father/son campaign."
click at [1279, 215] on select "[PERSON_NAME] [PERSON_NAME] O'[PERSON_NAME] x [PERSON_NAME] [PERSON_NAME] [PERS…" at bounding box center [1046, 211] width 528 height 29
select select "12940"
click at [782, 198] on select "[PERSON_NAME] [PERSON_NAME] O'[PERSON_NAME] x [PERSON_NAME] [PERSON_NAME] [PERS…" at bounding box center [1046, 211] width 528 height 29
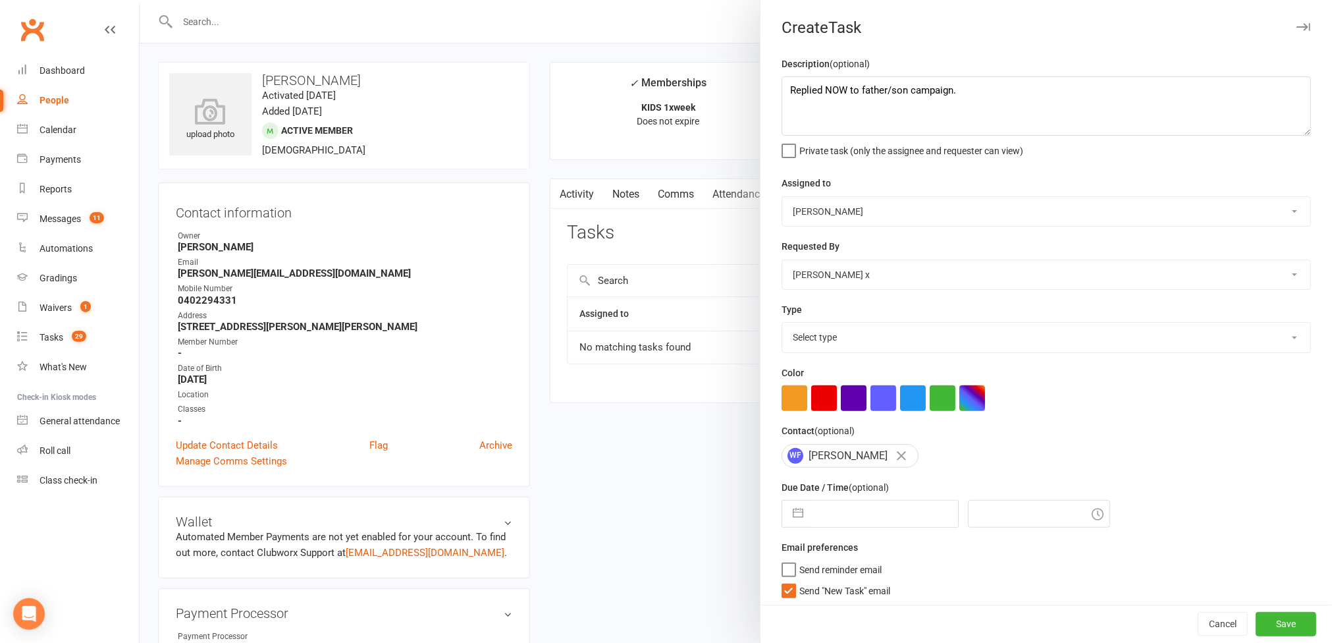
click at [1249, 346] on select "Select type Action E-mail Meeting Phone call Text Add new task type" at bounding box center [1046, 337] width 528 height 29
select select "12049"
click at [782, 326] on select "Select type Action E-mail Meeting Phone call Text Add new task type" at bounding box center [1046, 337] width 528 height 29
click at [921, 522] on input "text" at bounding box center [884, 514] width 148 height 26
select select "6"
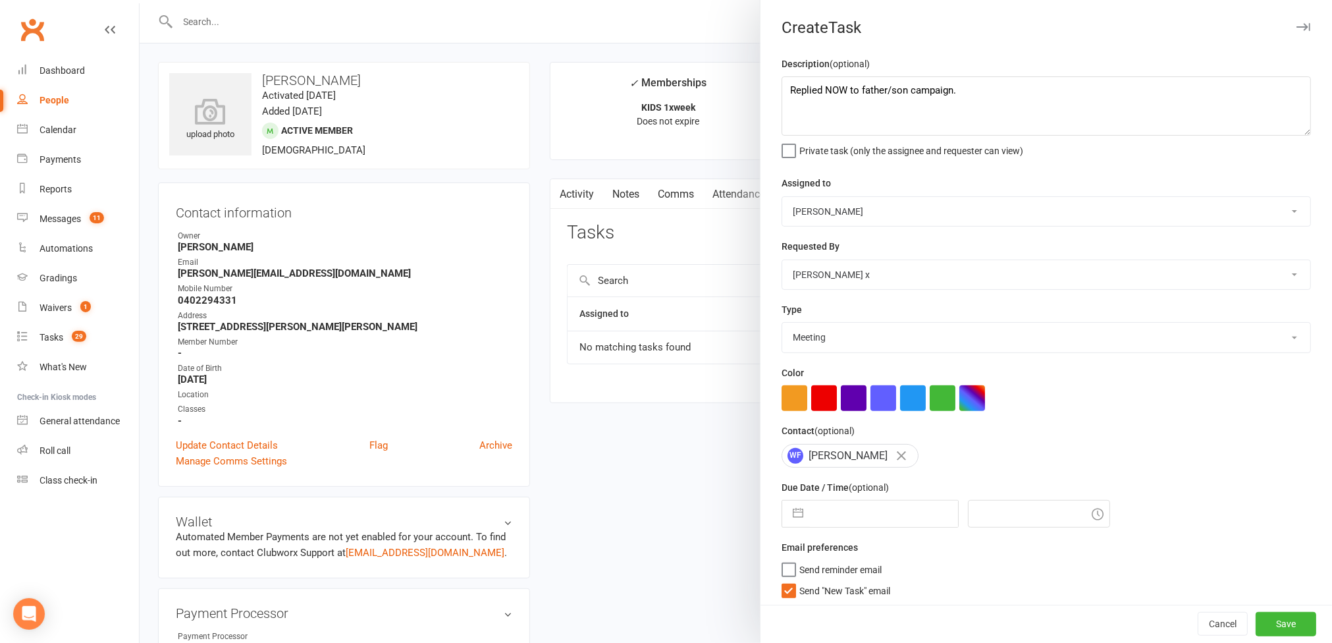
select select "2025"
select select "7"
select select "2025"
select select "8"
select select "2025"
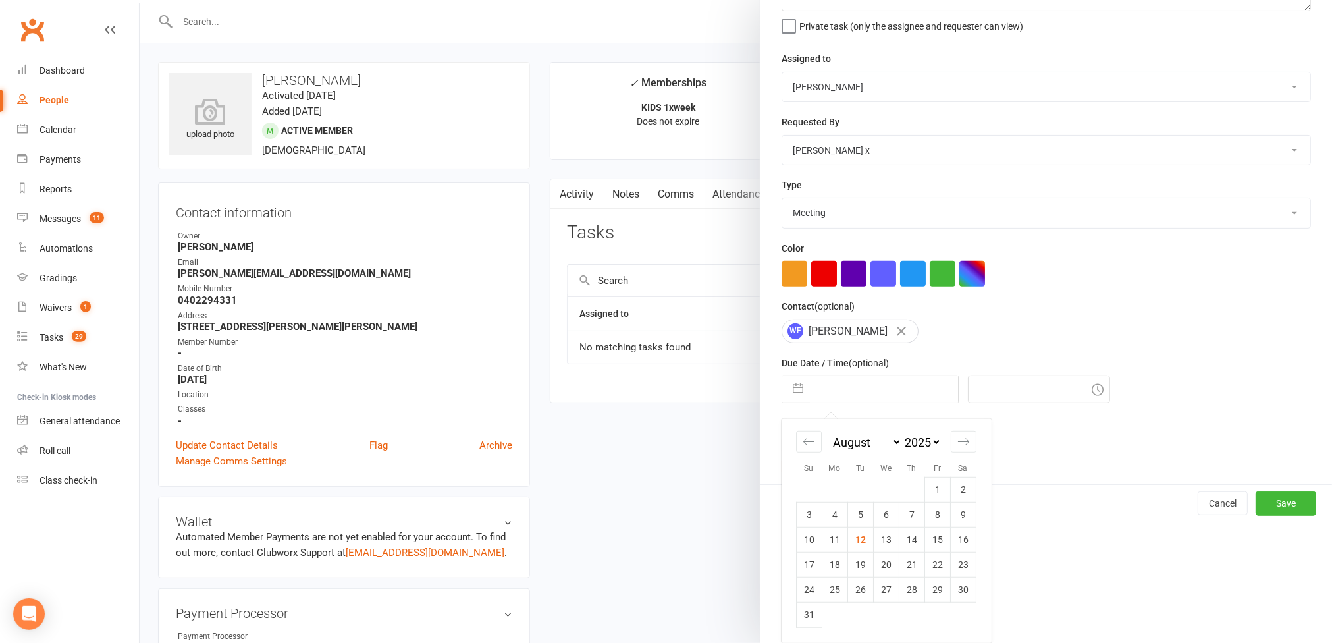
drag, startPoint x: 850, startPoint y: 541, endPoint x: 890, endPoint y: 534, distance: 40.3
click at [852, 541] on td "12" at bounding box center [861, 539] width 26 height 25
type input "[DATE]"
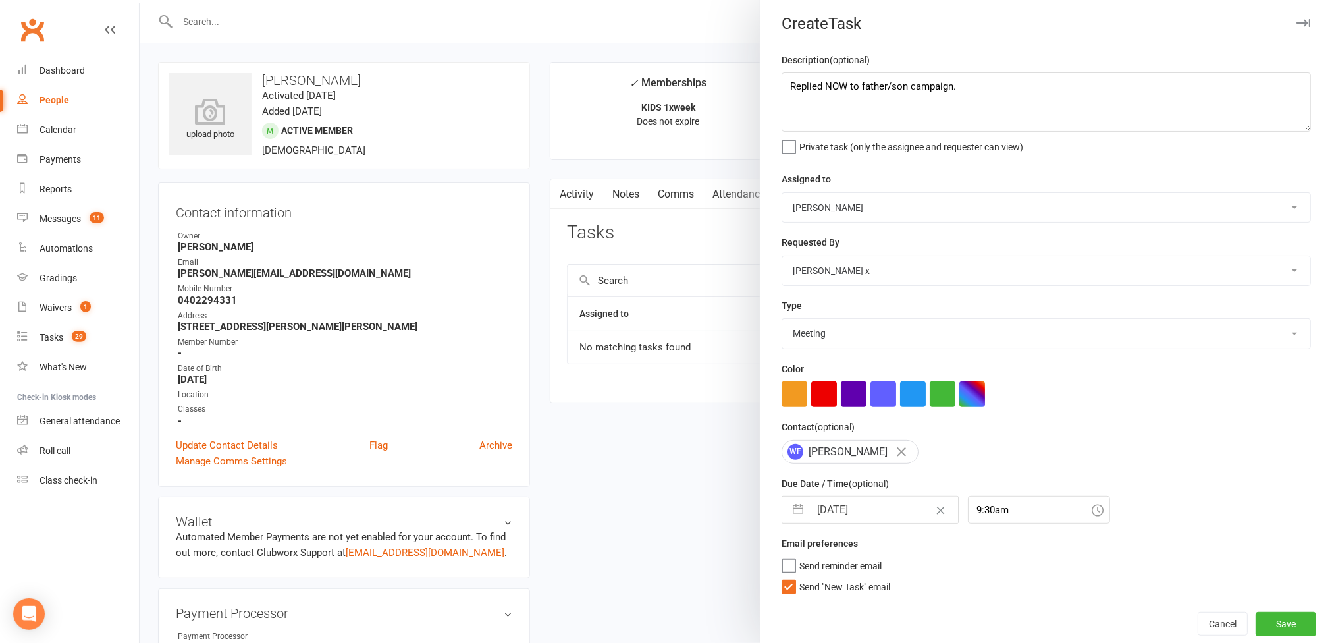
scroll to position [11, 0]
click at [992, 508] on input "9:30am" at bounding box center [1039, 510] width 142 height 28
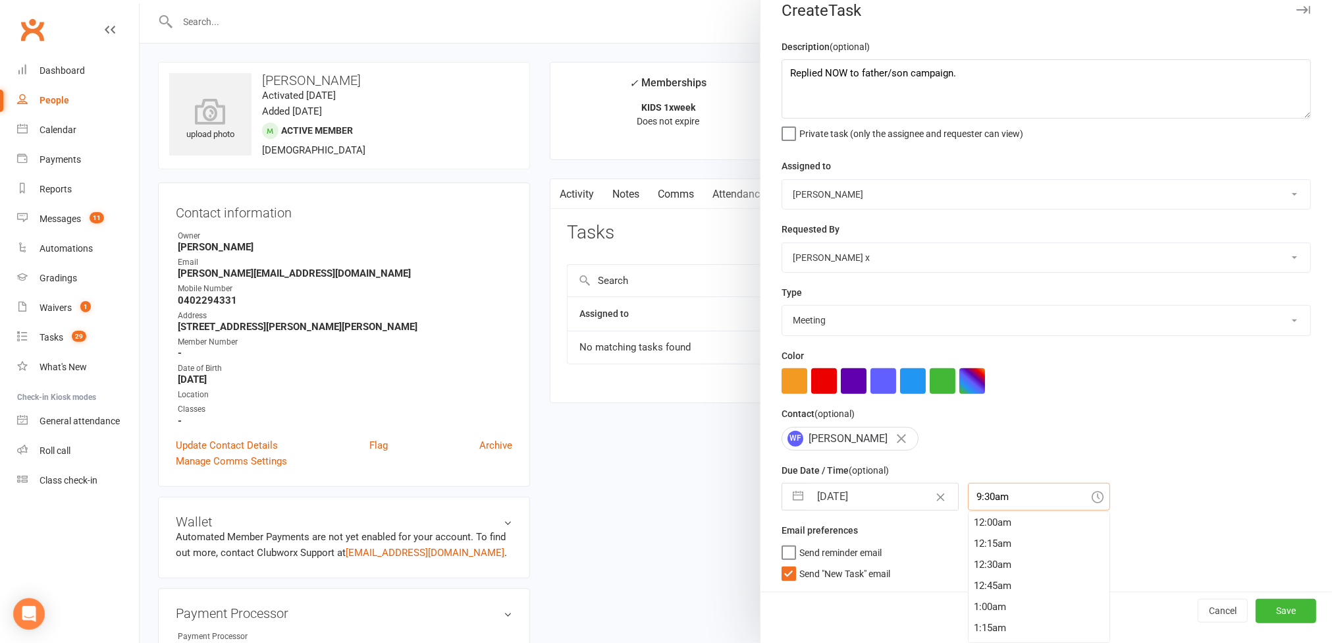
scroll to position [779, 0]
click at [983, 528] on div "9:15am" at bounding box center [1039, 523] width 141 height 21
type input "9:15am"
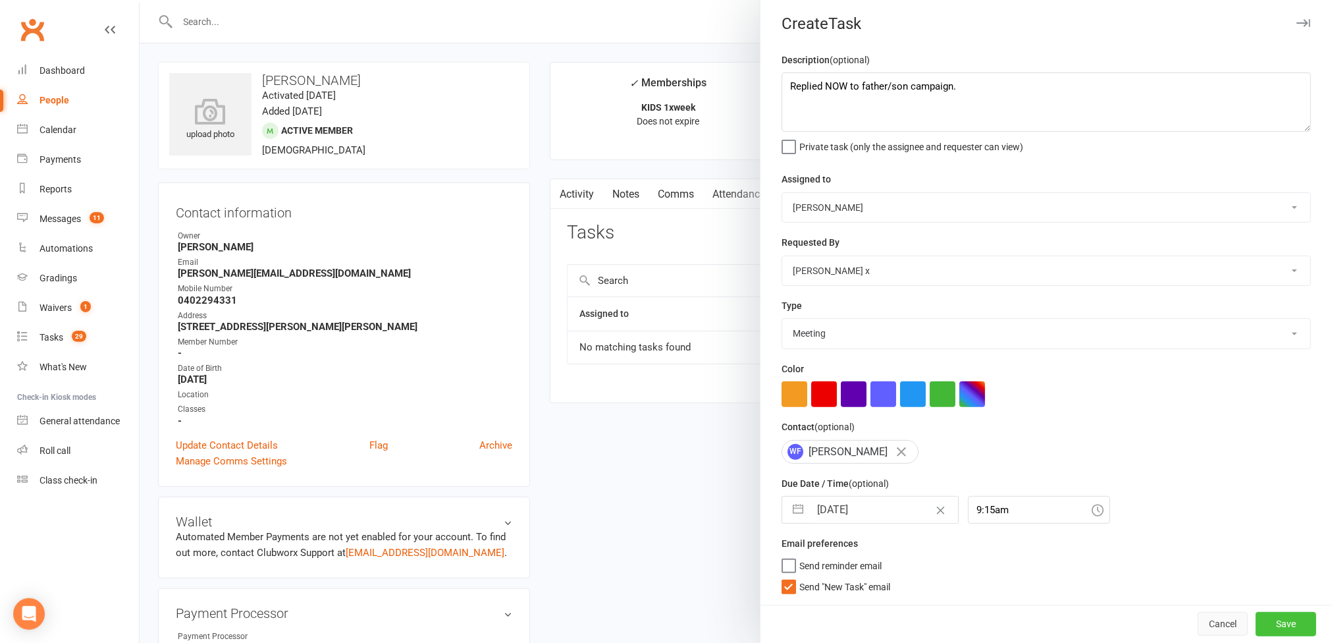
drag, startPoint x: 1249, startPoint y: 618, endPoint x: 1188, endPoint y: 615, distance: 61.3
click at [1256, 619] on button "Save" at bounding box center [1286, 624] width 61 height 24
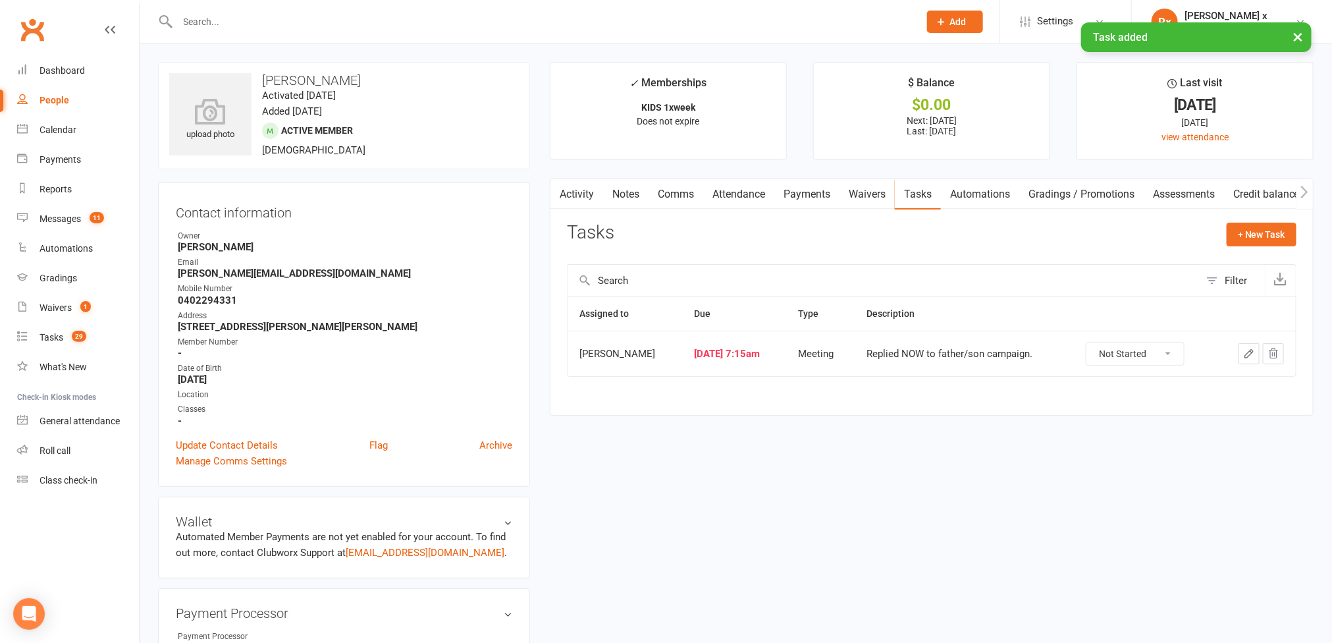
click at [77, 105] on link "People" at bounding box center [78, 101] width 122 height 30
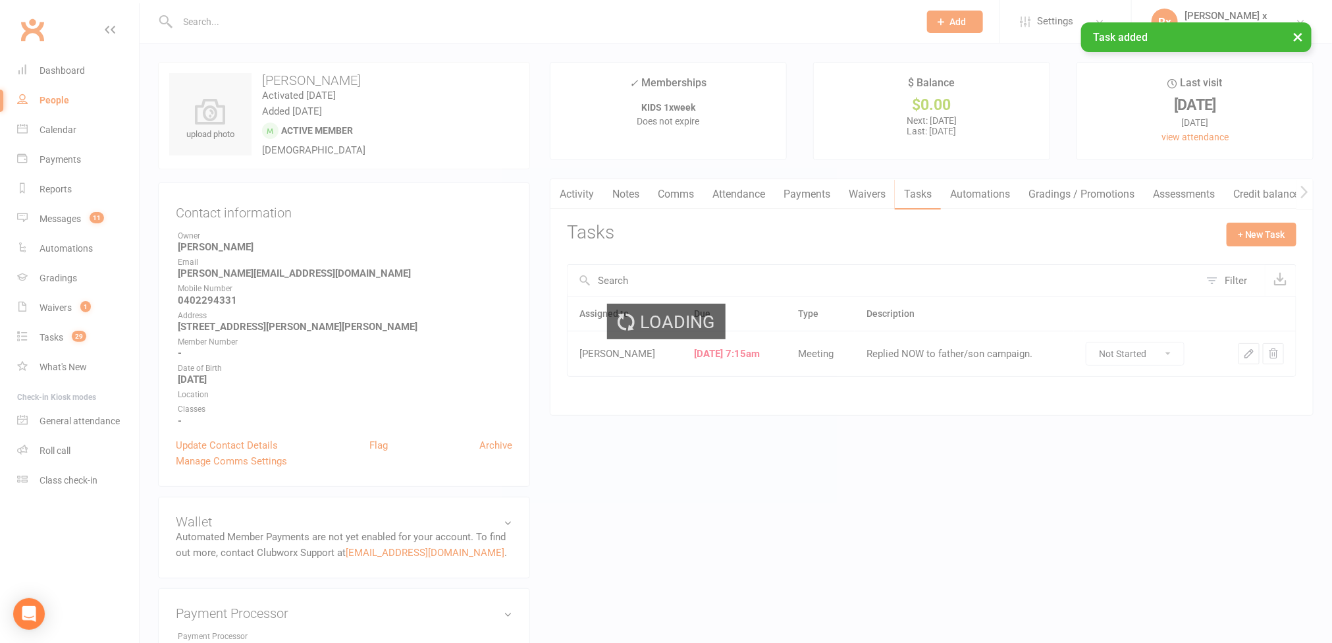
select select "100"
